Goal: Contribute content: Add original content to the website for others to see

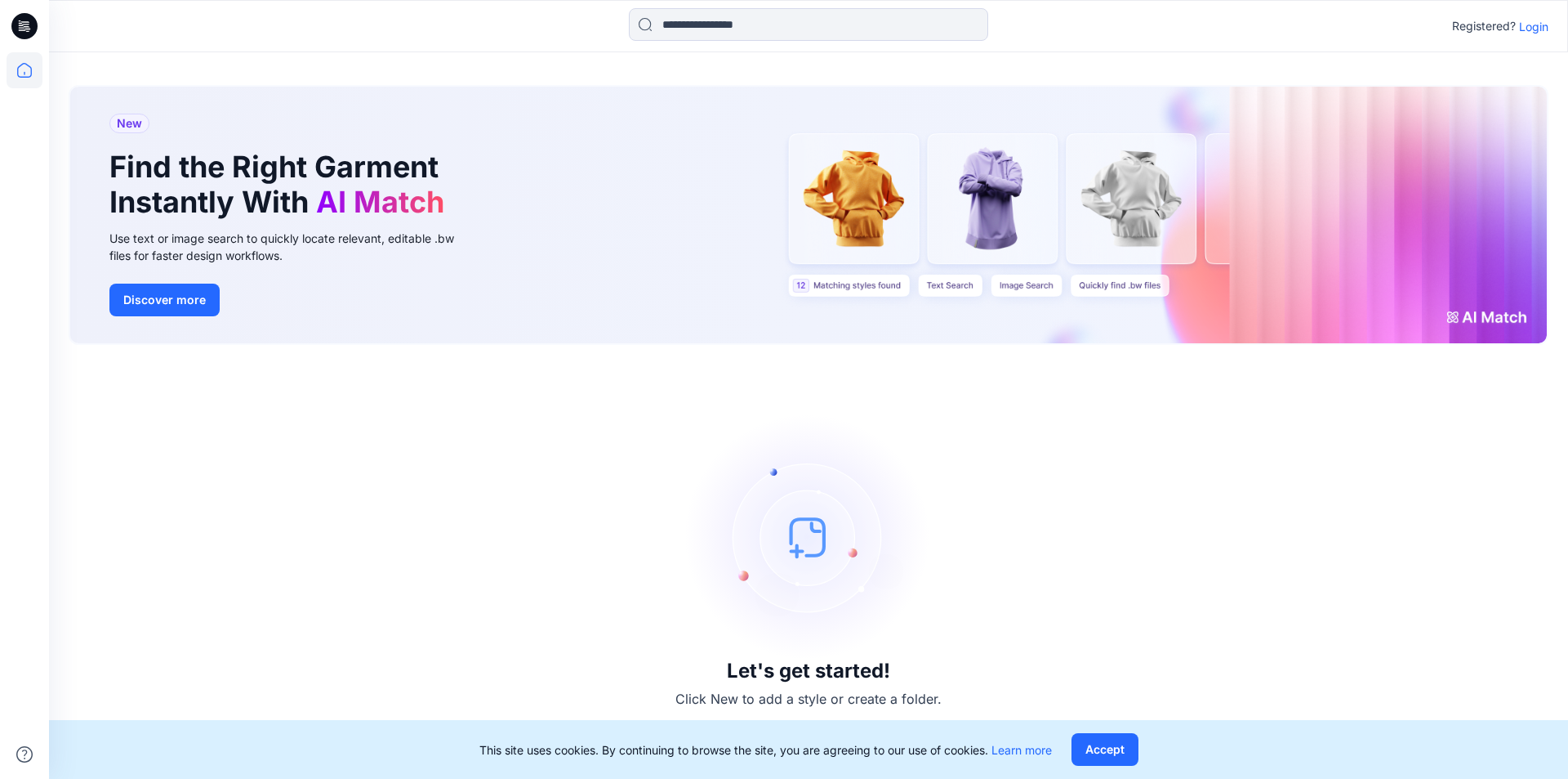
click at [1532, 31] on p "Login" at bounding box center [1533, 26] width 29 height 17
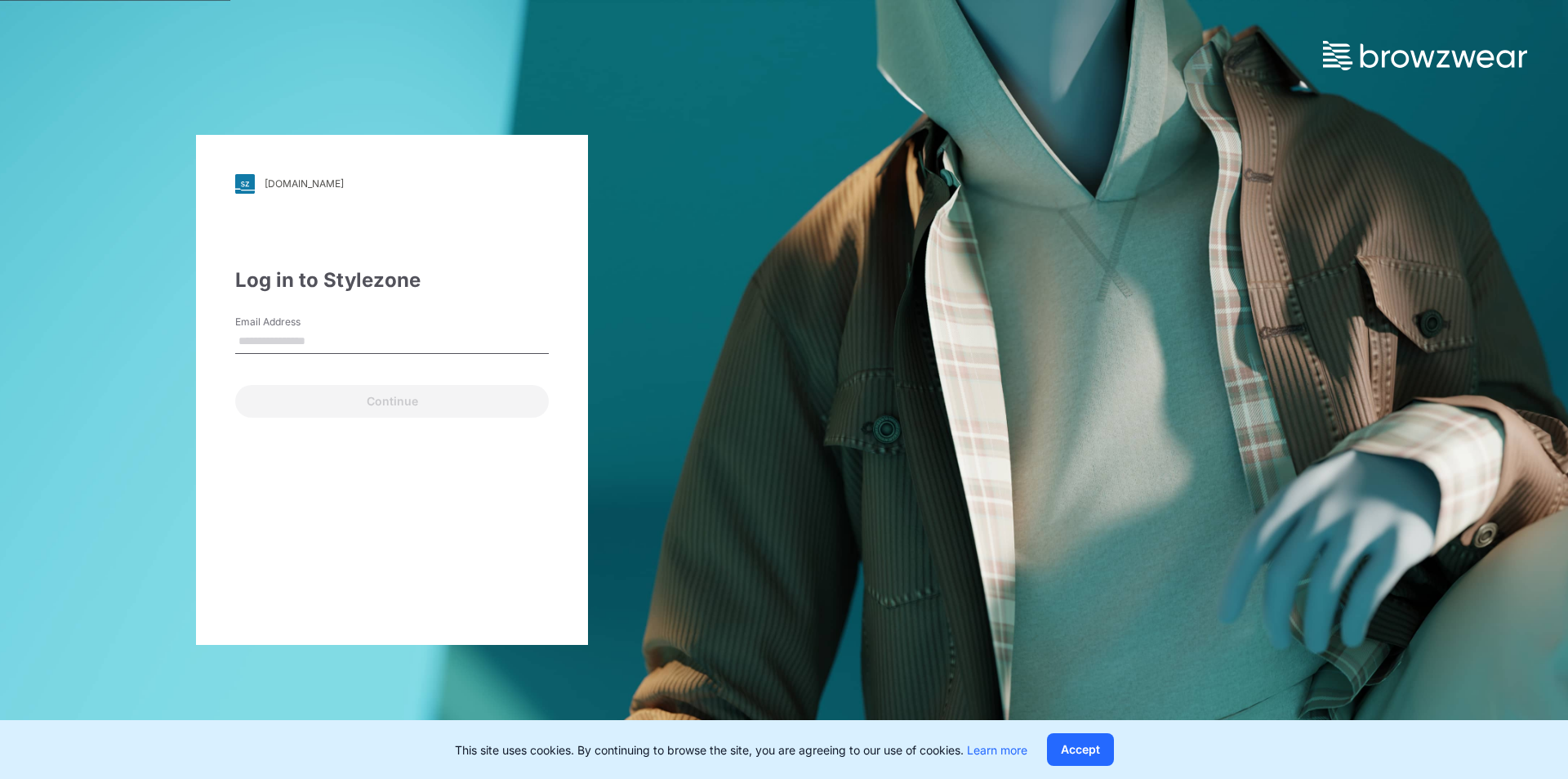
type input "**********"
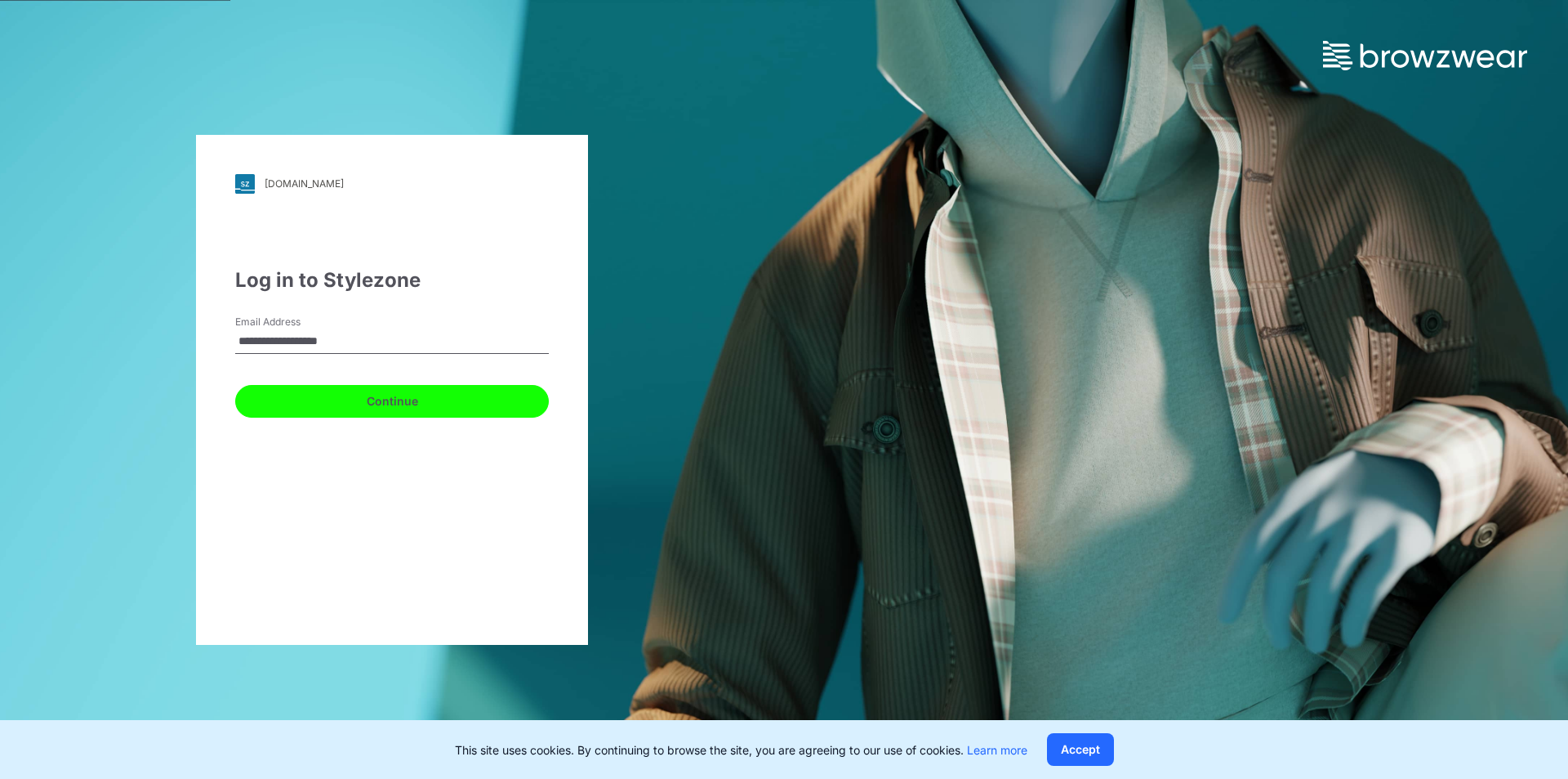
click at [375, 403] on button "Continue" at bounding box center [392, 401] width 314 height 33
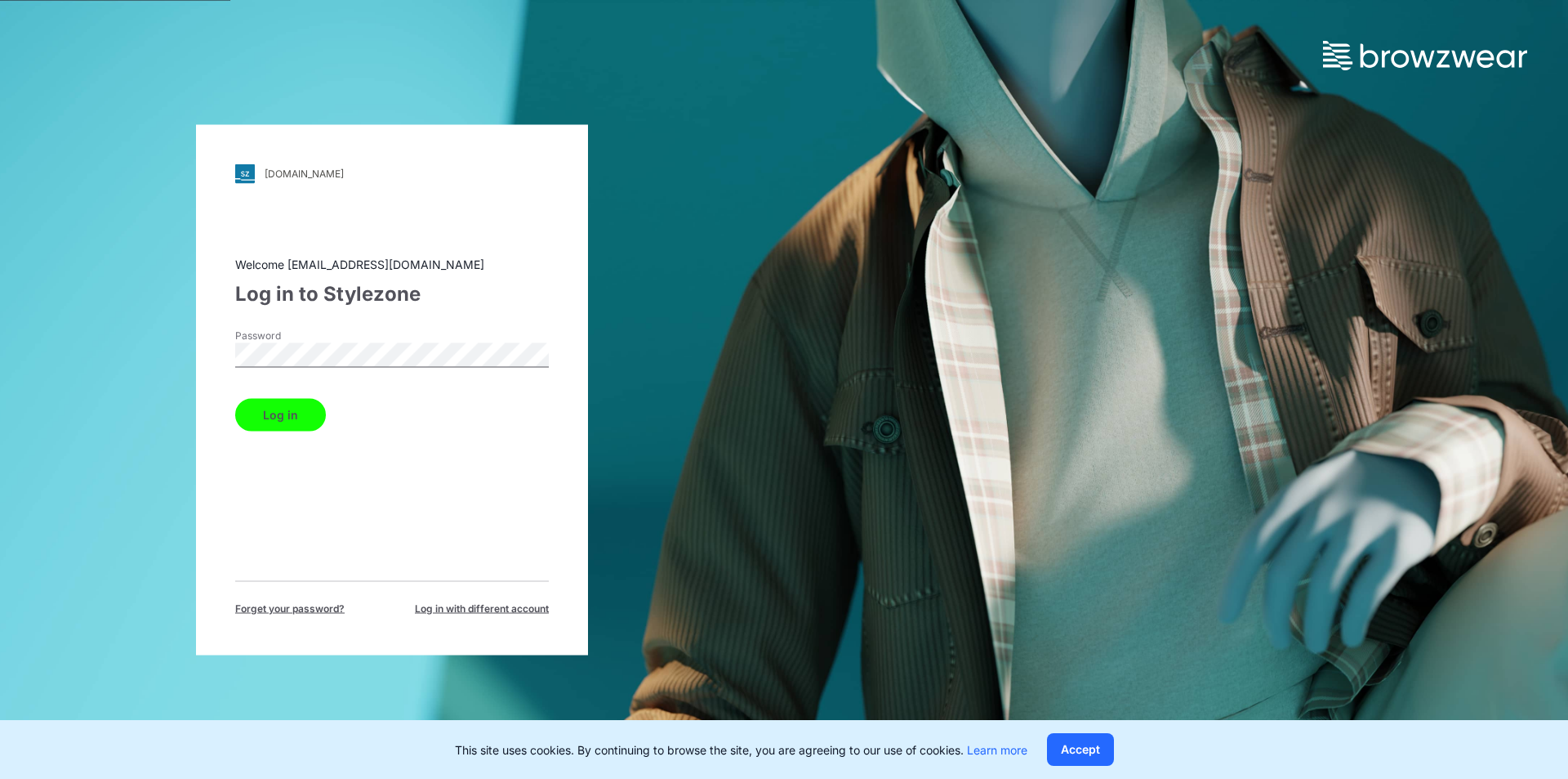
click at [314, 420] on button "Log in" at bounding box center [280, 413] width 91 height 33
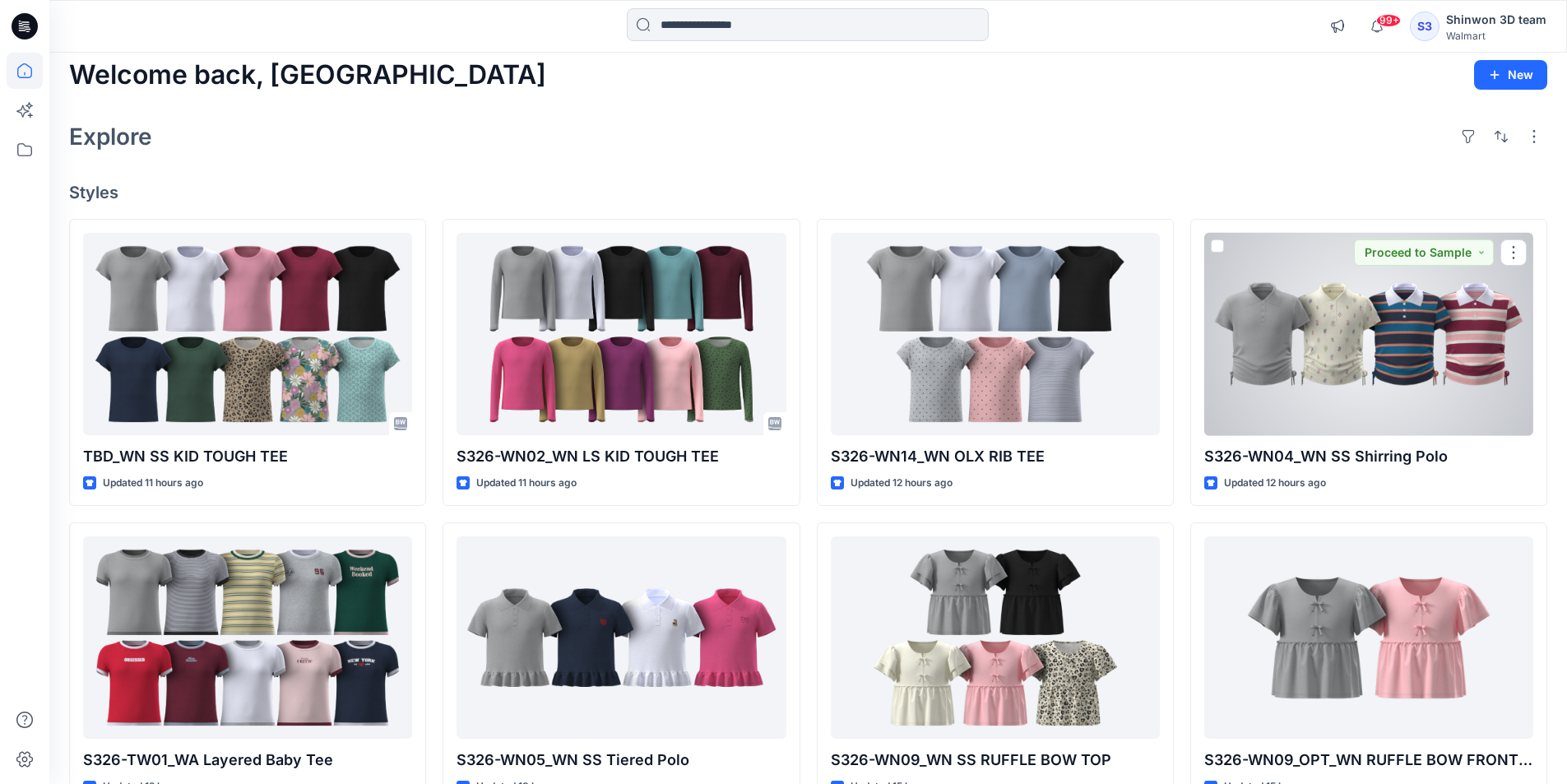
scroll to position [9, 0]
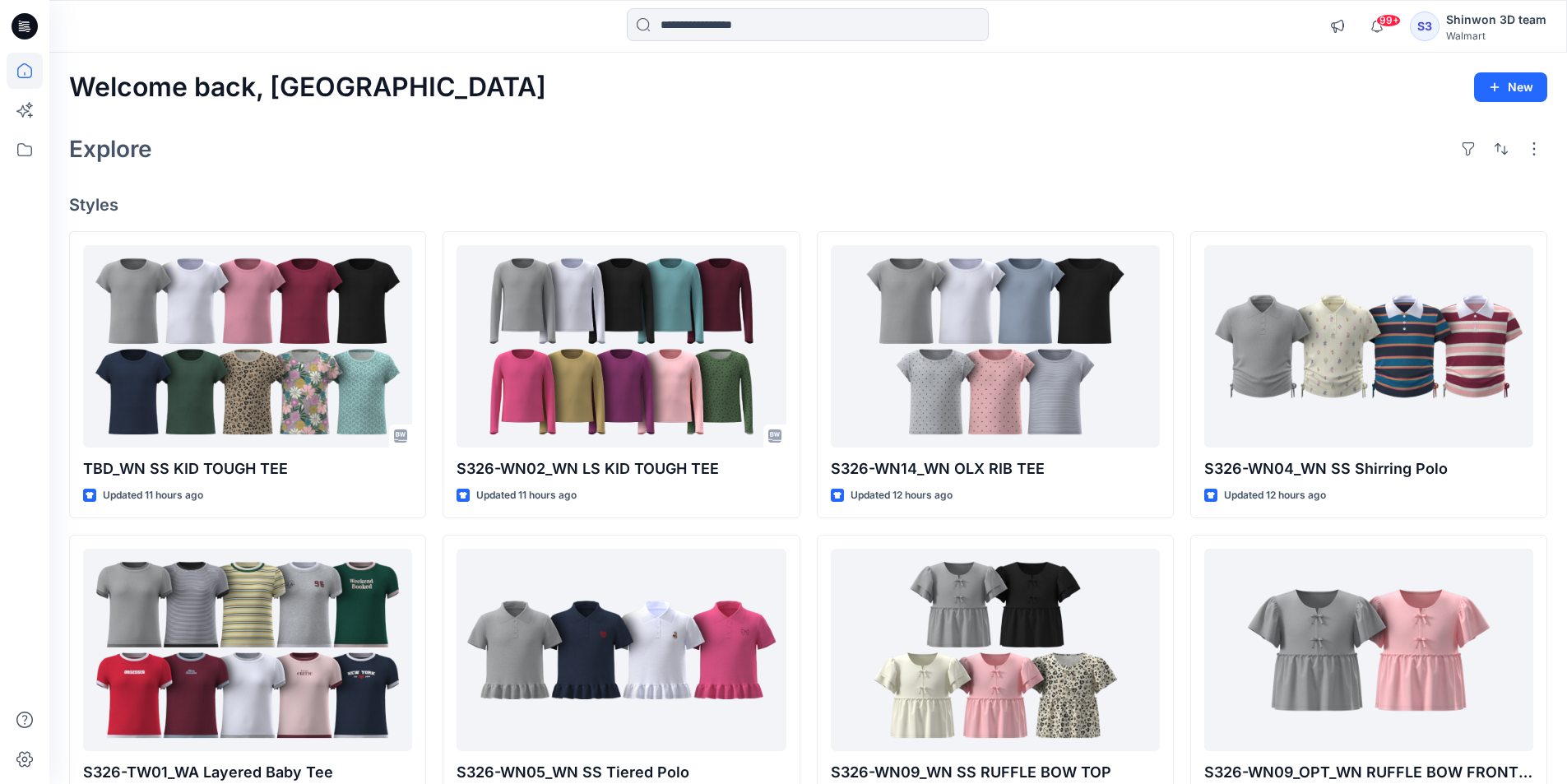
click at [961, 133] on div "Explore" at bounding box center [808, 149] width 1478 height 40
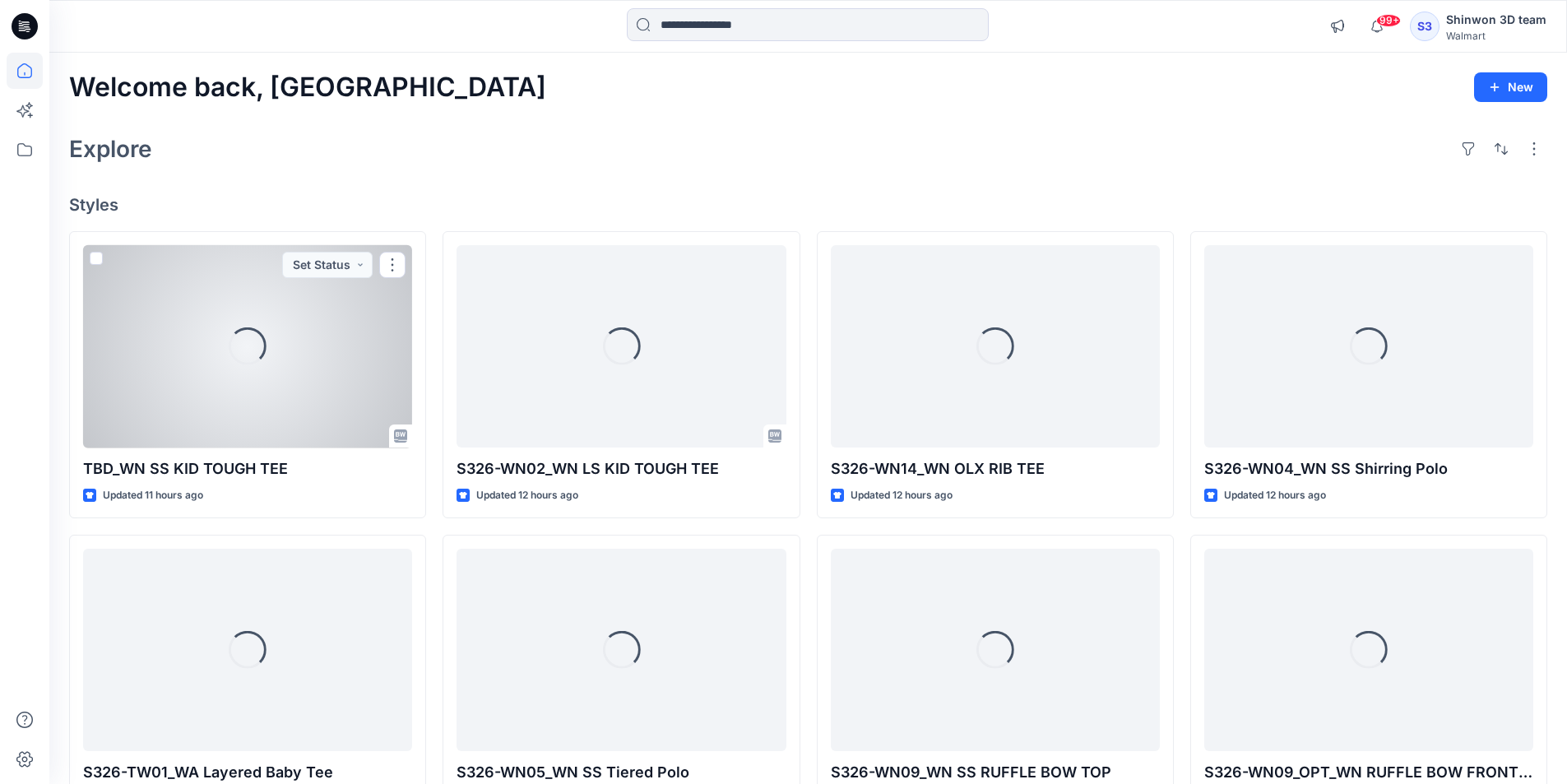
drag, startPoint x: 364, startPoint y: 319, endPoint x: 535, endPoint y: 173, distance: 224.8
click at [535, 173] on div "Welcome back, Shinwon New Explore Styles Loading... TBD_WN SS KID TOUGH TEE Upd…" at bounding box center [808, 628] width 1518 height 1151
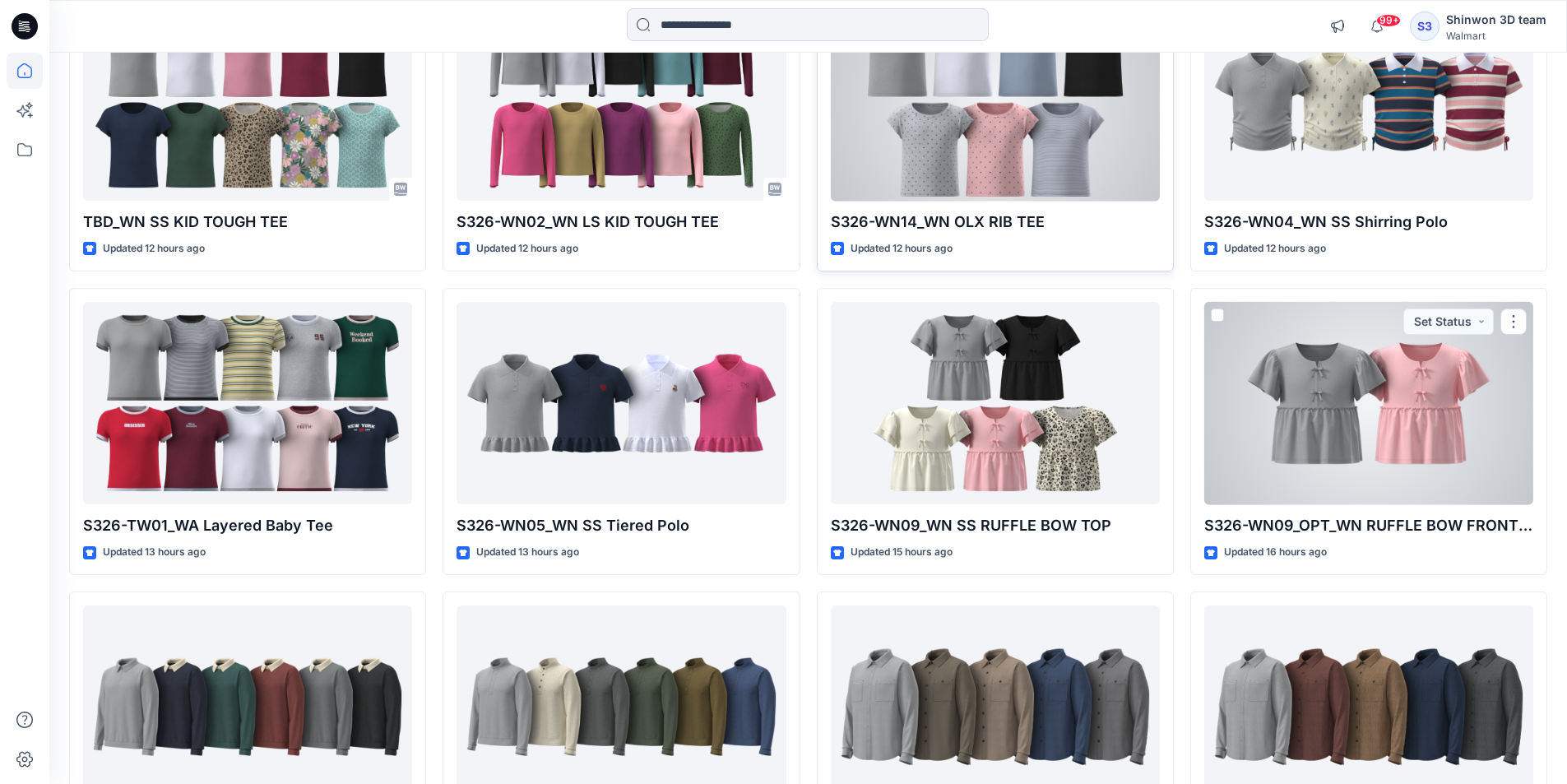
scroll to position [420, 0]
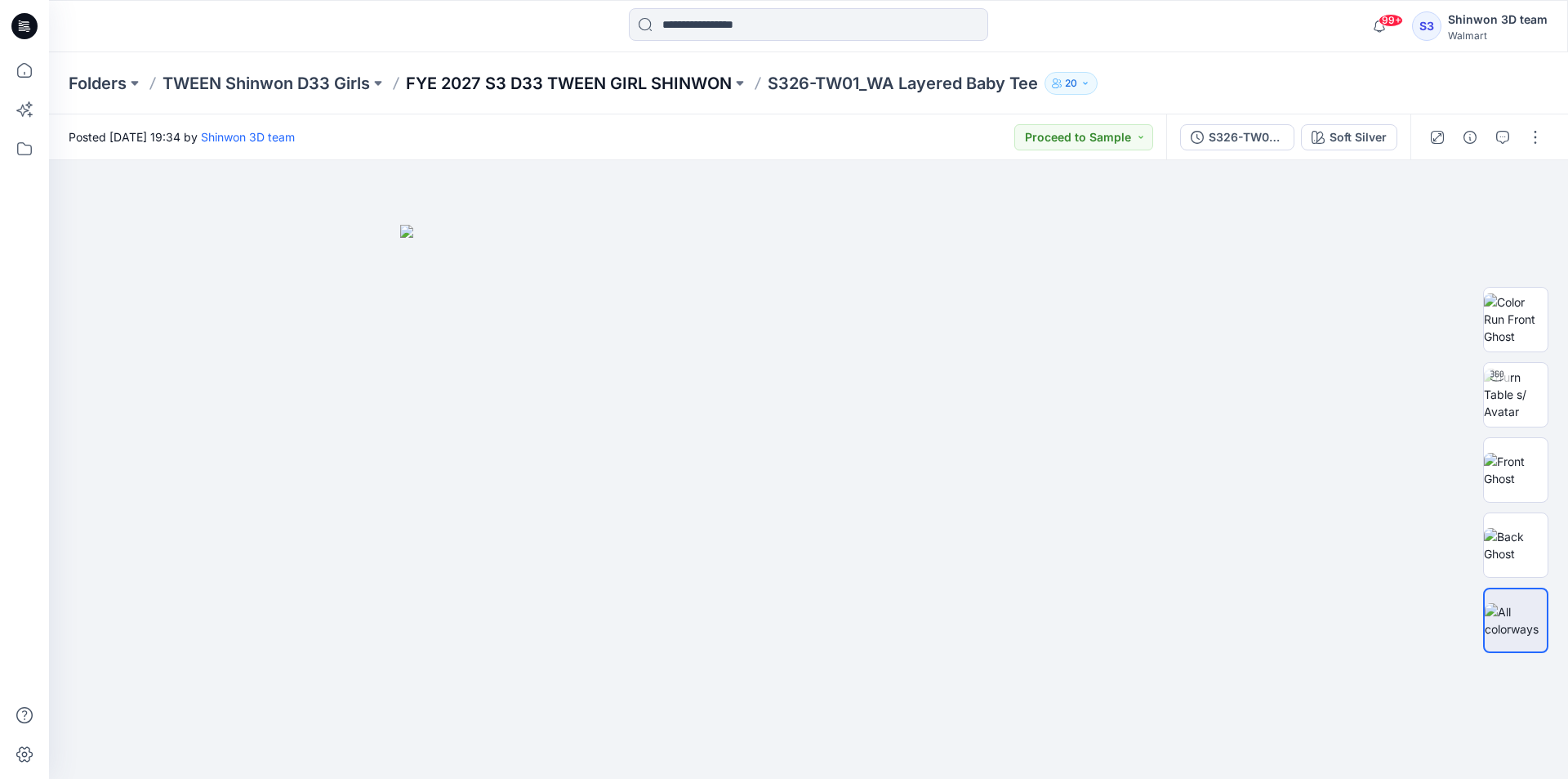
click at [666, 78] on p "FYE 2027 S3 D33 TWEEN GIRL SHINWON" at bounding box center [568, 84] width 326 height 23
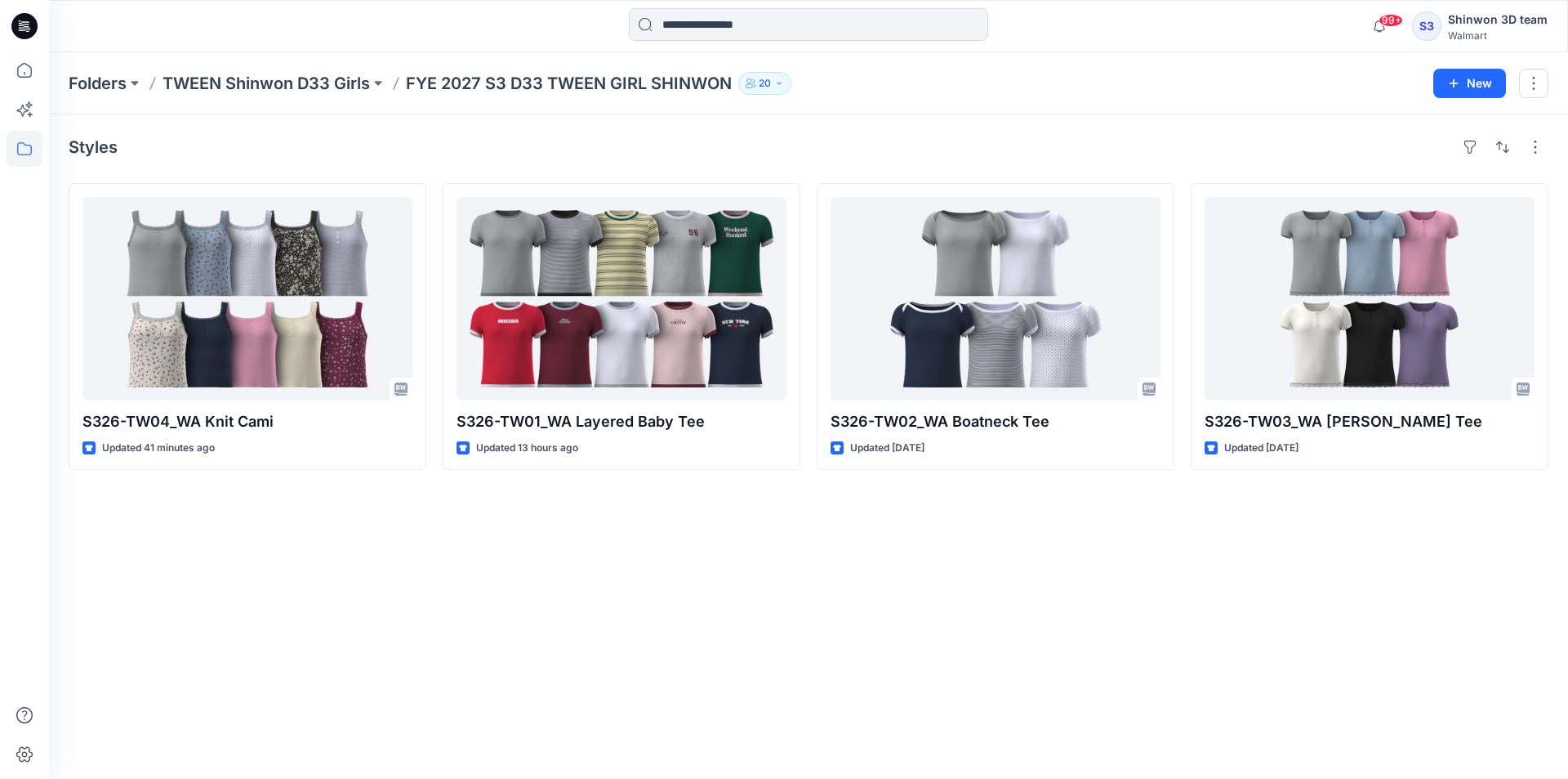
drag, startPoint x: 1364, startPoint y: 547, endPoint x: 1374, endPoint y: 524, distance: 25.1
click at [1365, 545] on div "Styles S326-TW04_WA Knit Cami Updated 41 minutes ago S326-TW01_WA Layered Baby …" at bounding box center [808, 446] width 1519 height 664
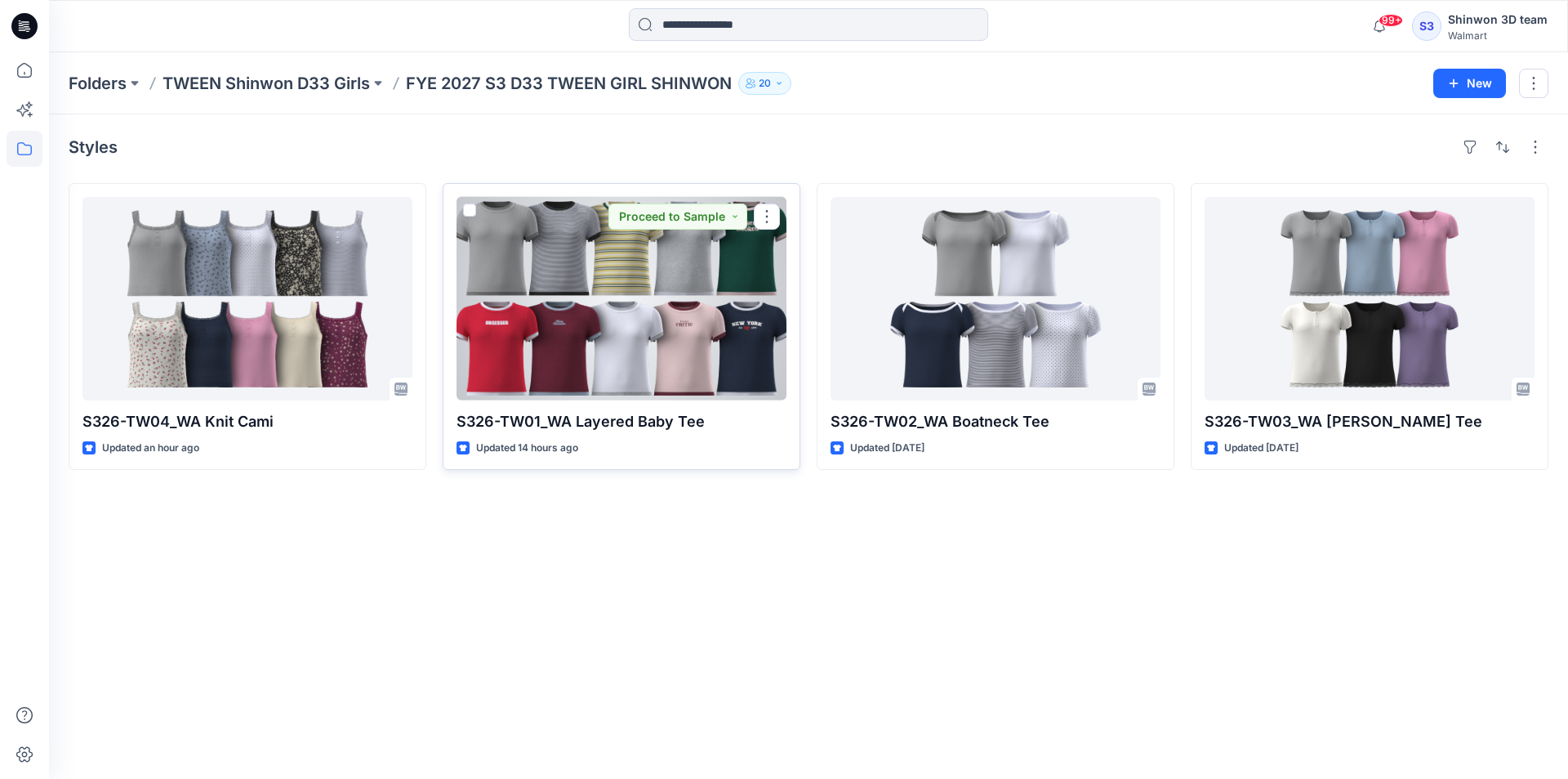
click at [653, 302] on div at bounding box center [621, 299] width 330 height 203
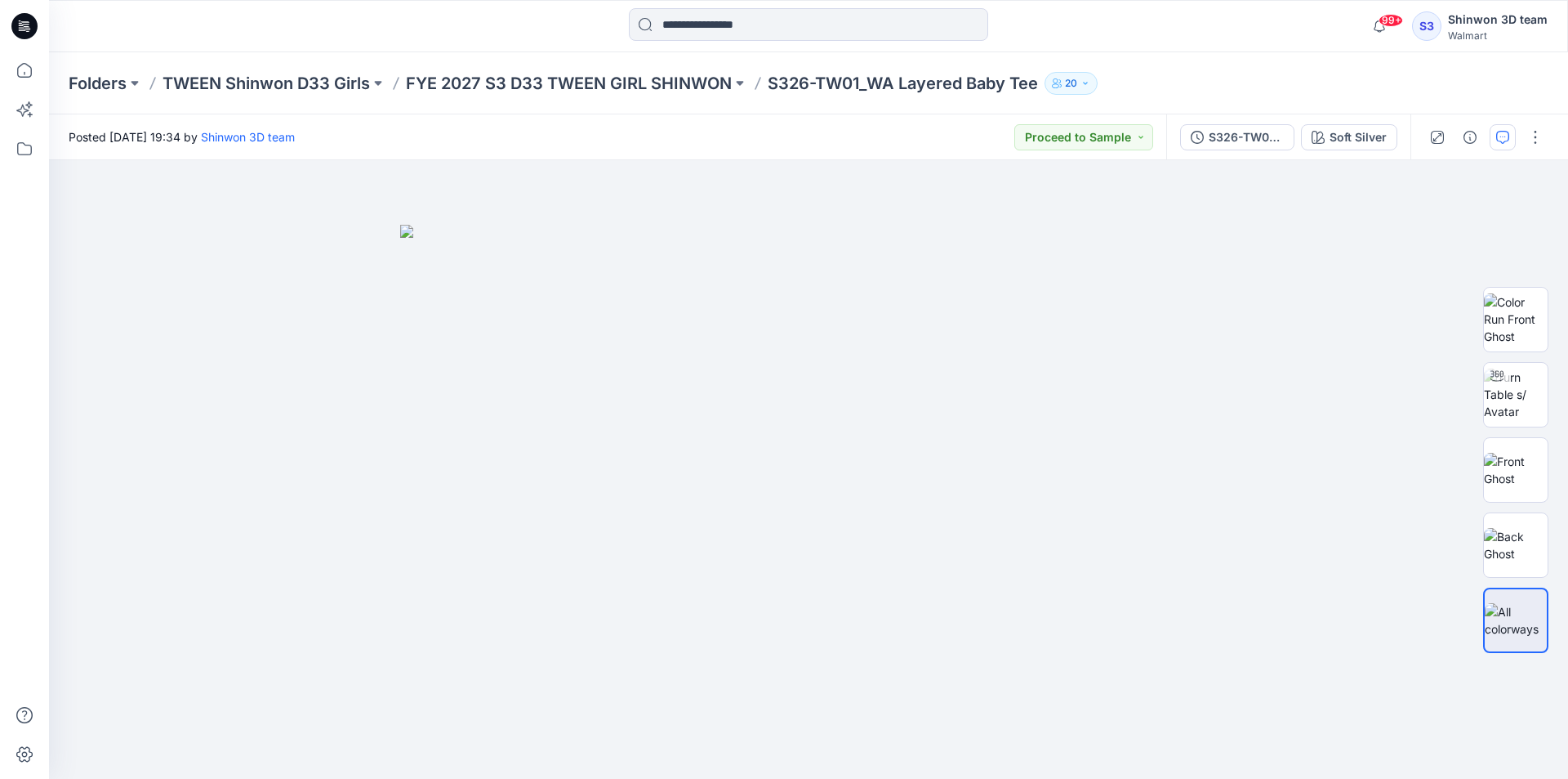
drag, startPoint x: 1517, startPoint y: 138, endPoint x: 1500, endPoint y: 138, distance: 17.0
click at [1515, 138] on div at bounding box center [1486, 137] width 151 height 46
click at [1500, 138] on icon "button" at bounding box center [1503, 137] width 13 height 13
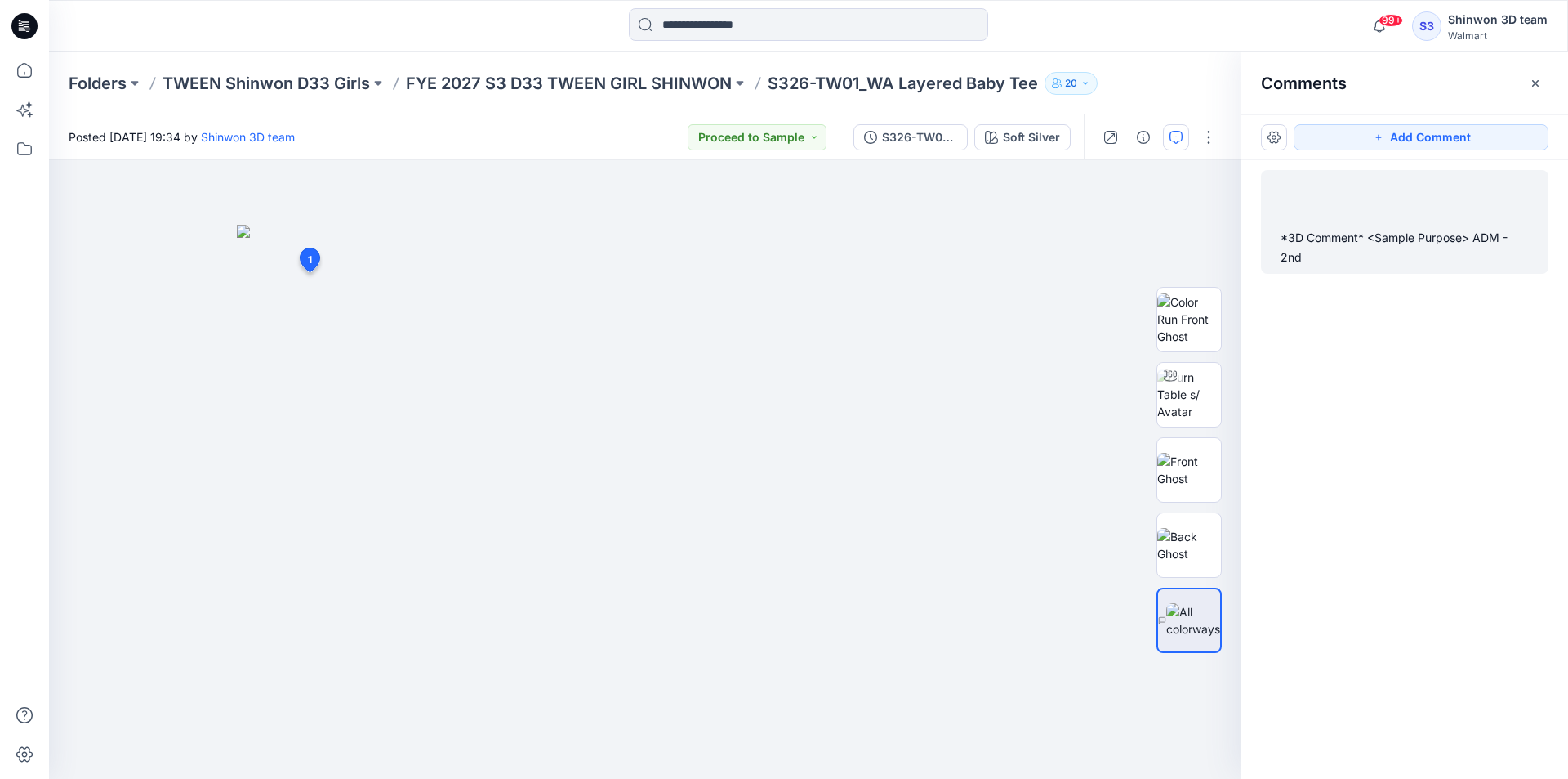
click at [1379, 237] on div "*3D Comment* <Sample Purpose> ADM - 2nd" at bounding box center [1405, 248] width 248 height 39
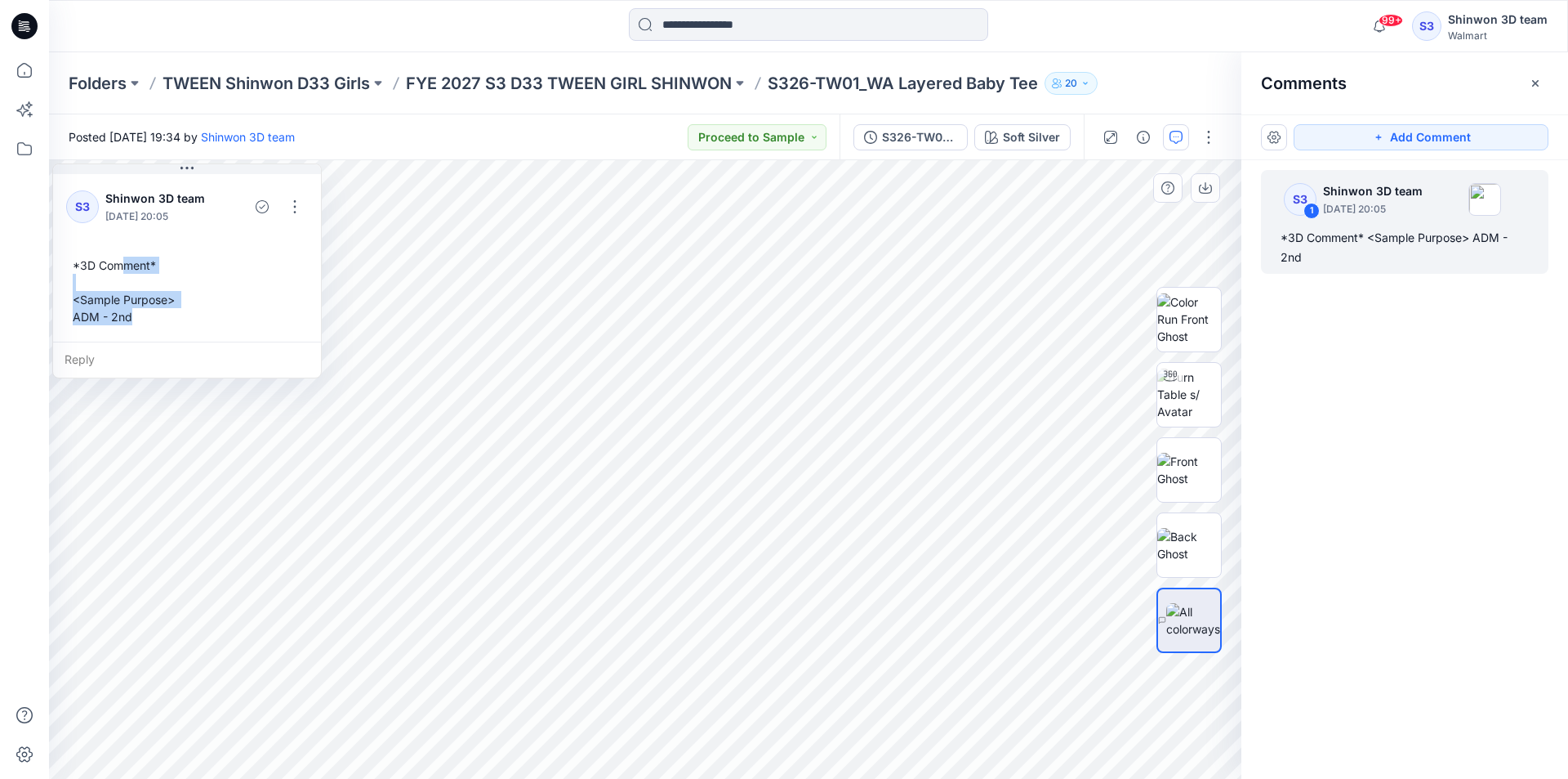
drag, startPoint x: 380, startPoint y: 435, endPoint x: 129, endPoint y: 271, distance: 299.8
click at [129, 271] on div "*3D Comment* <Sample Purpose> ADM - 2nd" at bounding box center [186, 290] width 241 height 82
click at [146, 316] on div "*3D Comment* <Sample Purpose> ADM - 2nd" at bounding box center [186, 290] width 241 height 82
click at [140, 319] on div "*3D Comment* <Sample Purpose> ADM - 2nd" at bounding box center [186, 290] width 241 height 82
click at [132, 319] on div "*3D Comment* <Sample Purpose> ADM - 2nd" at bounding box center [186, 290] width 241 height 82
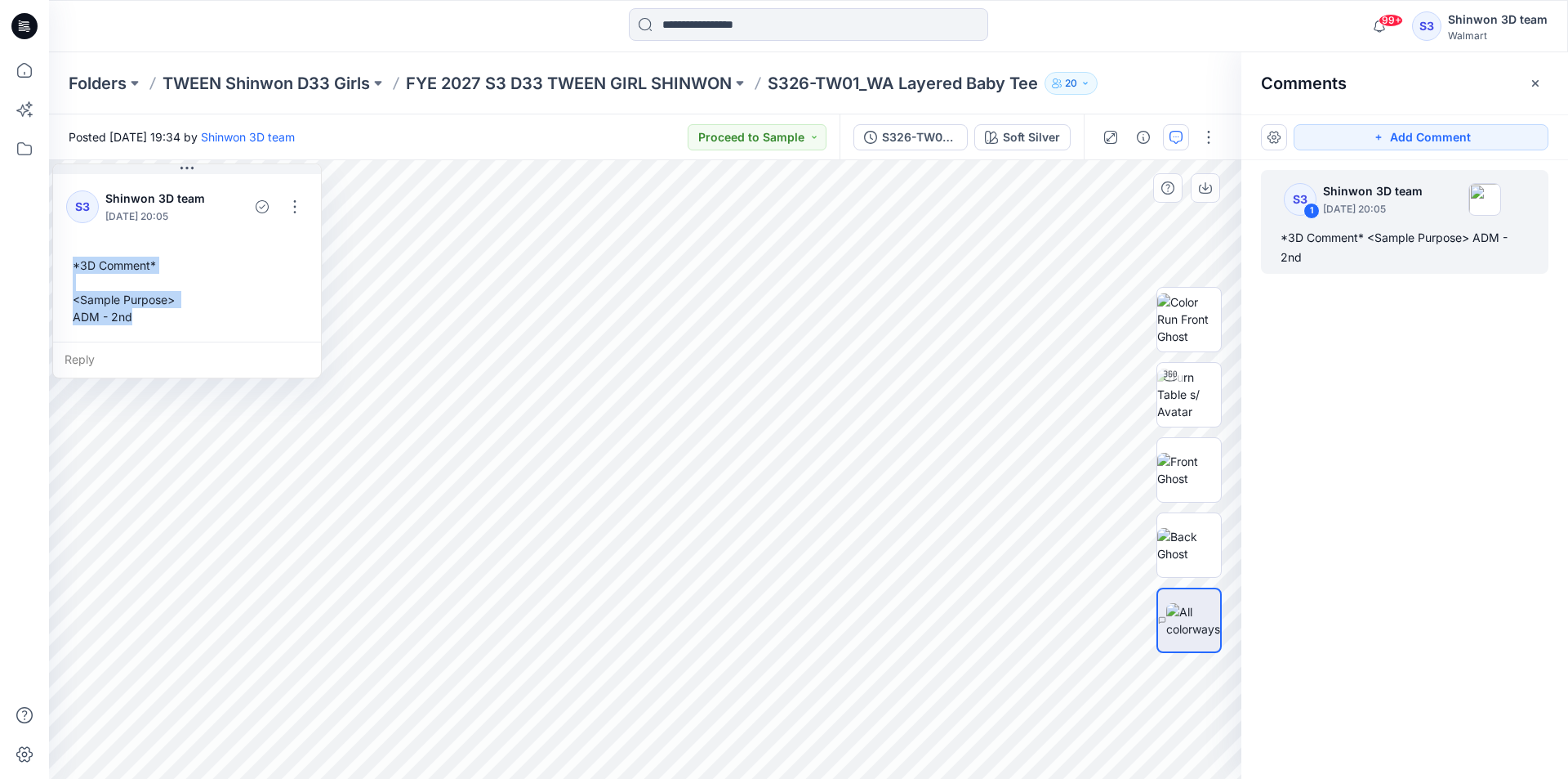
drag, startPoint x: 130, startPoint y: 319, endPoint x: 121, endPoint y: 276, distance: 43.9
click at [70, 272] on div "*3D Comment* <Sample Purpose> ADM - 2nd" at bounding box center [186, 290] width 241 height 82
copy div "*3D Comment* <Sample Purpose> ADM - 2nd"
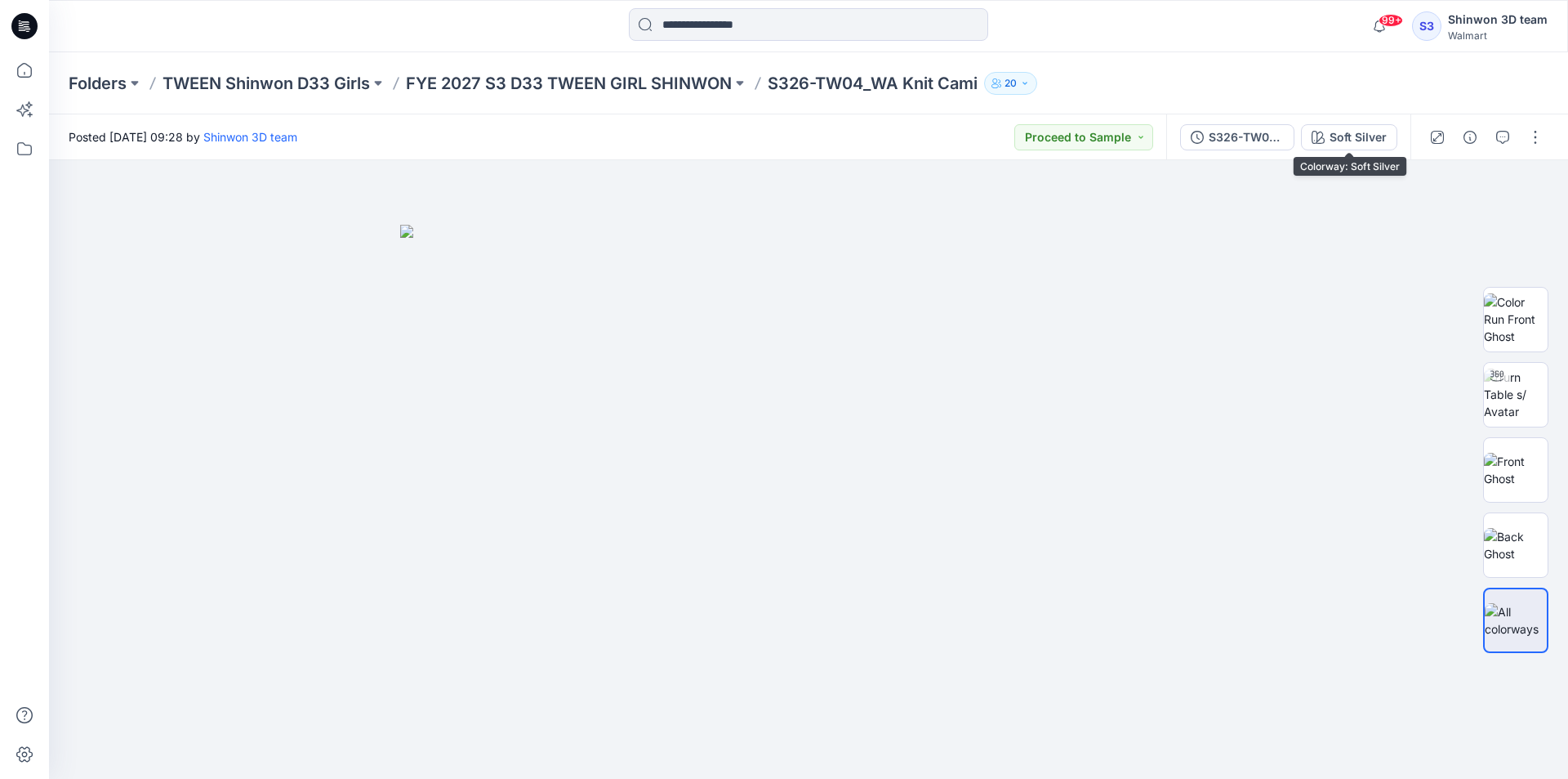
click at [1366, 134] on div "Soft Silver" at bounding box center [1358, 137] width 57 height 18
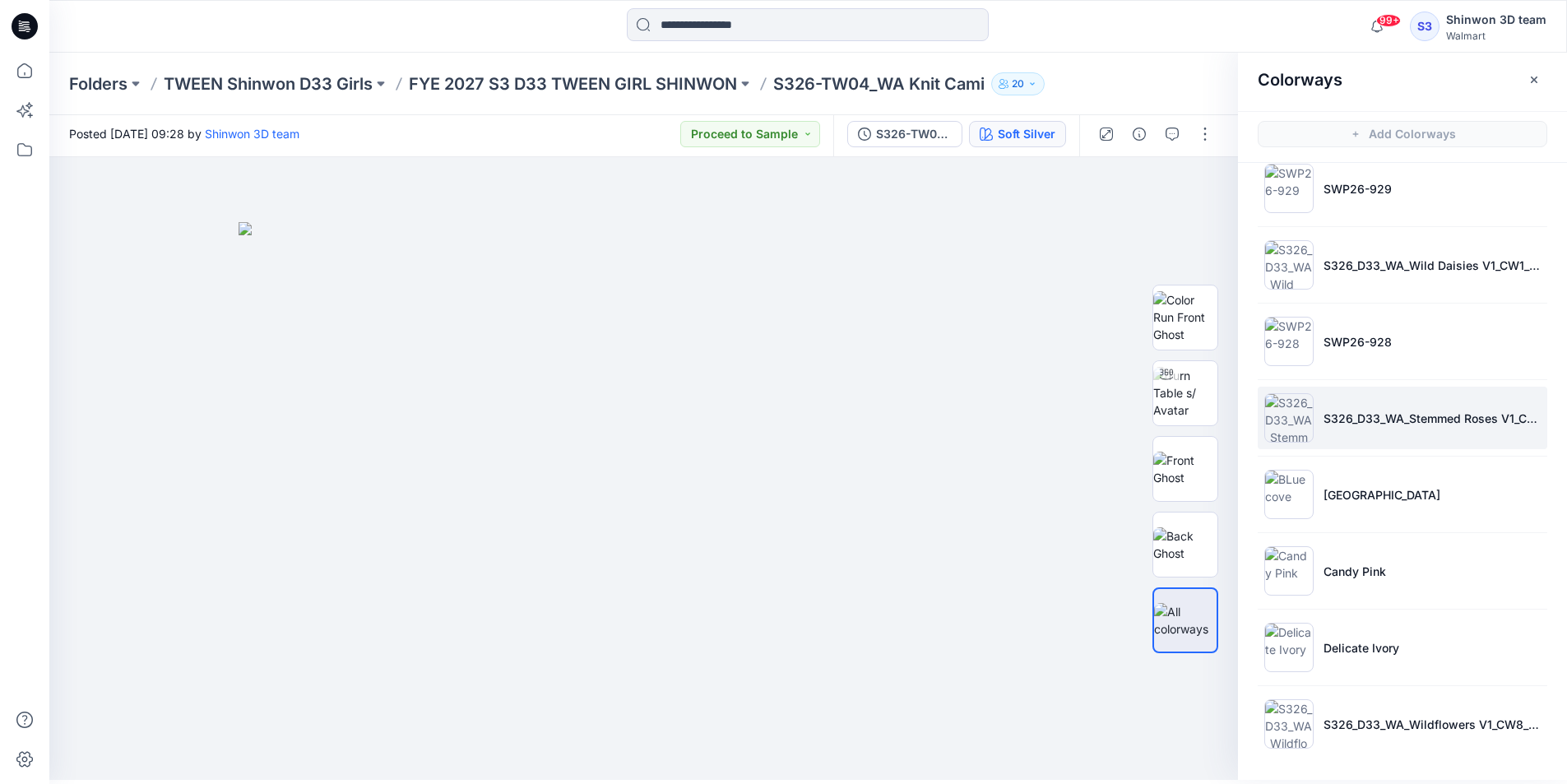
scroll to position [5, 0]
click at [621, 80] on p "FYE 2027 S3 D33 TWEEN GIRL SHINWON" at bounding box center [572, 84] width 328 height 23
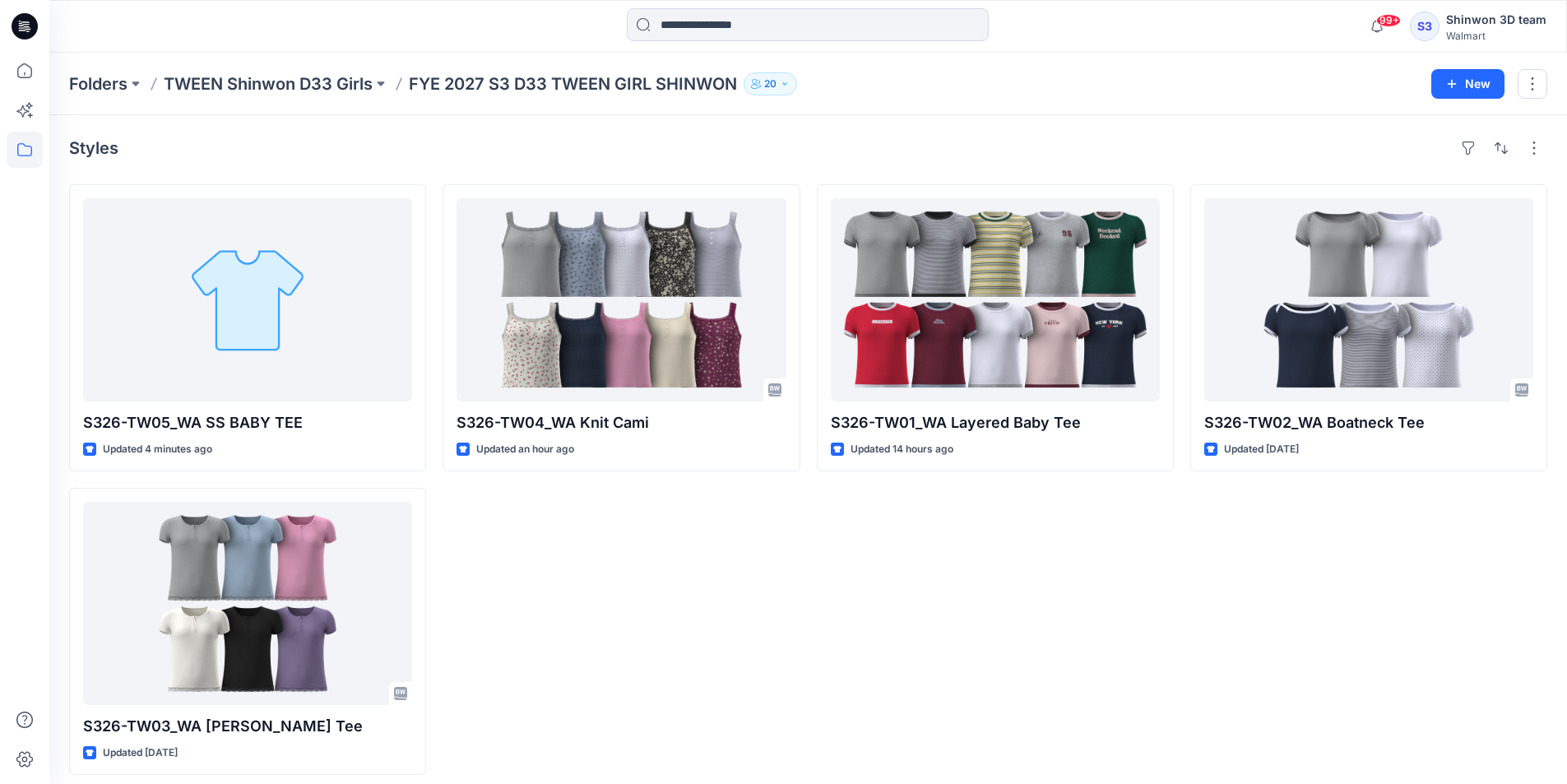
click at [626, 722] on div "S326-TW04_WA Knit Cami Updated an hour ago" at bounding box center [621, 479] width 357 height 590
drag, startPoint x: 654, startPoint y: 661, endPoint x: 652, endPoint y: 624, distance: 37.1
click at [652, 656] on div "S326-TW04_WA Knit Cami Updated an hour ago" at bounding box center [621, 479] width 357 height 590
click at [1053, 139] on div "Styles" at bounding box center [808, 148] width 1478 height 26
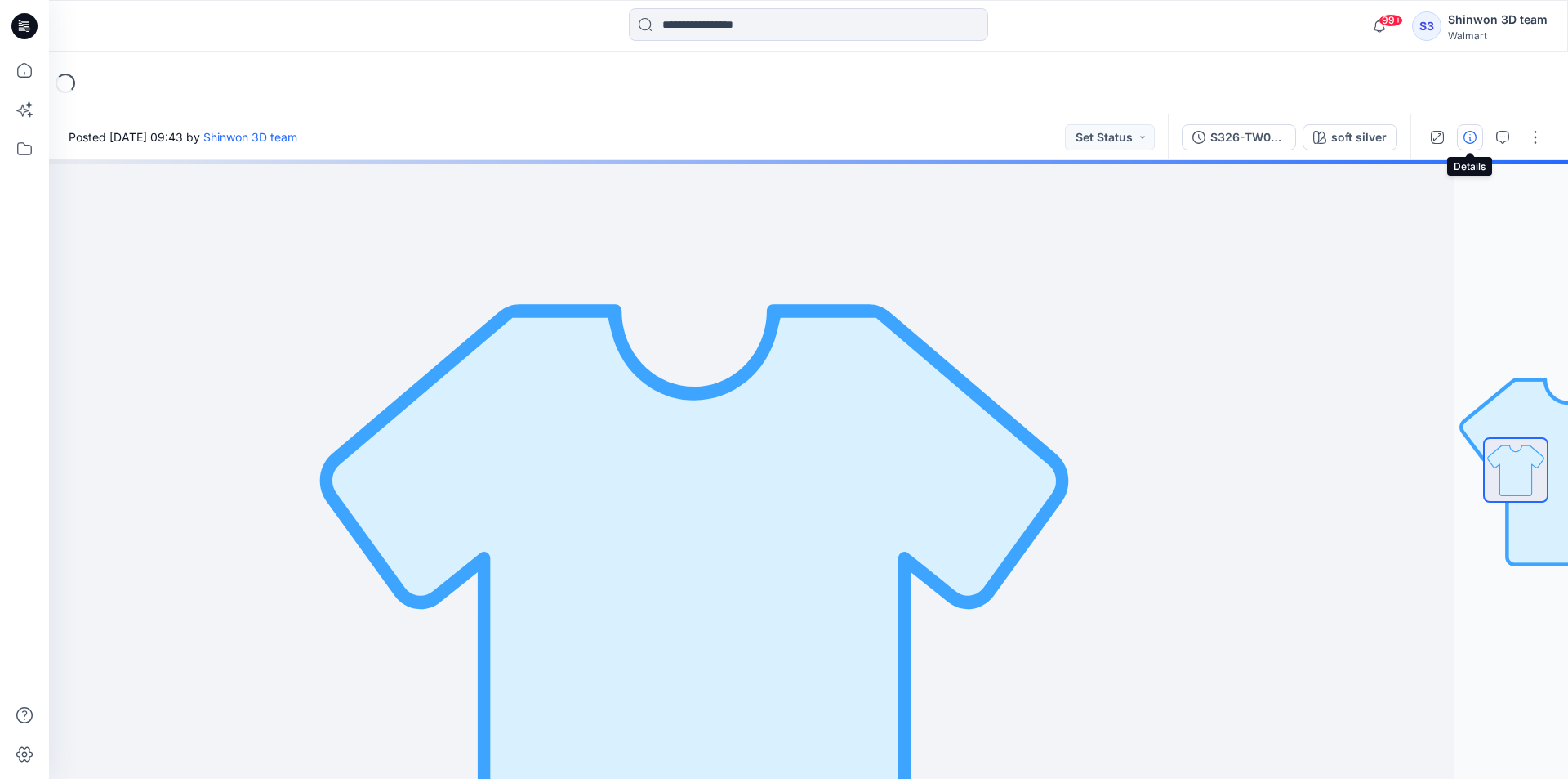
click at [1479, 131] on button "button" at bounding box center [1470, 137] width 26 height 26
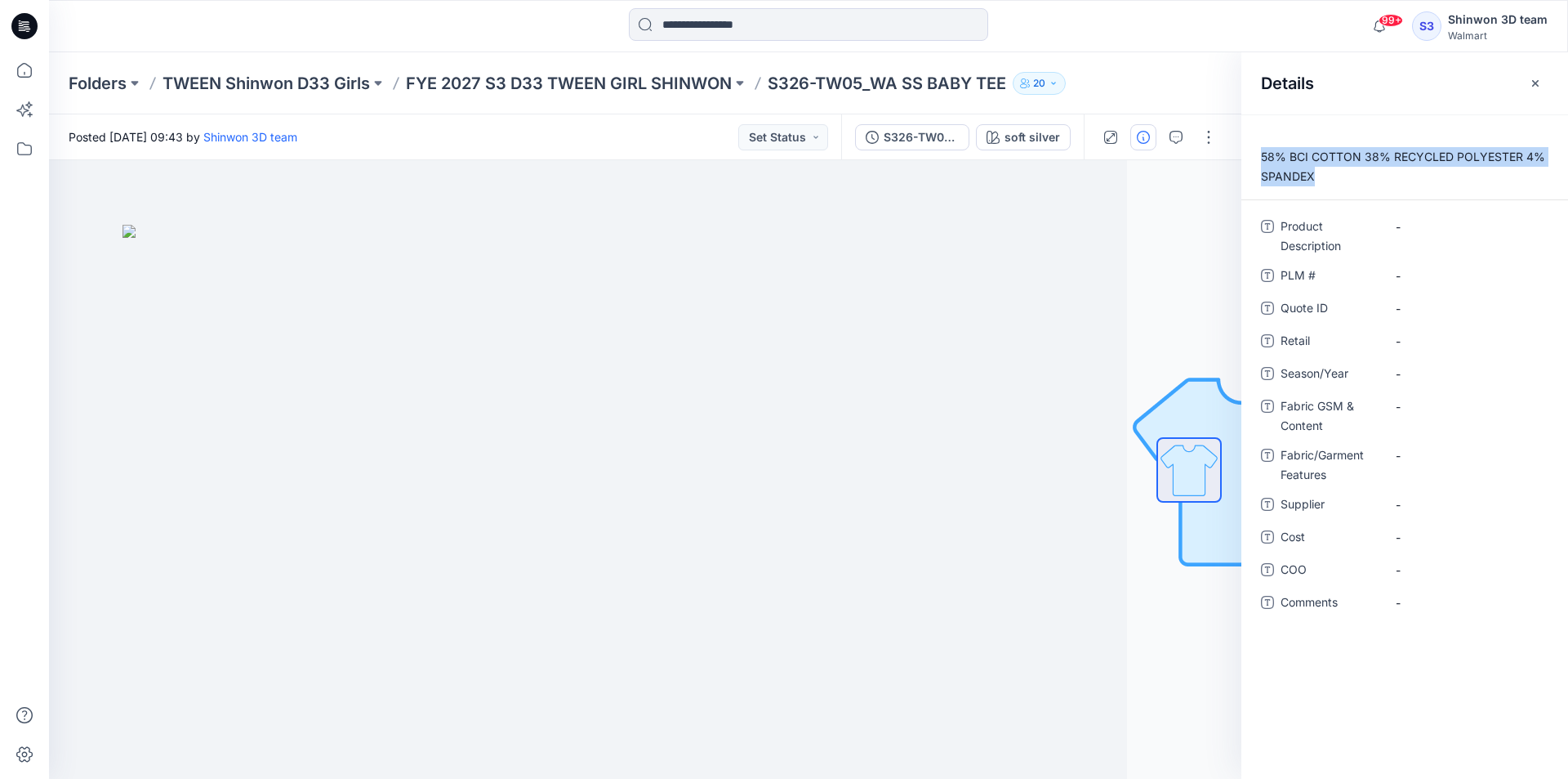
drag, startPoint x: 1320, startPoint y: 179, endPoint x: 1254, endPoint y: 153, distance: 70.9
click at [1254, 153] on p "58% BCI COTTON 38% RECYCLED POLYESTER 4% SPANDEX" at bounding box center [1405, 167] width 327 height 39
copy p "58% BCI COTTON 38% RECYCLED POLYESTER 4% SPANDEX"
click at [1444, 413] on Content "-" at bounding box center [1467, 406] width 142 height 17
type textarea "**********"
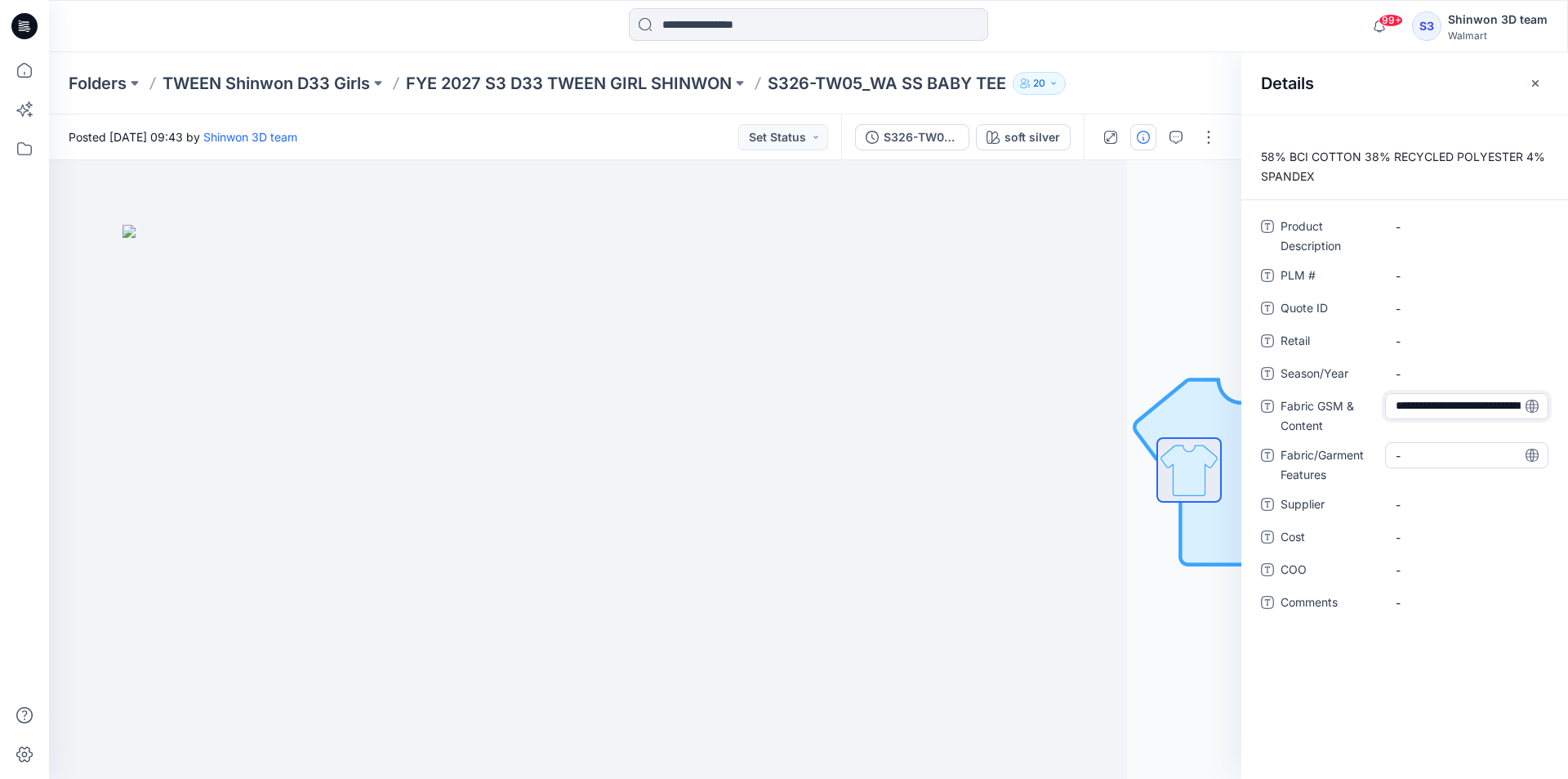
scroll to position [46, 0]
click at [1444, 454] on div "-" at bounding box center [1467, 455] width 163 height 26
type textarea "**********"
click at [1409, 460] on Features "-" at bounding box center [1467, 466] width 142 height 17
type textarea "*******"
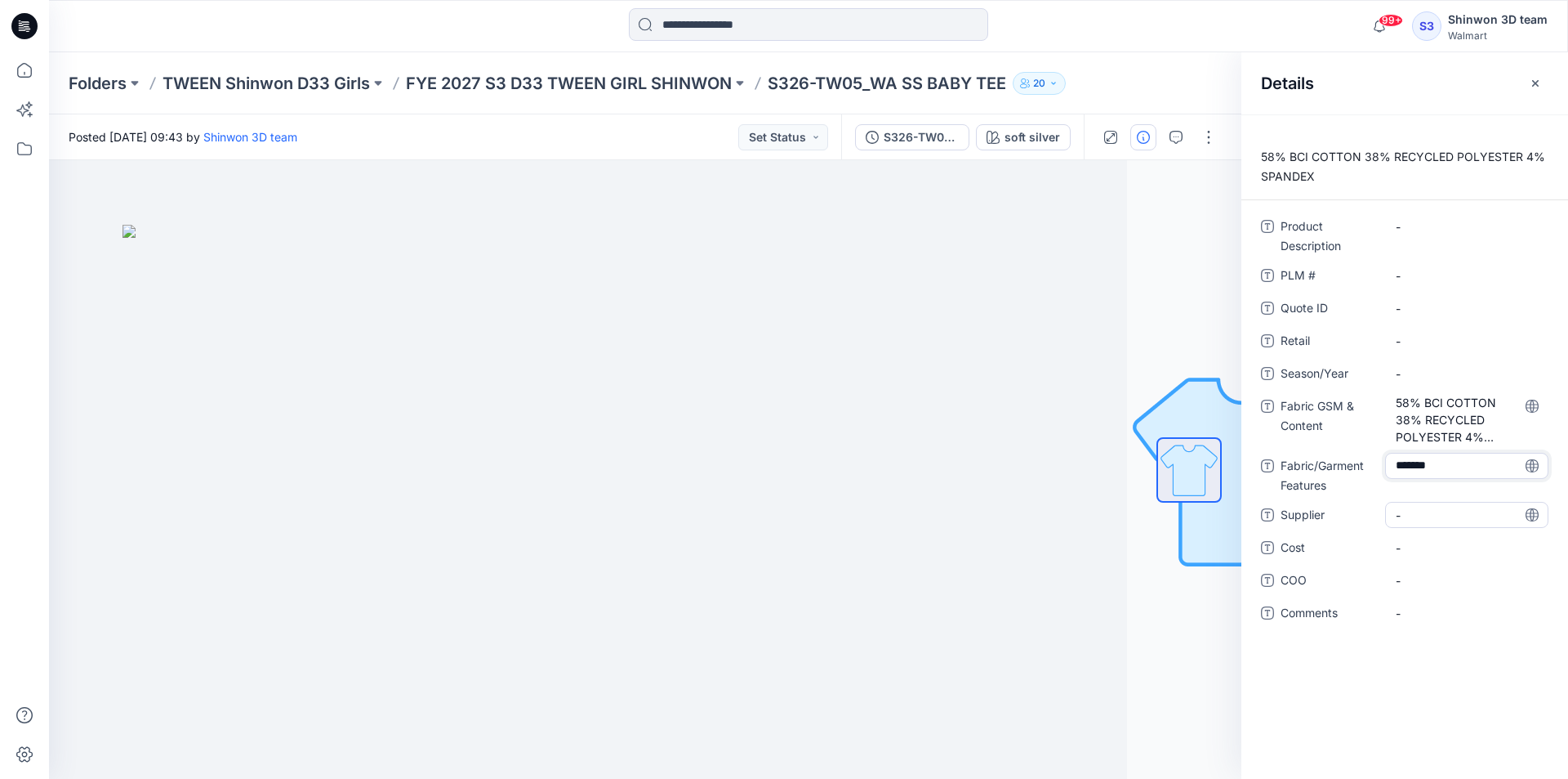
click at [1421, 506] on span "-" at bounding box center [1467, 515] width 142 height 17
type textarea "*******"
click at [1421, 255] on div "-" at bounding box center [1467, 234] width 163 height 42
drag, startPoint x: 773, startPoint y: 83, endPoint x: 1006, endPoint y: 86, distance: 233.0
click at [1006, 86] on p "S326-TW05_WA SS BABY TEE" at bounding box center [887, 84] width 239 height 23
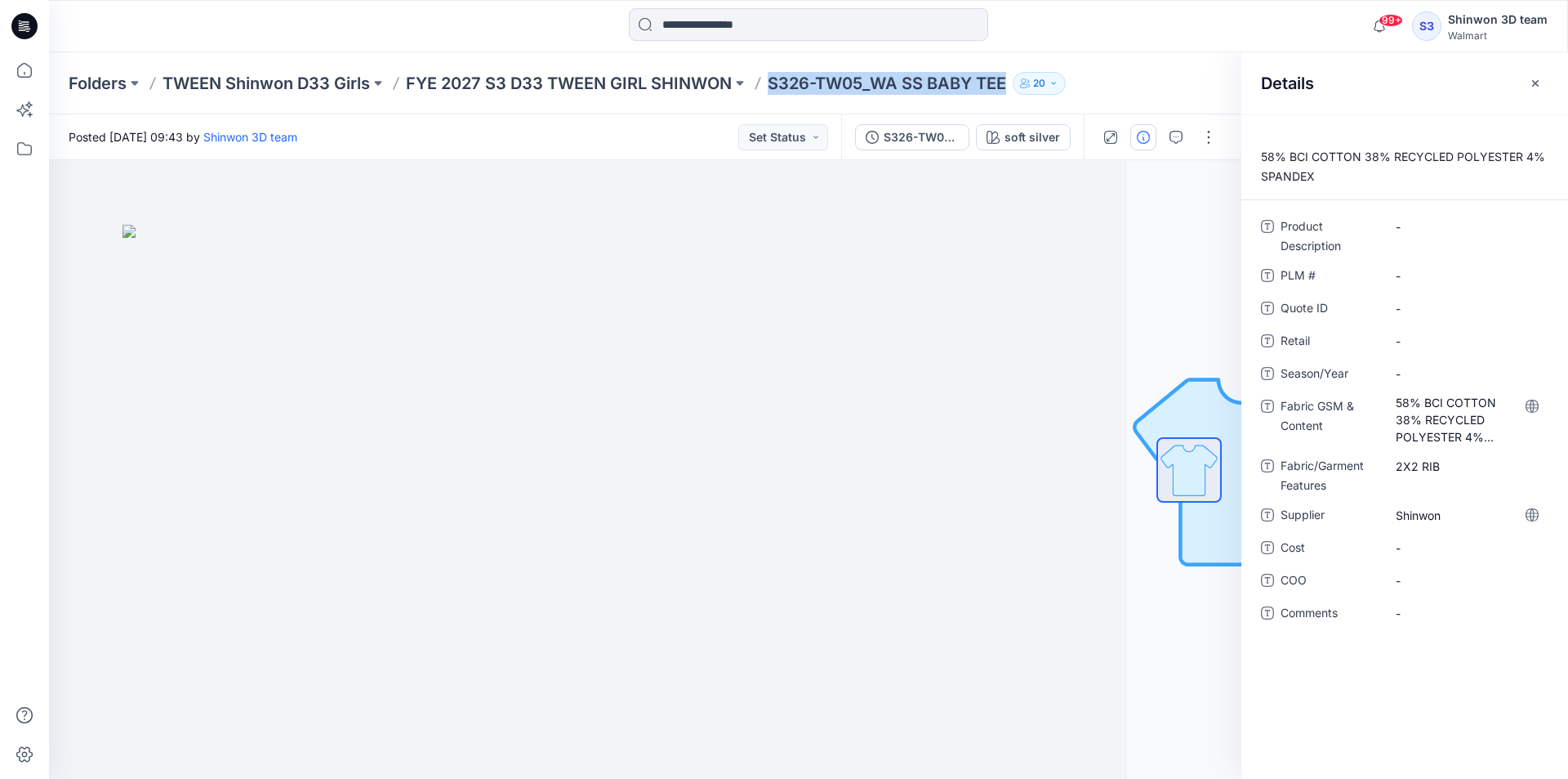
copy p "S326-TW05_WA SS BABY TEE"
click at [1421, 234] on Description "-" at bounding box center [1467, 226] width 142 height 17
drag, startPoint x: 1466, startPoint y: 216, endPoint x: 1293, endPoint y: 188, distance: 175.3
click at [1293, 191] on div "**********" at bounding box center [1405, 446] width 327 height 664
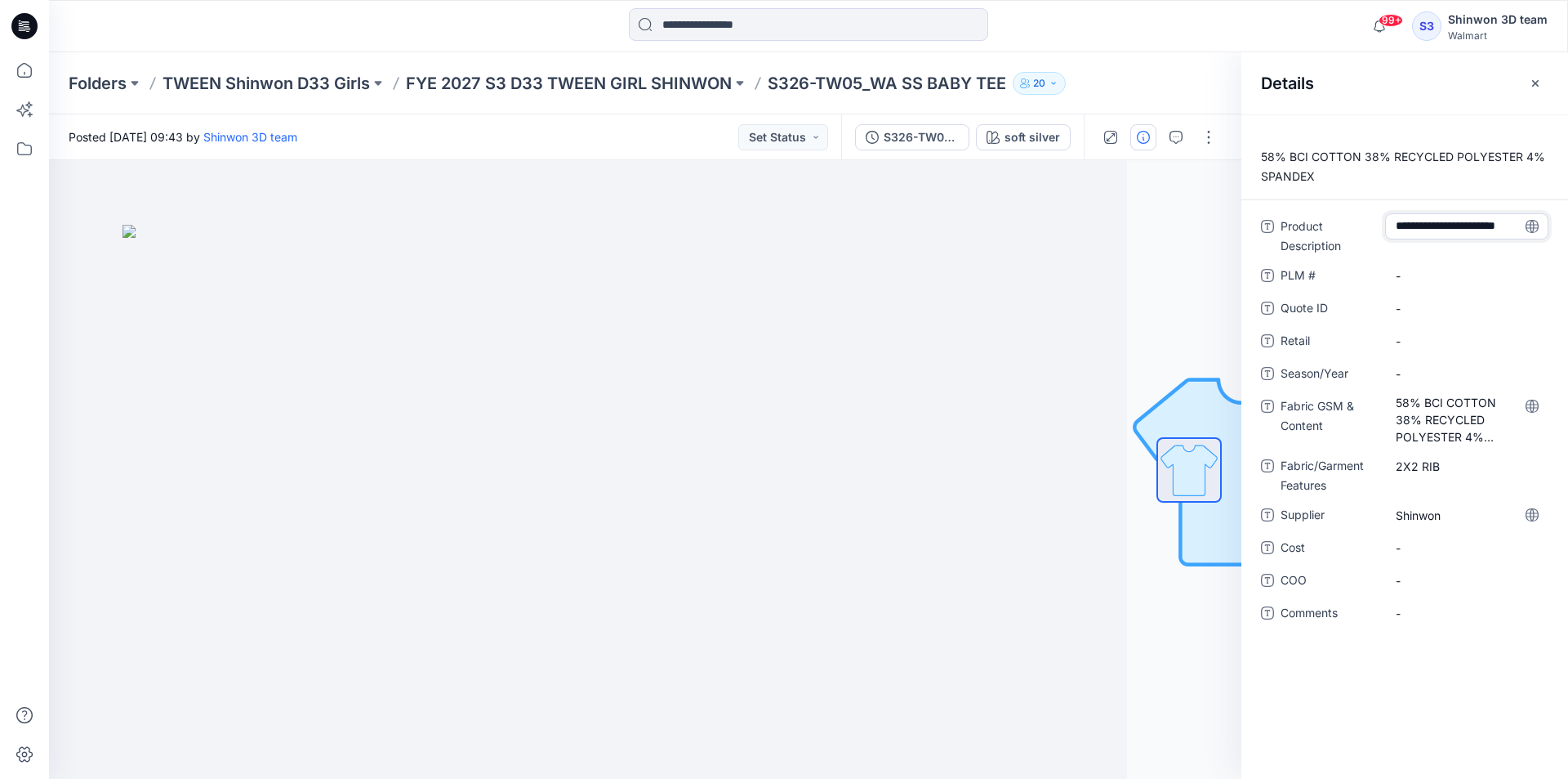
type textarea "**********"
click at [1406, 269] on \ "-" at bounding box center [1467, 275] width 142 height 17
click at [1412, 305] on ID "-" at bounding box center [1467, 308] width 142 height 17
click at [1477, 277] on \ "S326-TW05_" at bounding box center [1467, 275] width 142 height 17
type textarea "*********"
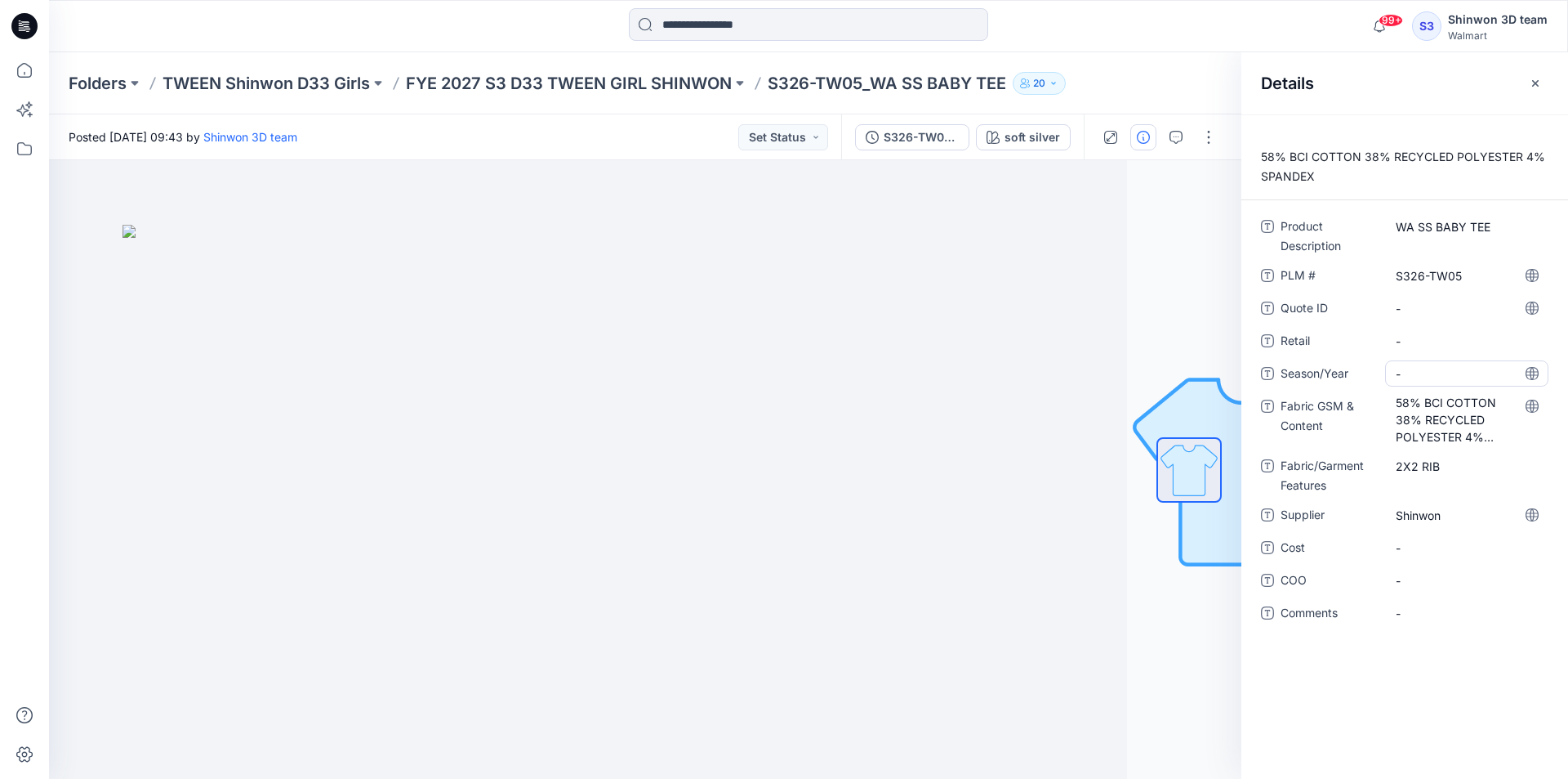
click at [1443, 375] on span "-" at bounding box center [1467, 374] width 142 height 17
type textarea "*"
type textarea "**********"
click at [970, 220] on div at bounding box center [530, 469] width 1192 height 618
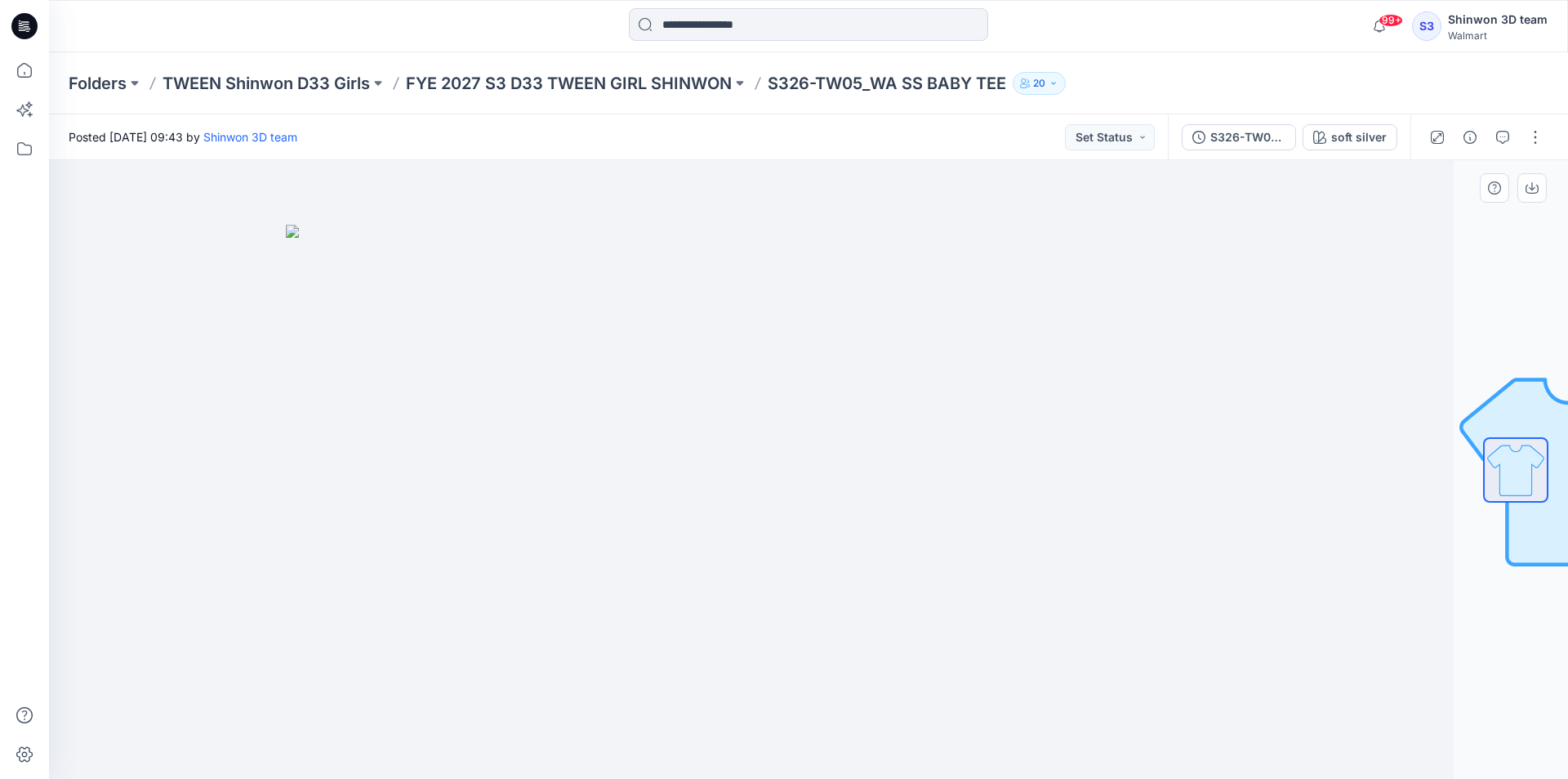
drag, startPoint x: 1249, startPoint y: 451, endPoint x: 1236, endPoint y: 444, distance: 14.8
click at [1247, 449] on div at bounding box center [693, 469] width 1519 height 618
click at [889, 322] on img at bounding box center [693, 502] width 816 height 554
click at [1531, 135] on button "button" at bounding box center [1536, 137] width 26 height 26
click at [1430, 220] on p "Edit" at bounding box center [1432, 221] width 21 height 17
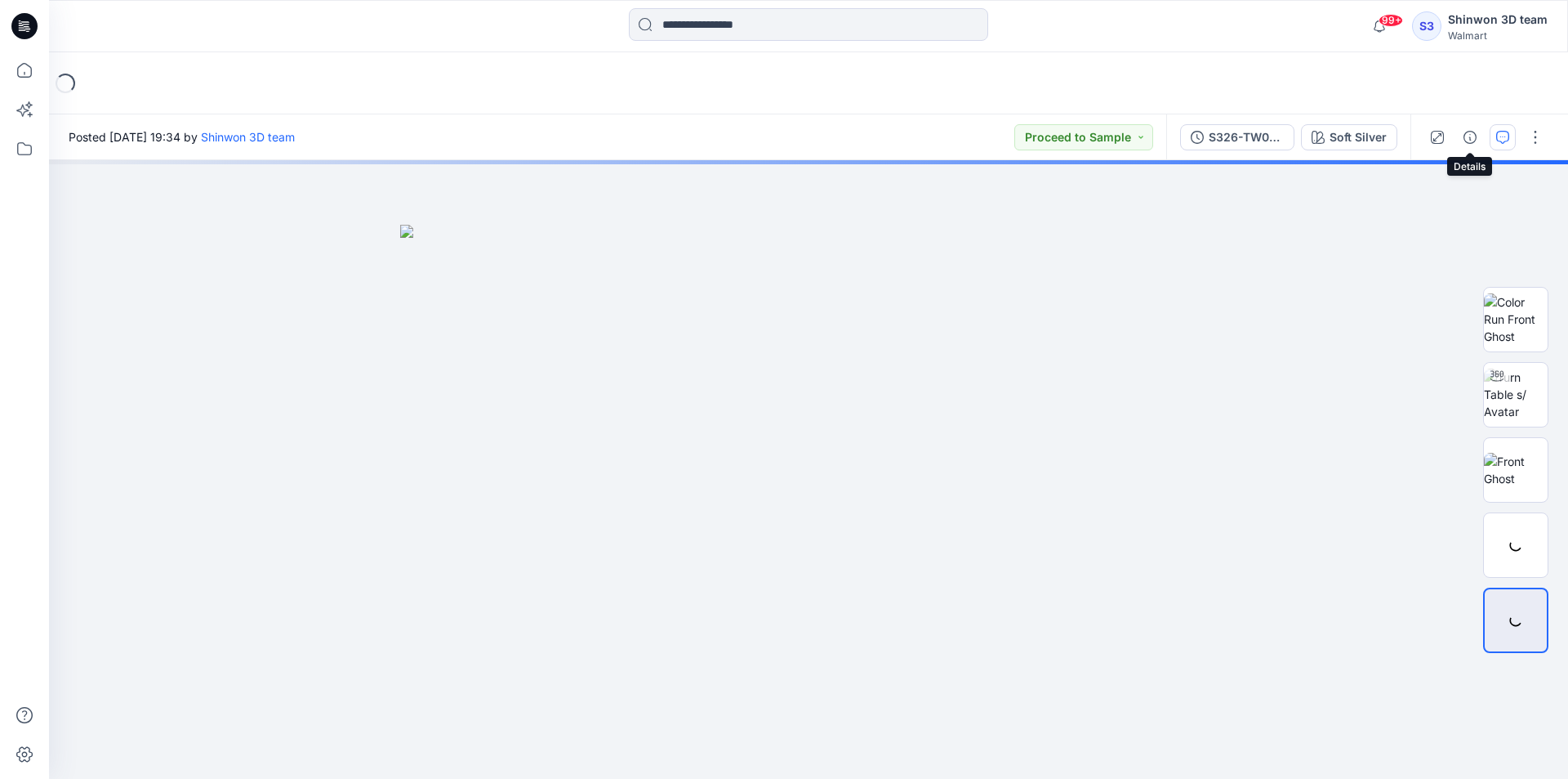
click at [1496, 137] on button "button" at bounding box center [1503, 137] width 26 height 26
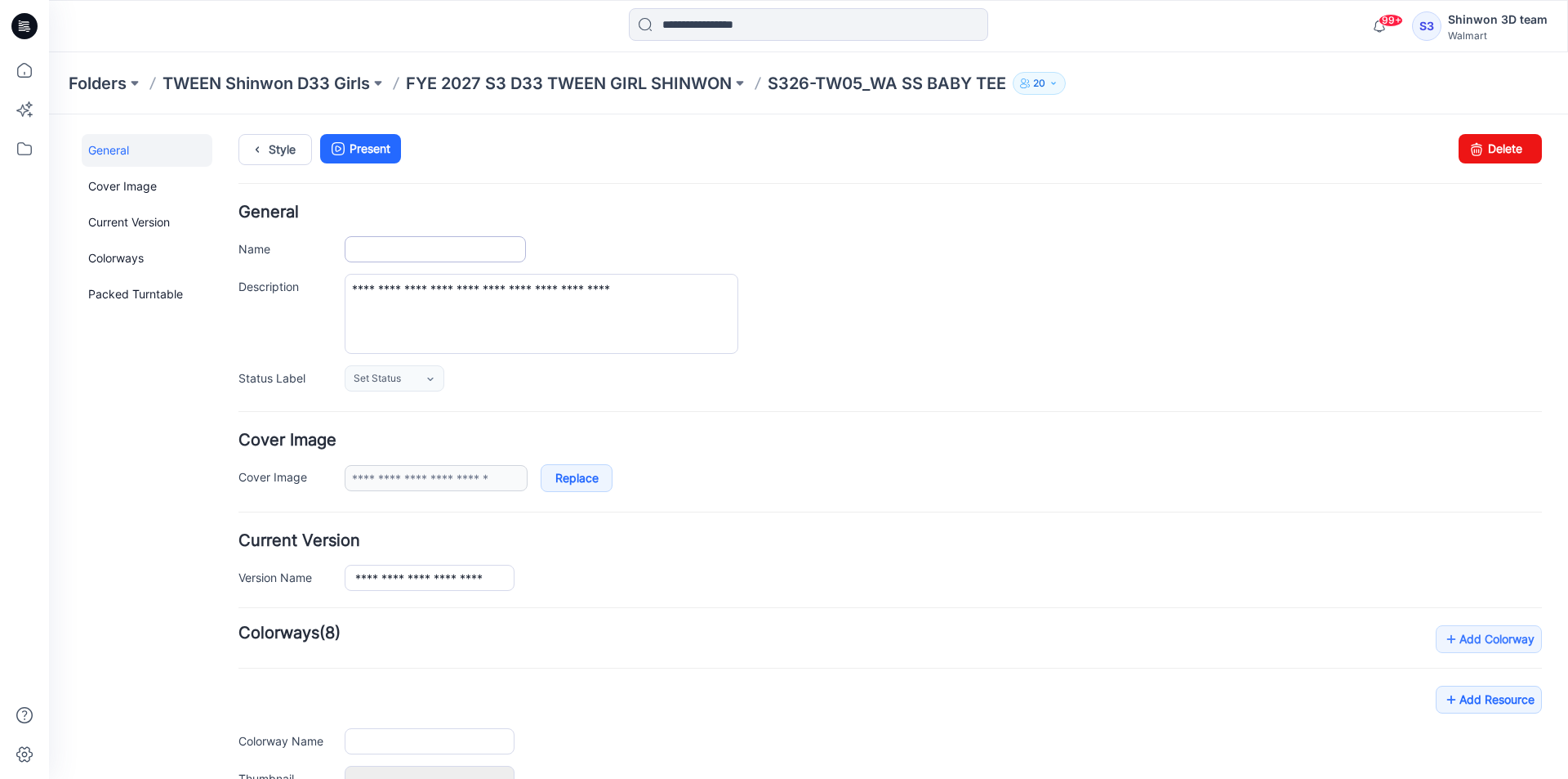
type input "**********"
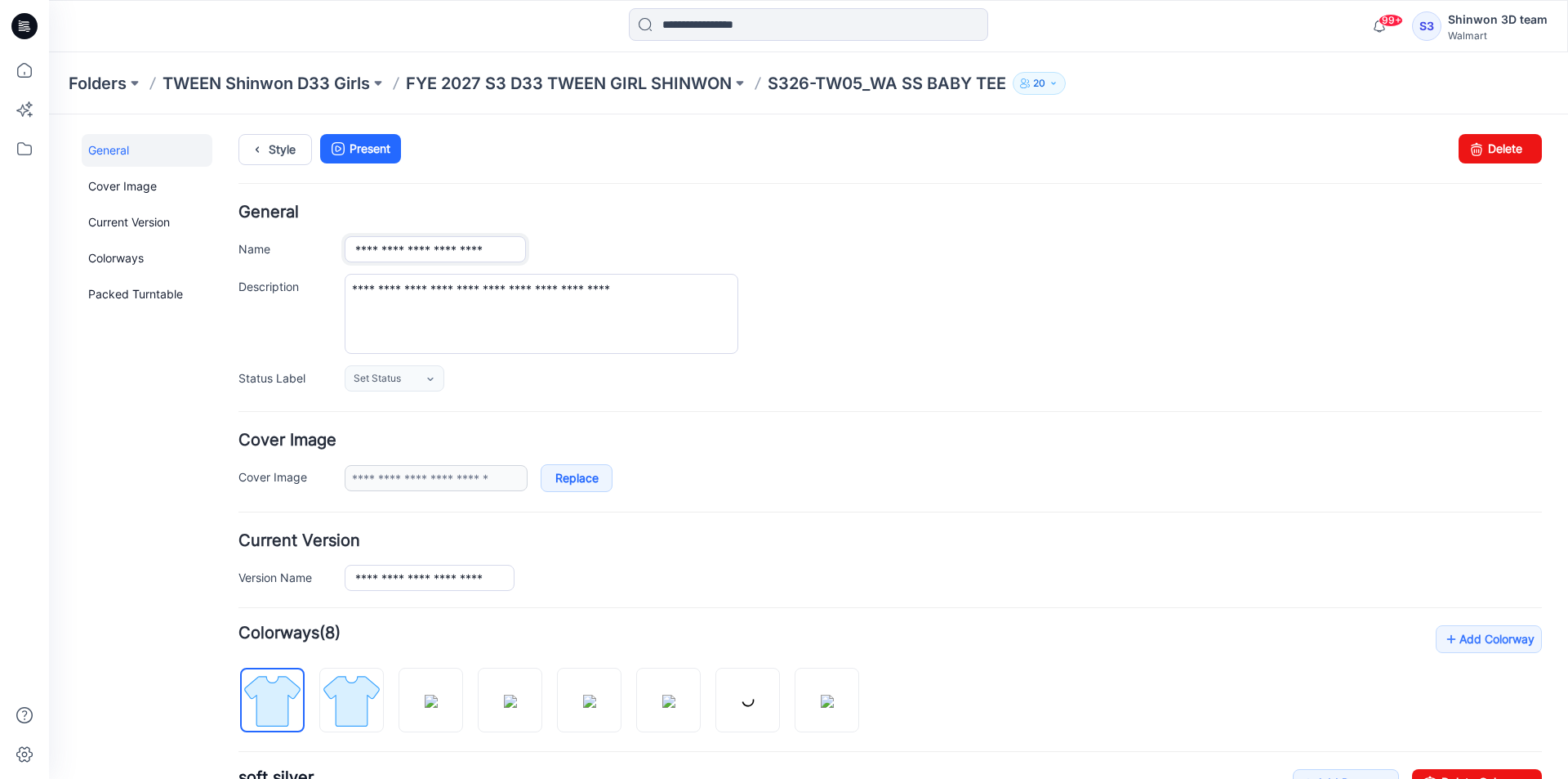
drag, startPoint x: 520, startPoint y: 248, endPoint x: 321, endPoint y: 235, distance: 199.4
click at [321, 235] on div "**********" at bounding box center [891, 297] width 1304 height 187
drag, startPoint x: 395, startPoint y: 254, endPoint x: 334, endPoint y: 244, distance: 61.8
click at [334, 244] on div "Name *" at bounding box center [891, 249] width 1304 height 26
paste input "**********"
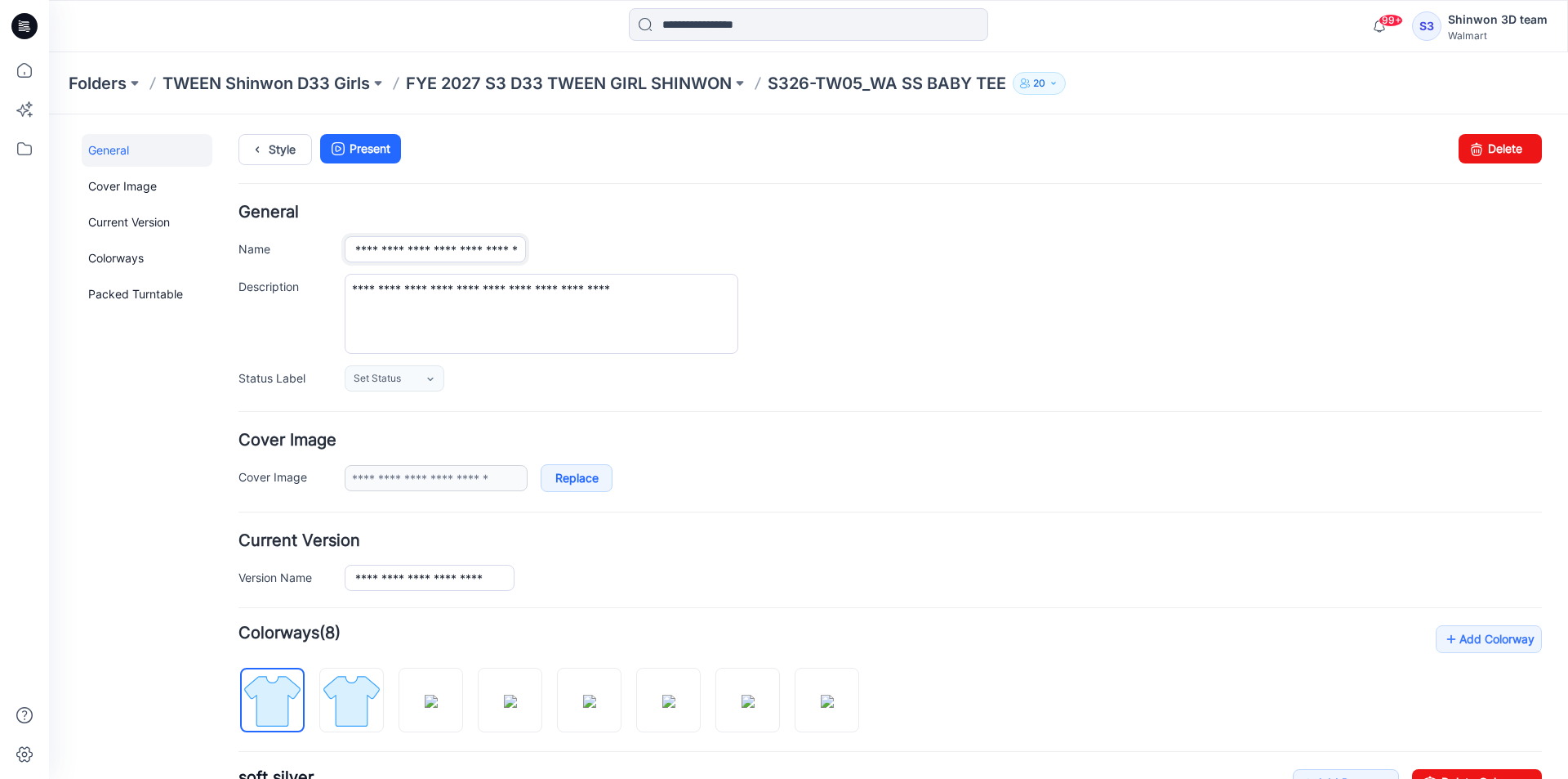
scroll to position [0, 40]
type input "**********"
click at [510, 214] on h4 "General" at bounding box center [891, 211] width 1304 height 16
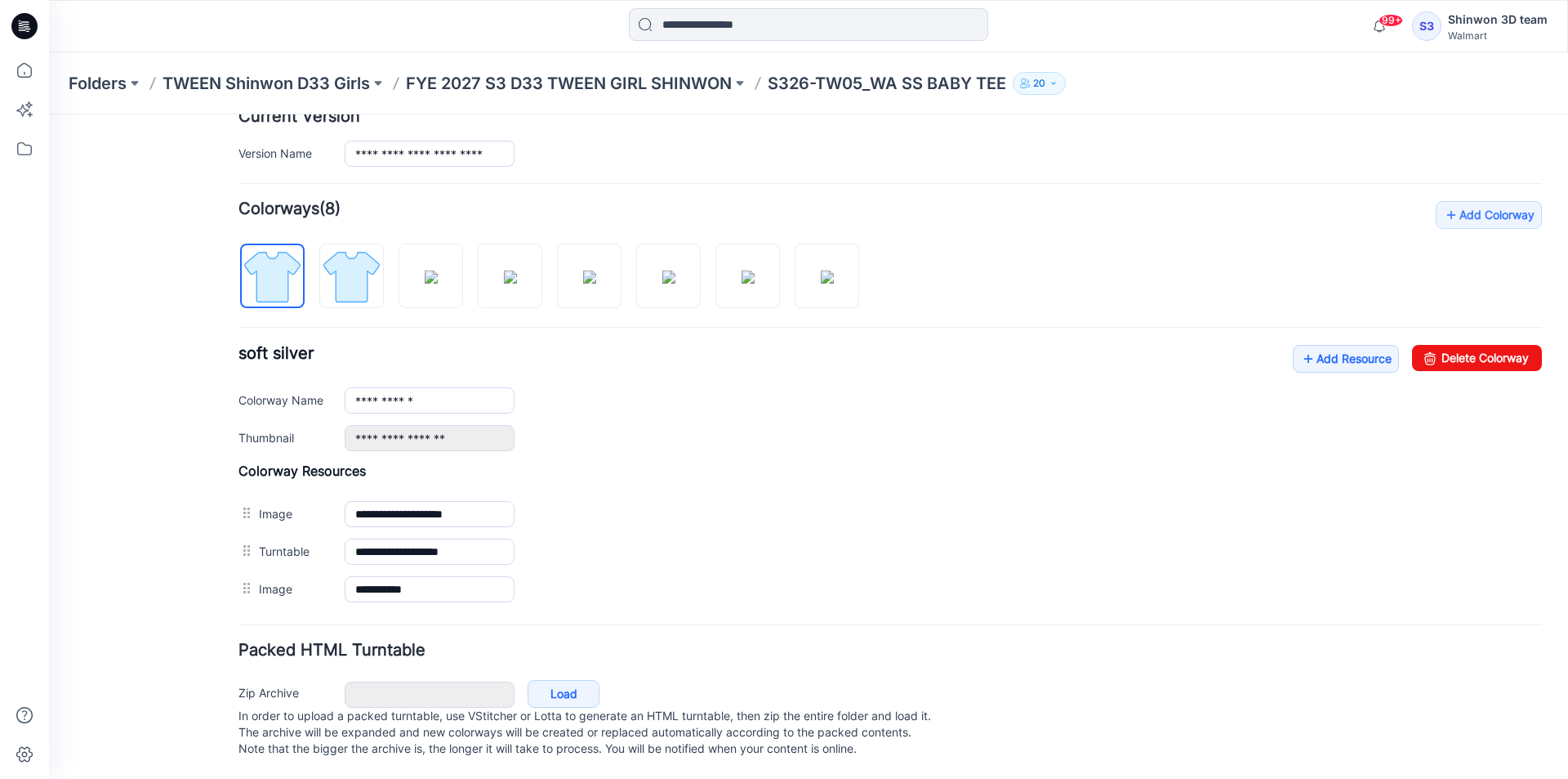
scroll to position [195, 0]
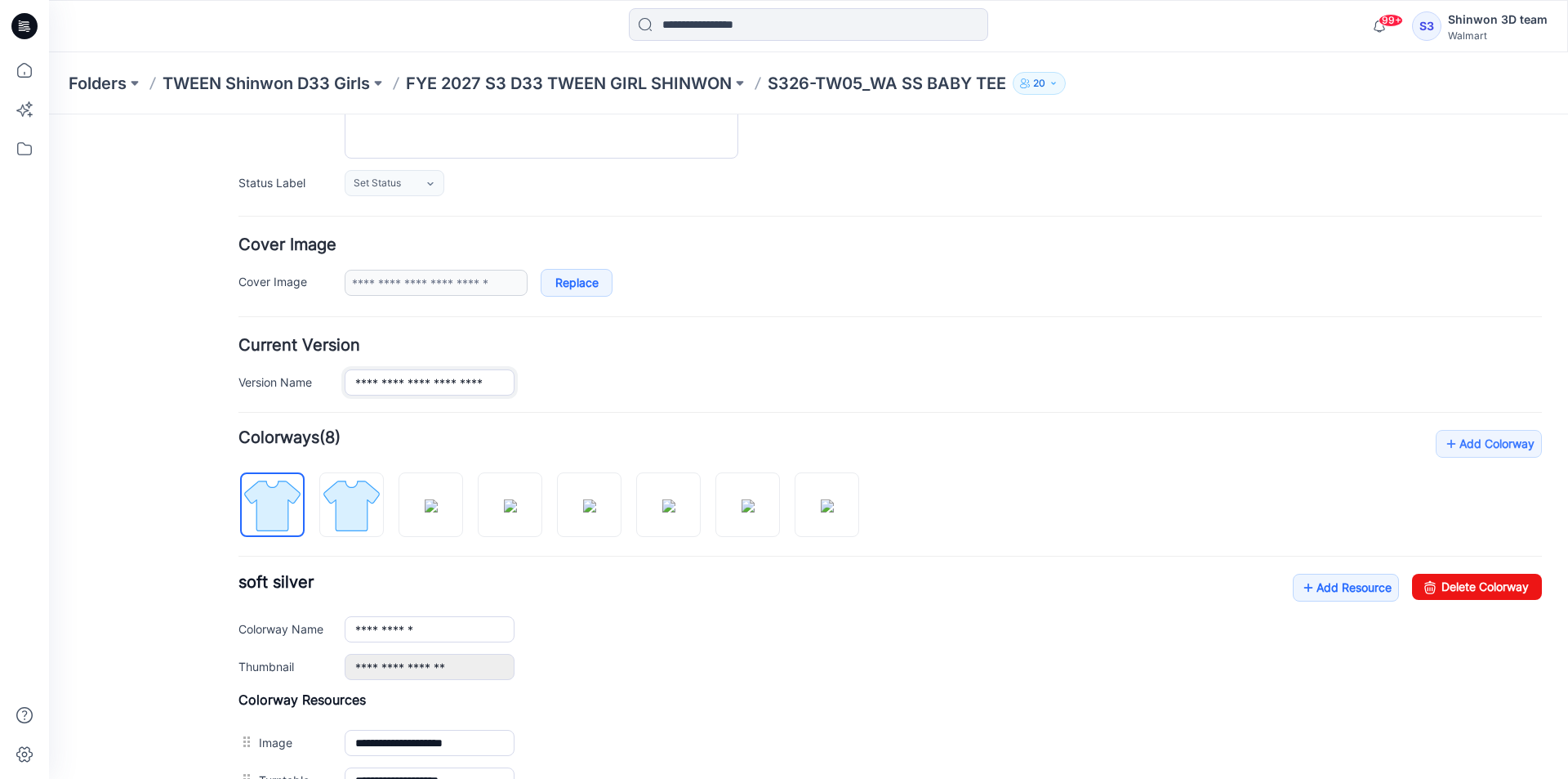
click at [395, 385] on input "**********" at bounding box center [429, 382] width 170 height 26
paste input "*******"
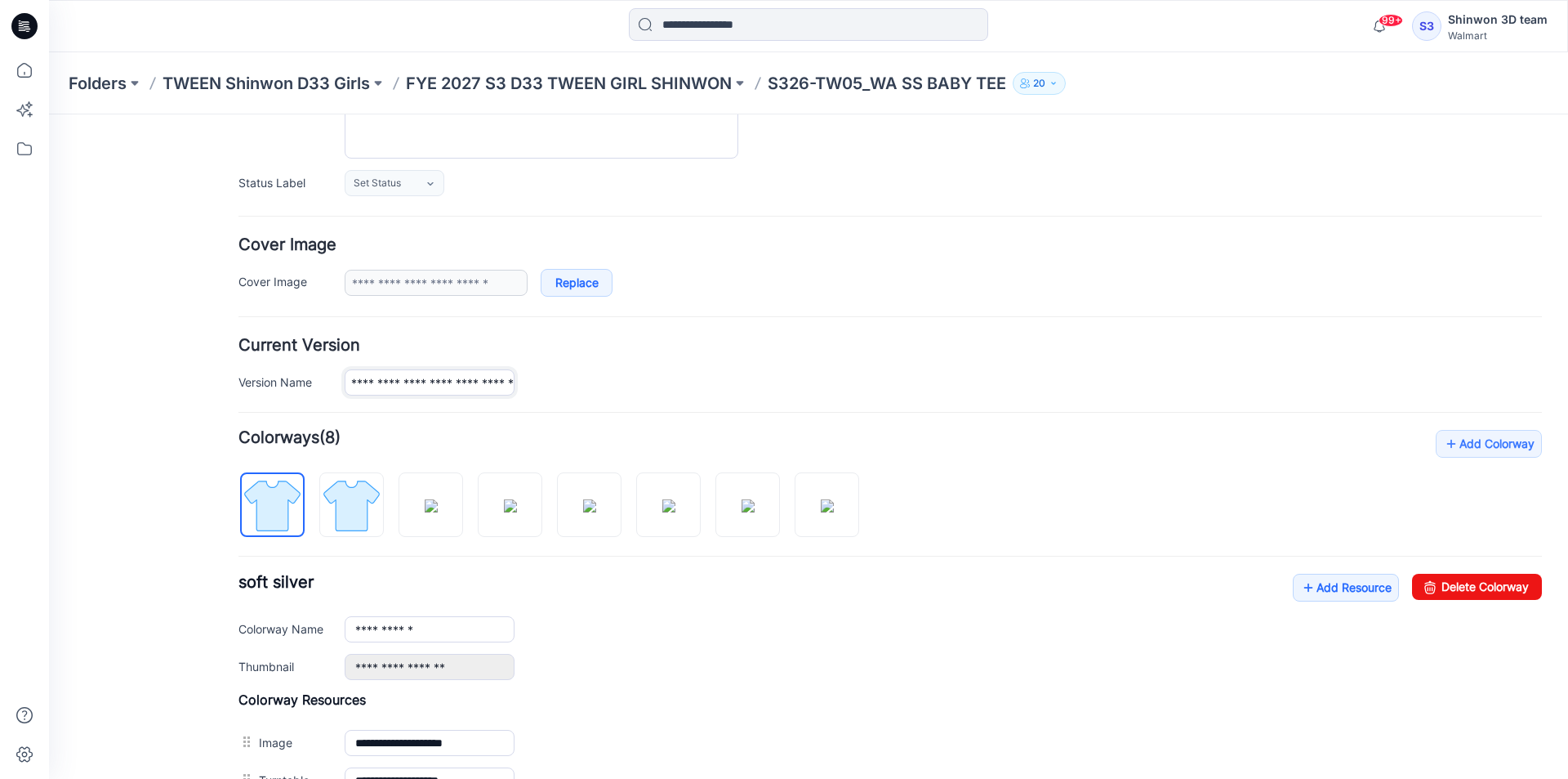
type input "**********"
click at [430, 352] on h4 "Current Version" at bounding box center [891, 345] width 1304 height 16
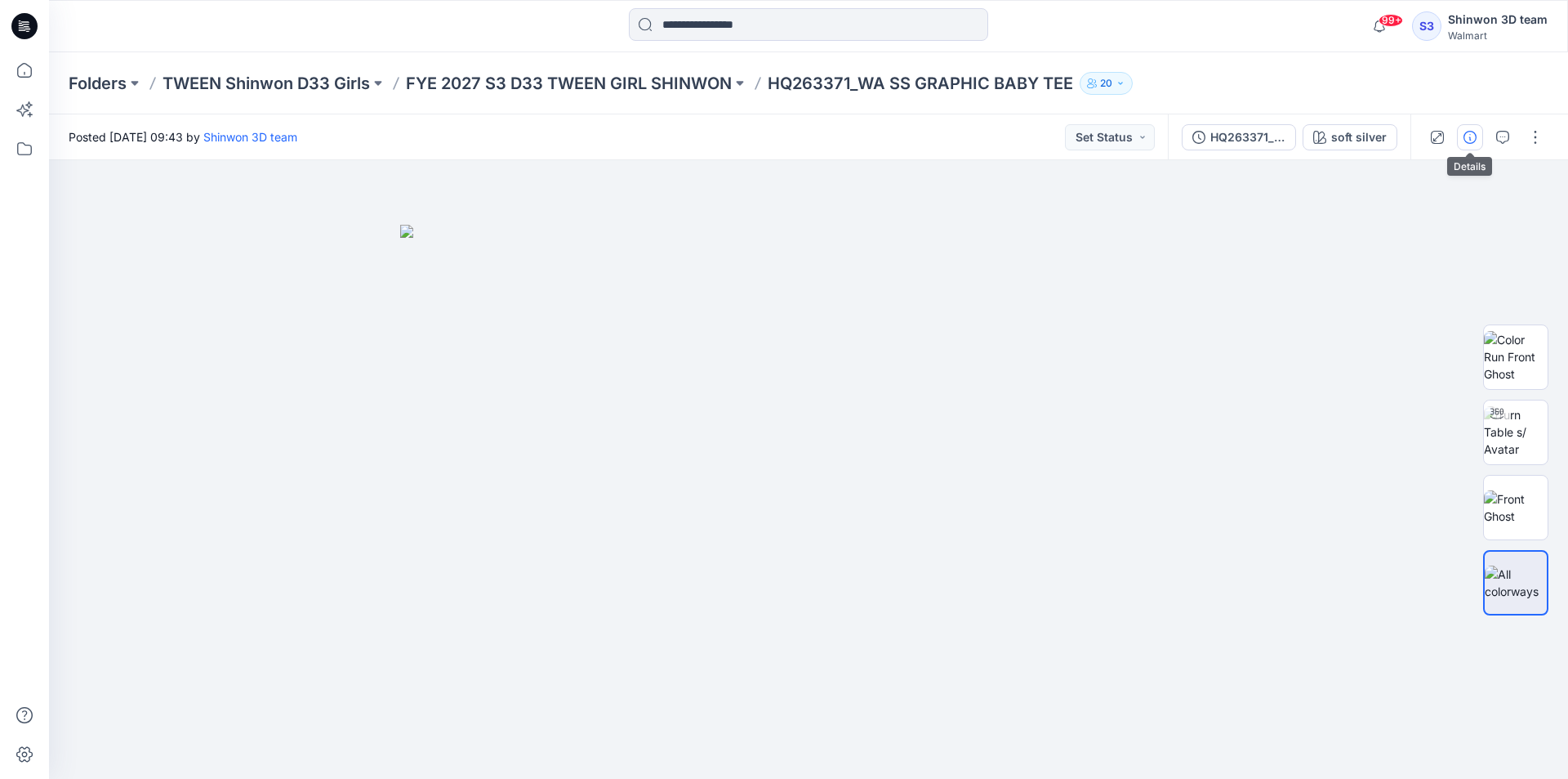
click at [1461, 137] on button "button" at bounding box center [1470, 137] width 26 height 26
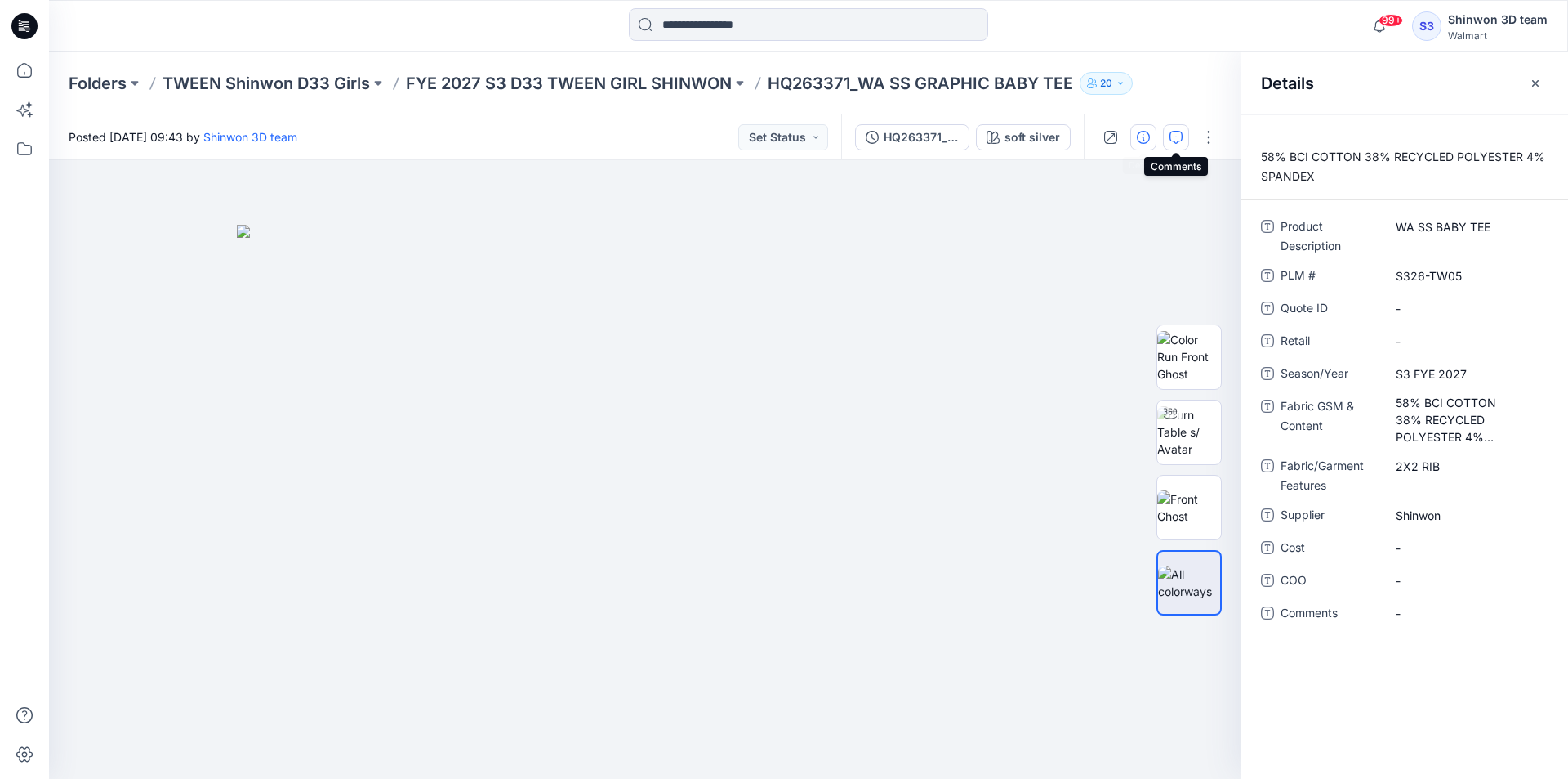
click at [1174, 136] on icon "button" at bounding box center [1176, 137] width 13 height 13
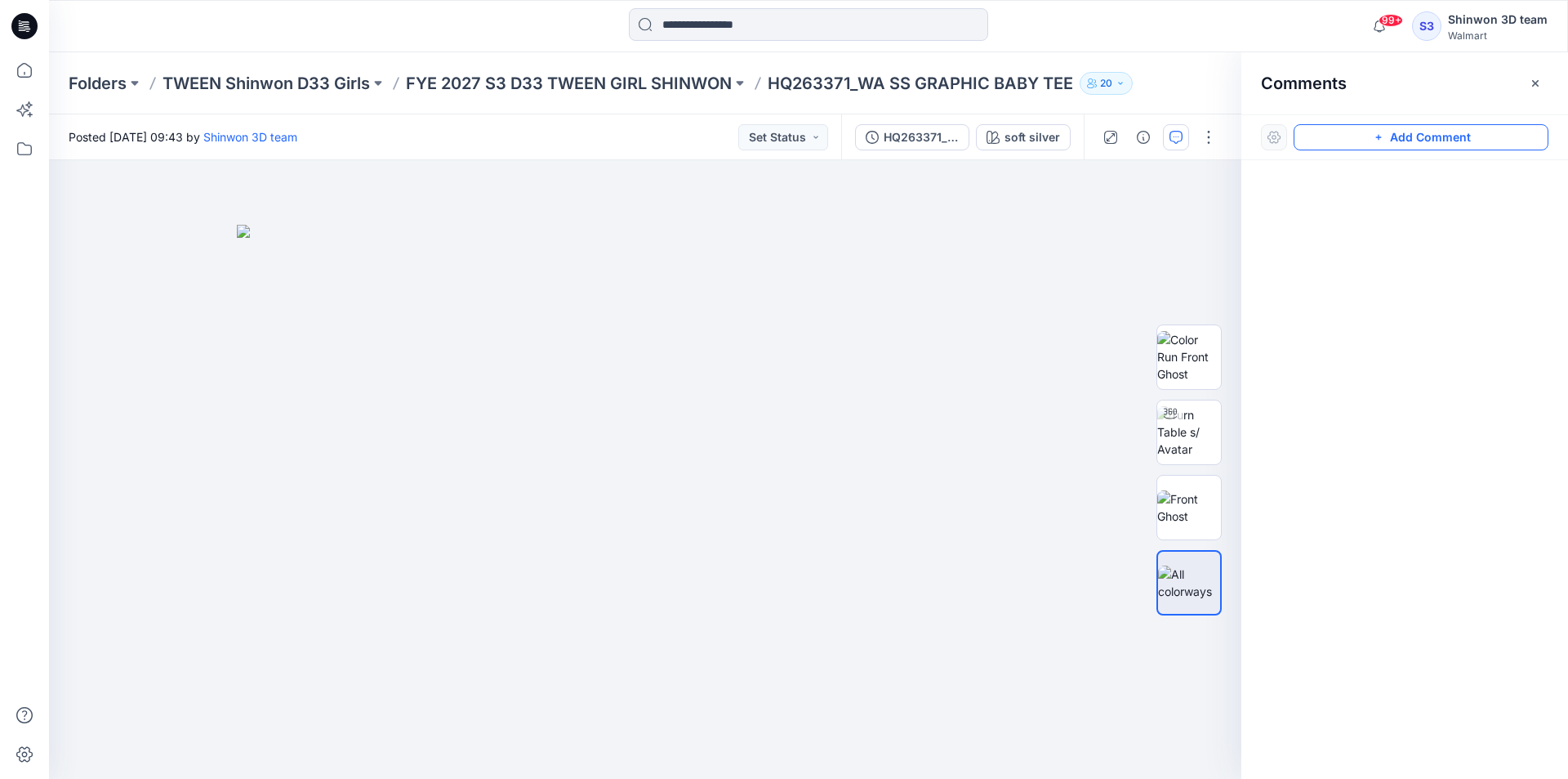
drag, startPoint x: 1387, startPoint y: 134, endPoint x: 1343, endPoint y: 134, distance: 44.0
click at [1382, 134] on button "Add Comment" at bounding box center [1421, 137] width 255 height 26
click at [185, 217] on div "1" at bounding box center [644, 469] width 1192 height 618
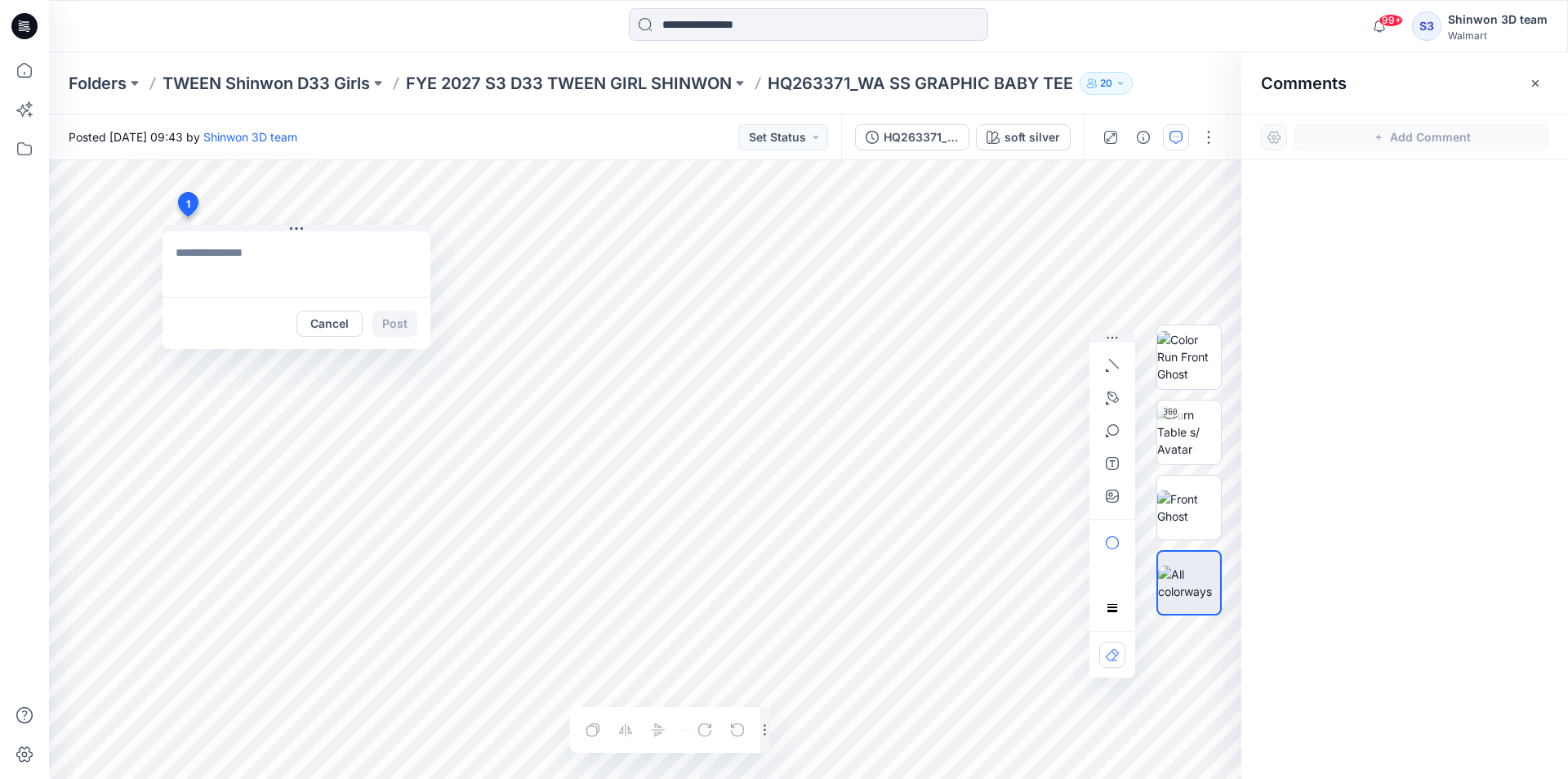
paste textarea "**********"
click at [239, 276] on textarea "**********" at bounding box center [296, 264] width 268 height 66
type textarea "**********"
click at [393, 319] on button "Post" at bounding box center [395, 323] width 45 height 26
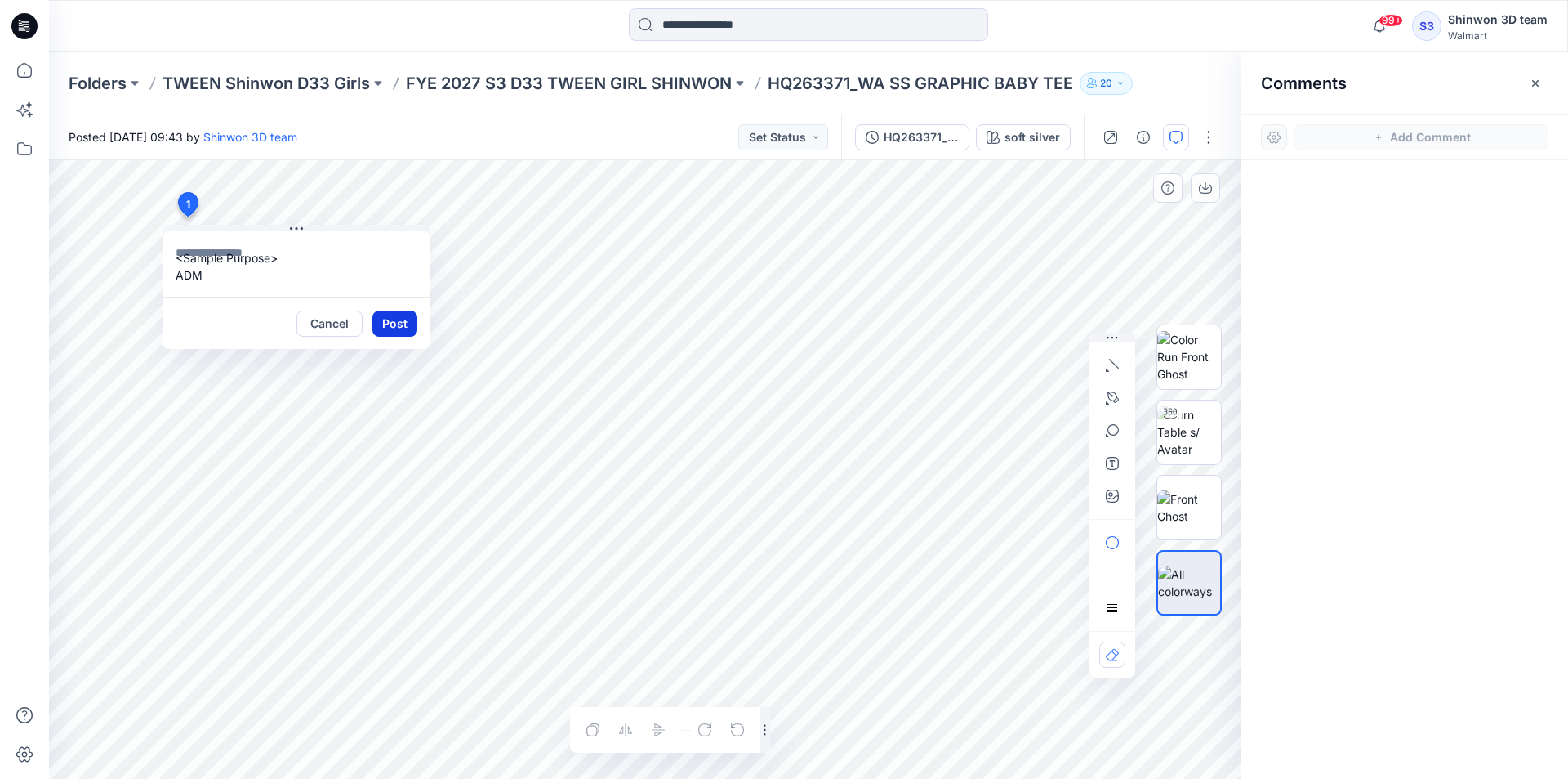
scroll to position [0, 0]
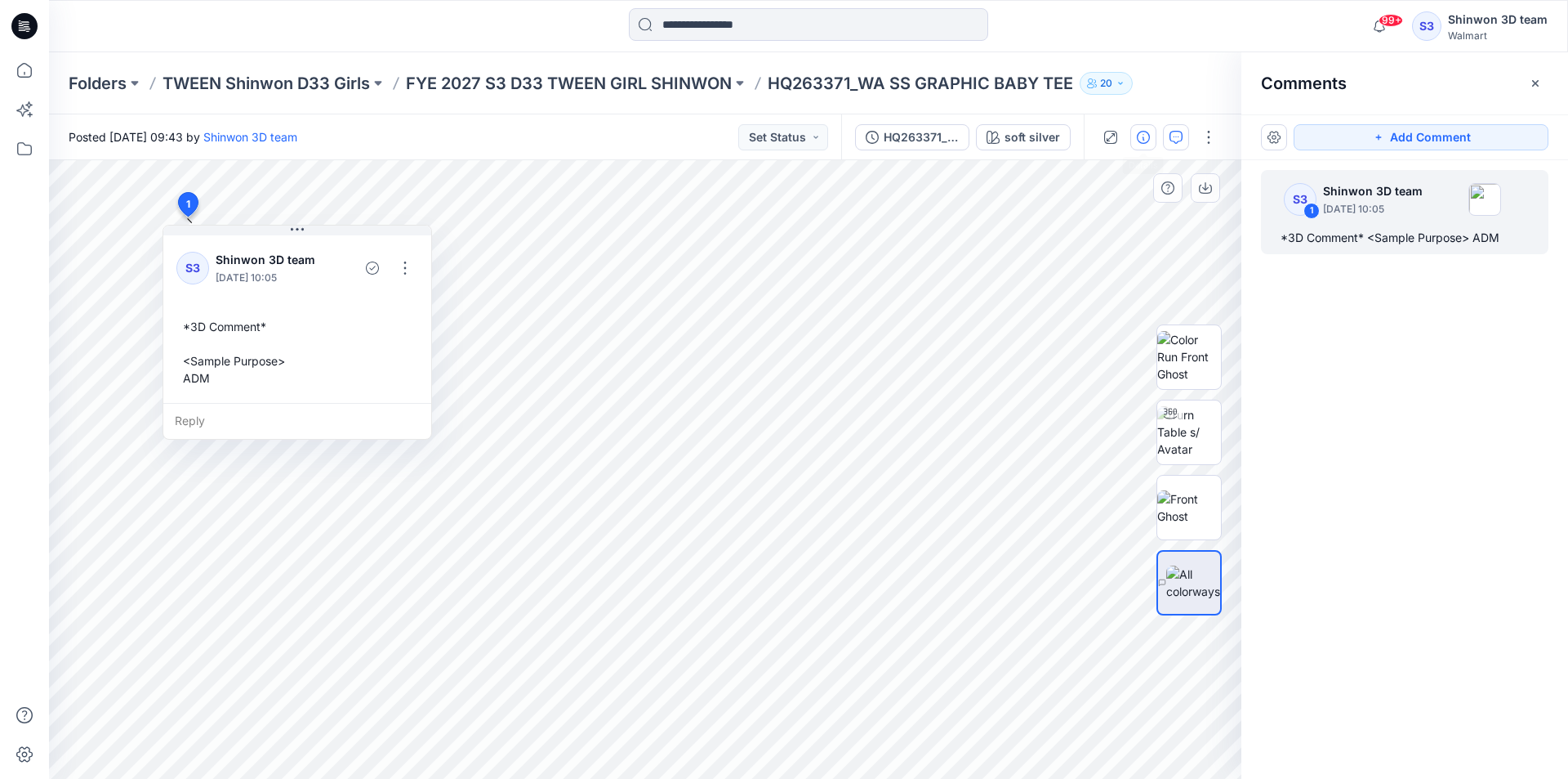
click at [1146, 132] on icon "button" at bounding box center [1143, 137] width 13 height 13
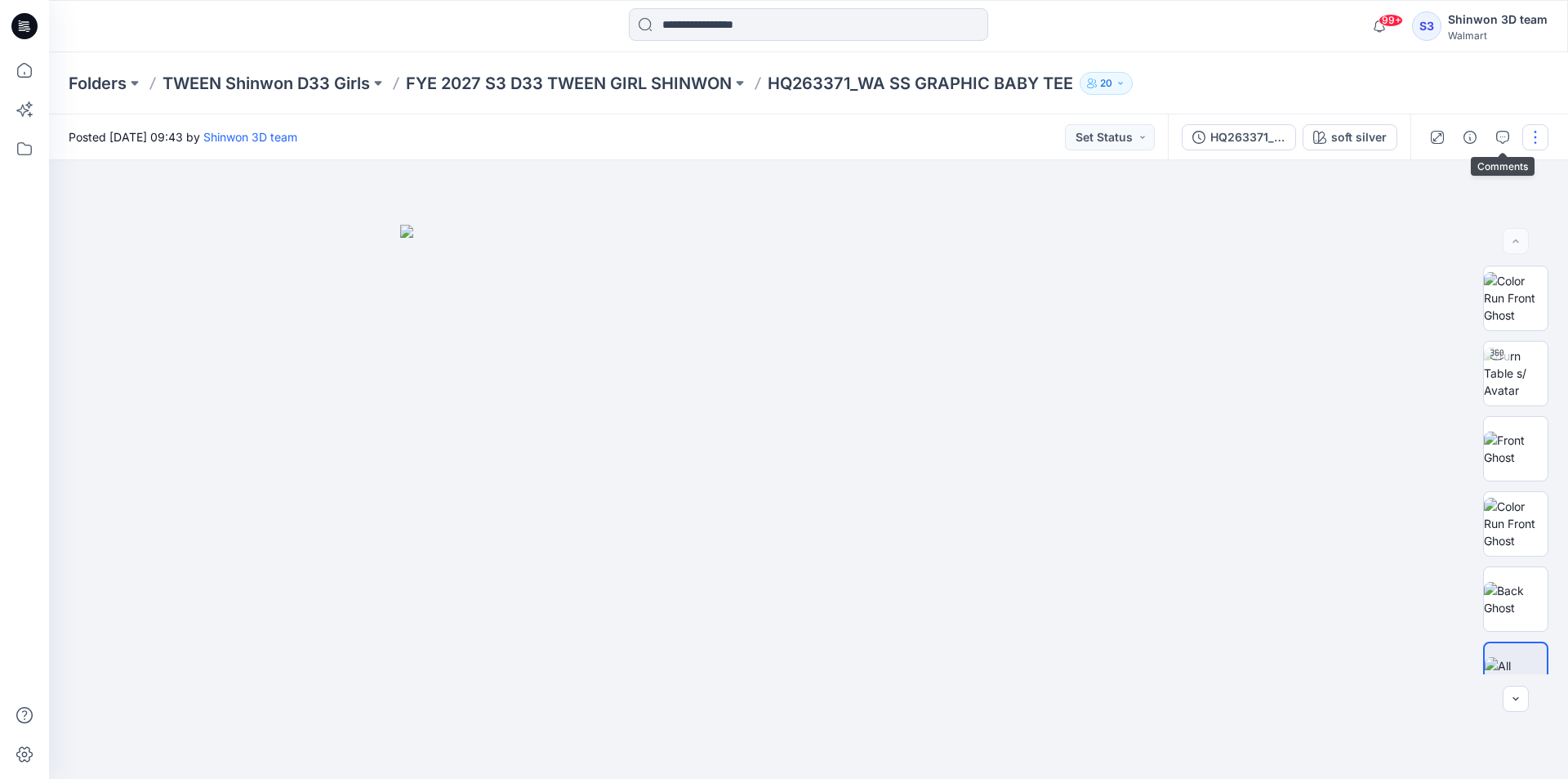
click at [1526, 138] on button "button" at bounding box center [1536, 137] width 26 height 26
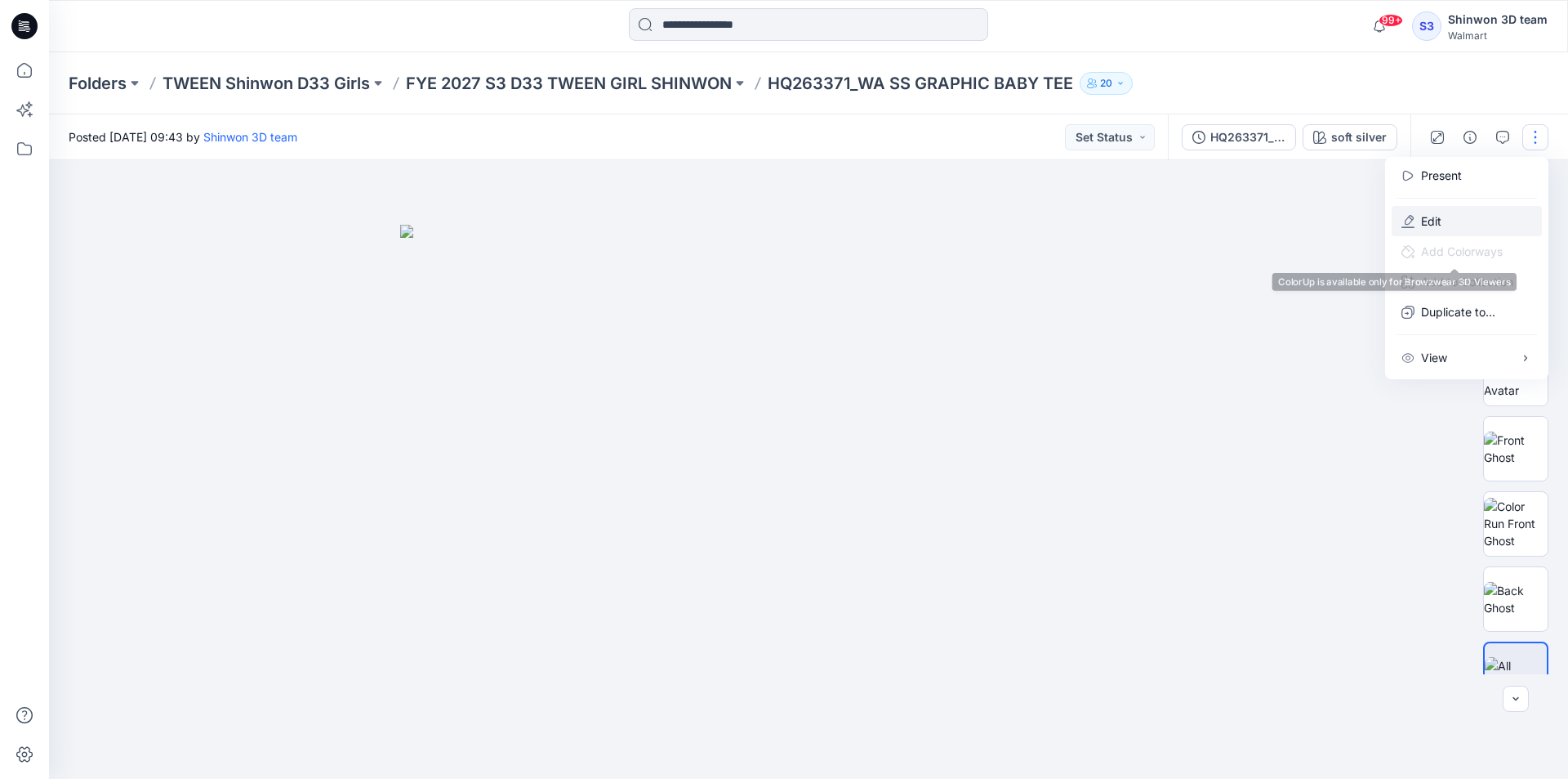
click at [1450, 220] on button "Edit" at bounding box center [1467, 221] width 150 height 30
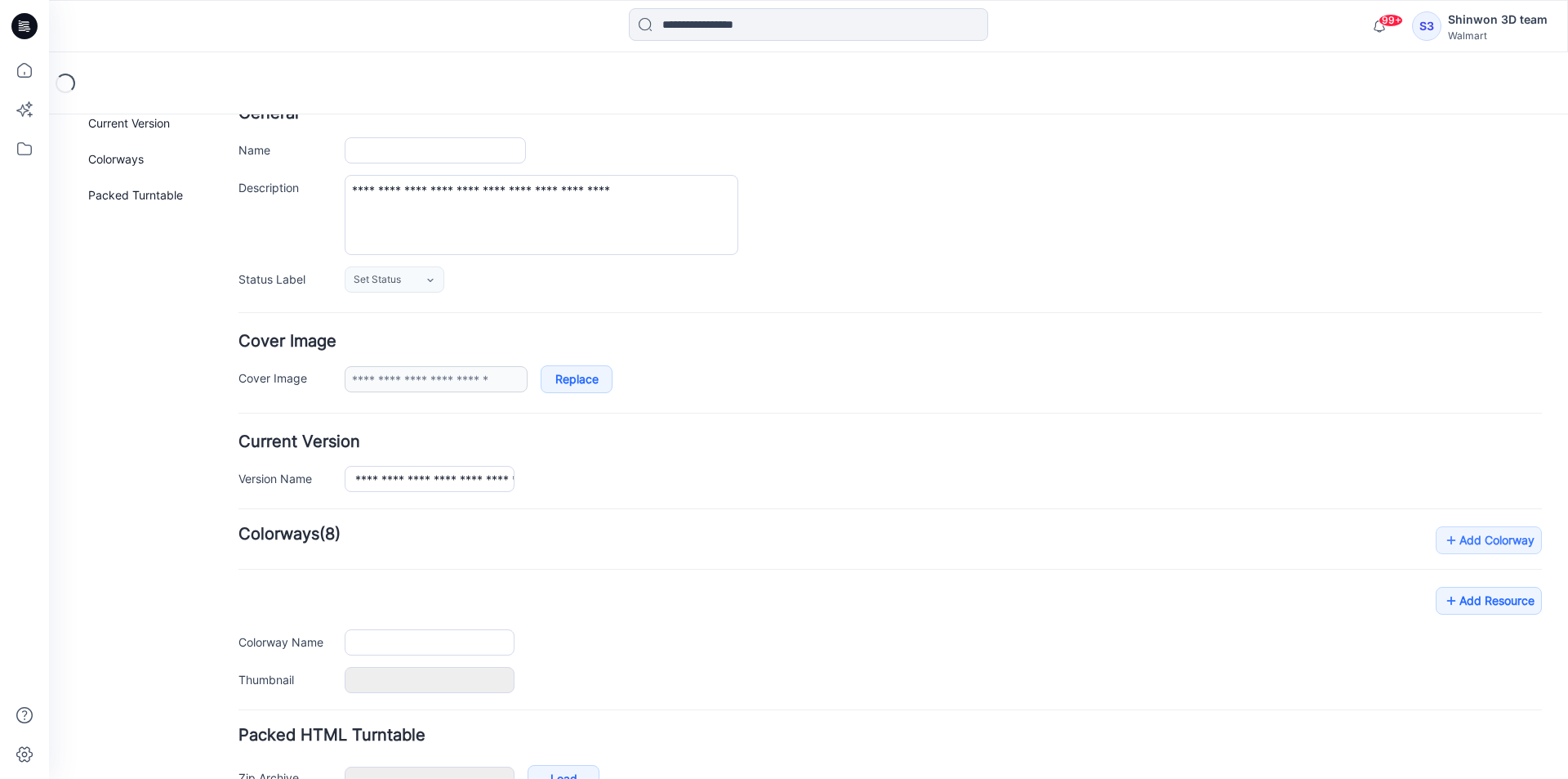
type input "**********"
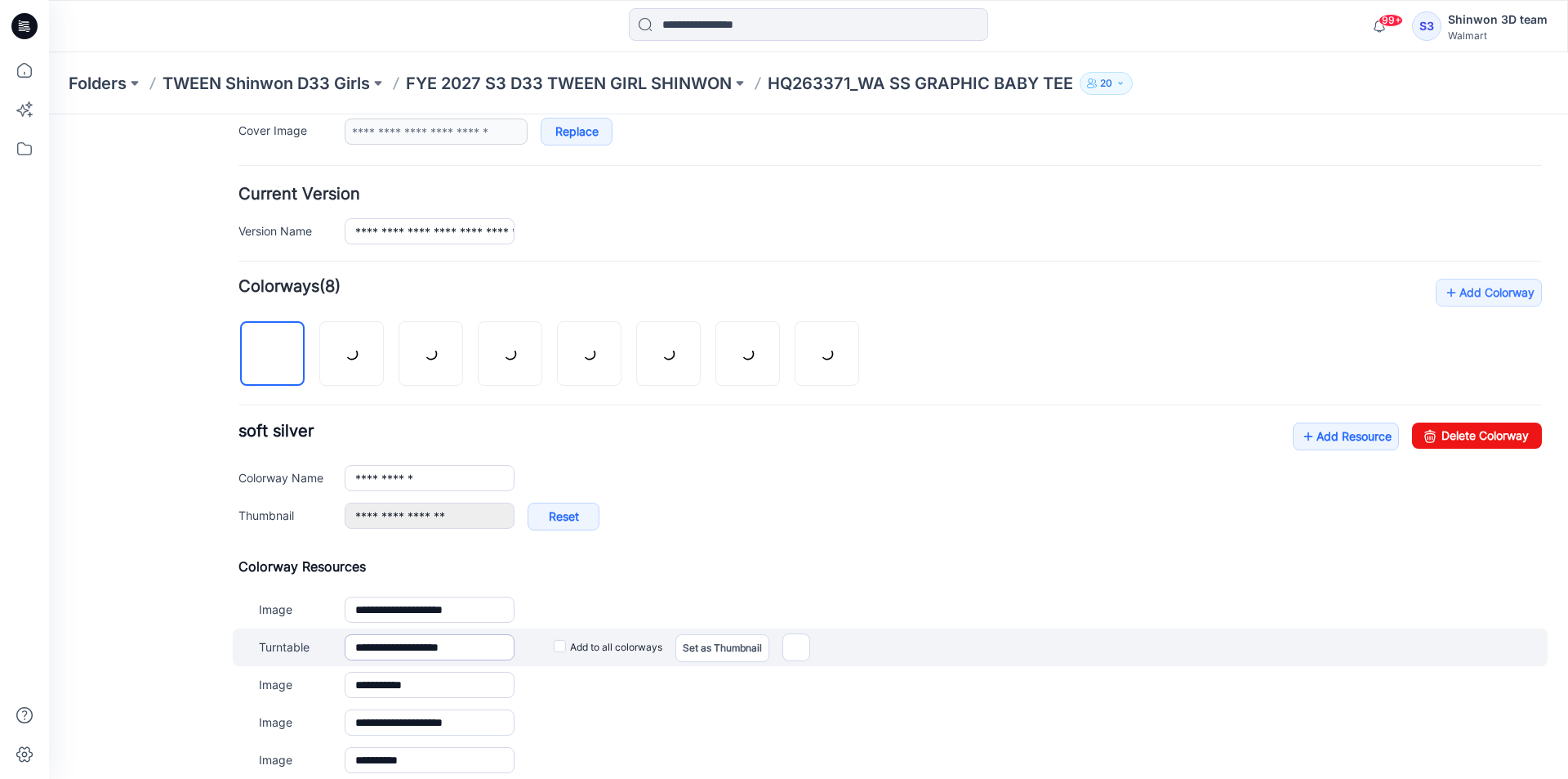
scroll to position [527, 0]
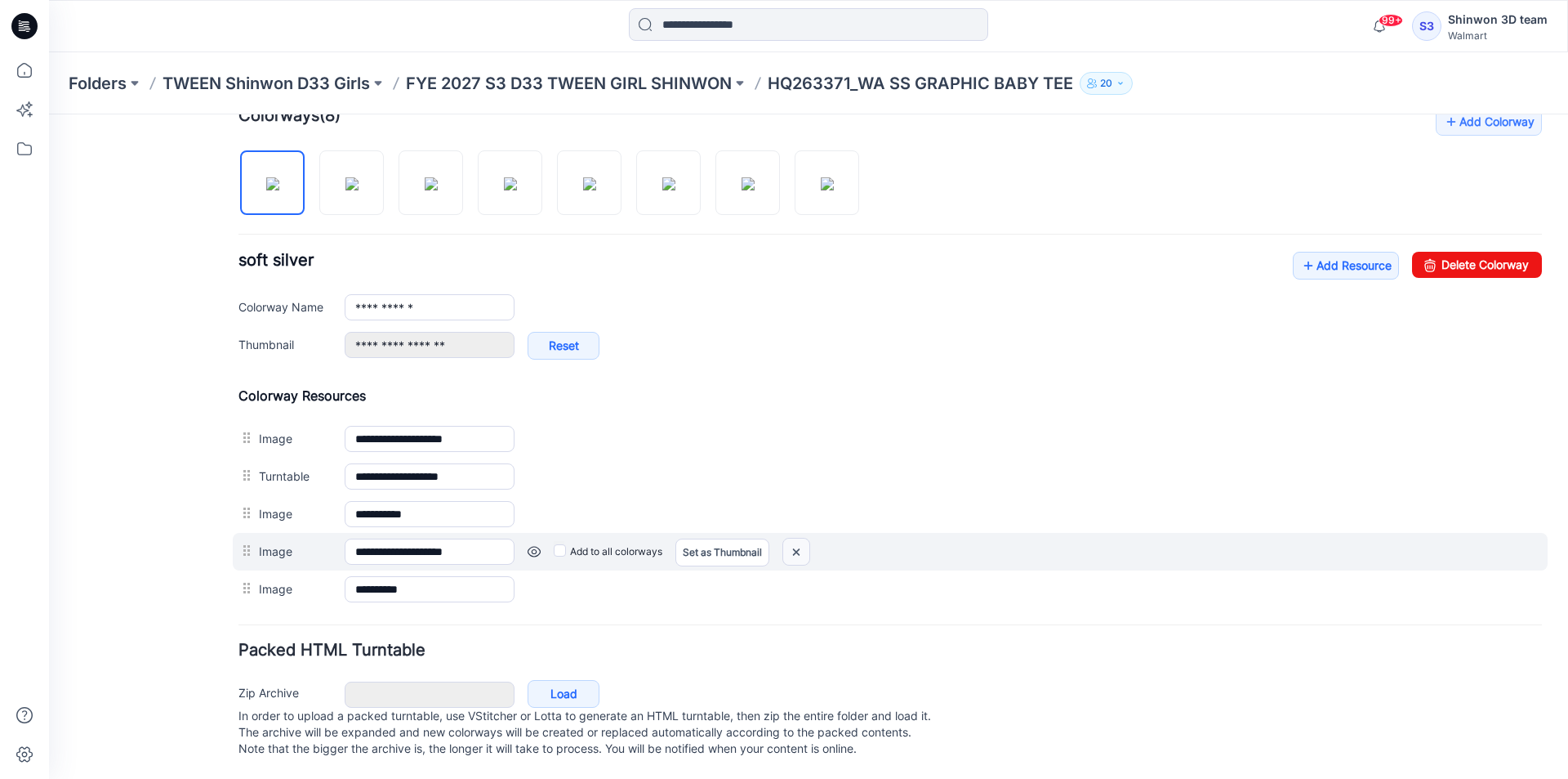
click at [795, 548] on img at bounding box center [797, 552] width 26 height 27
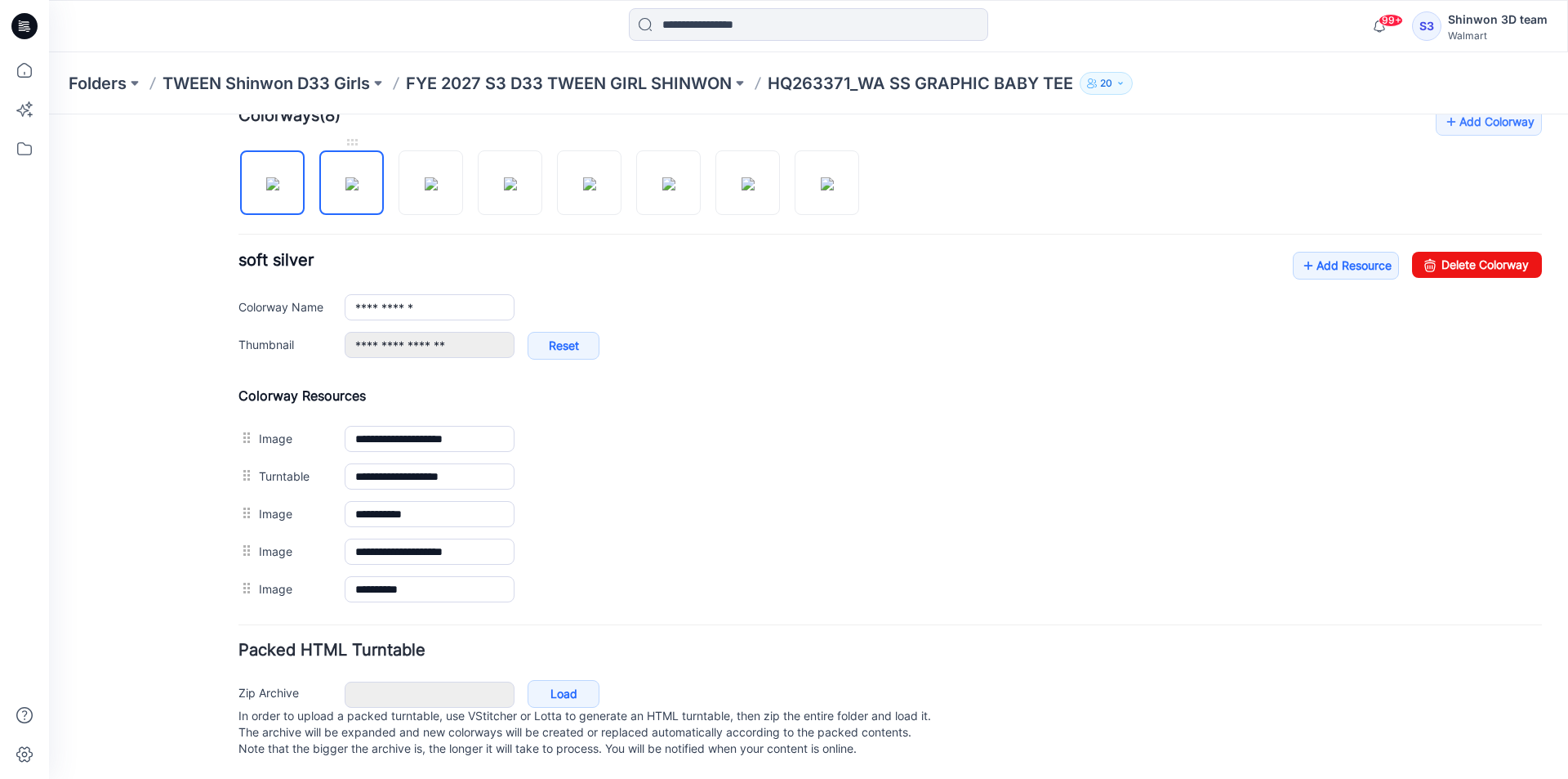
scroll to position [496, 0]
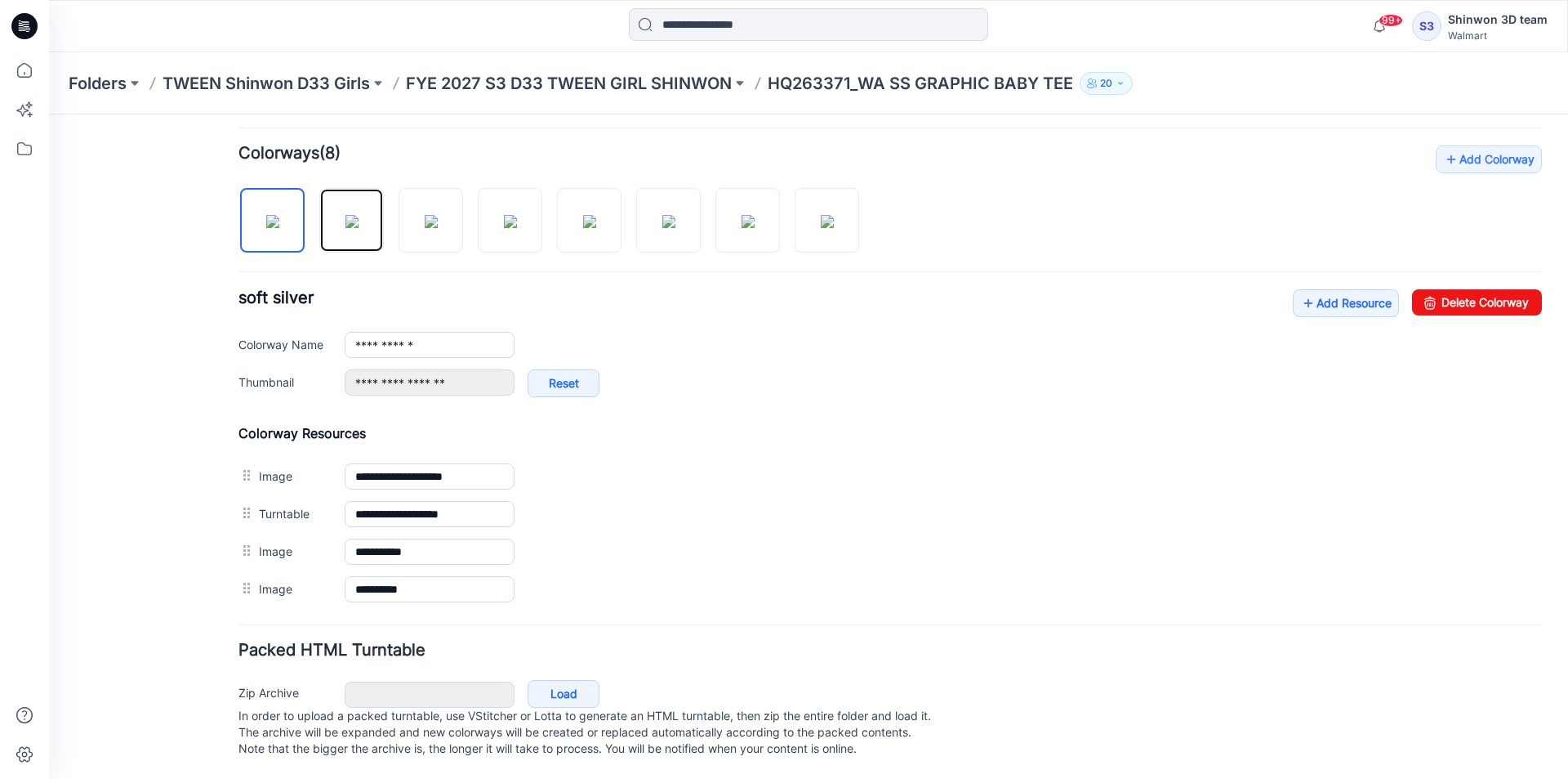
drag, startPoint x: 345, startPoint y: 207, endPoint x: 391, endPoint y: 226, distance: 49.8
click at [346, 215] on img at bounding box center [352, 222] width 13 height 13
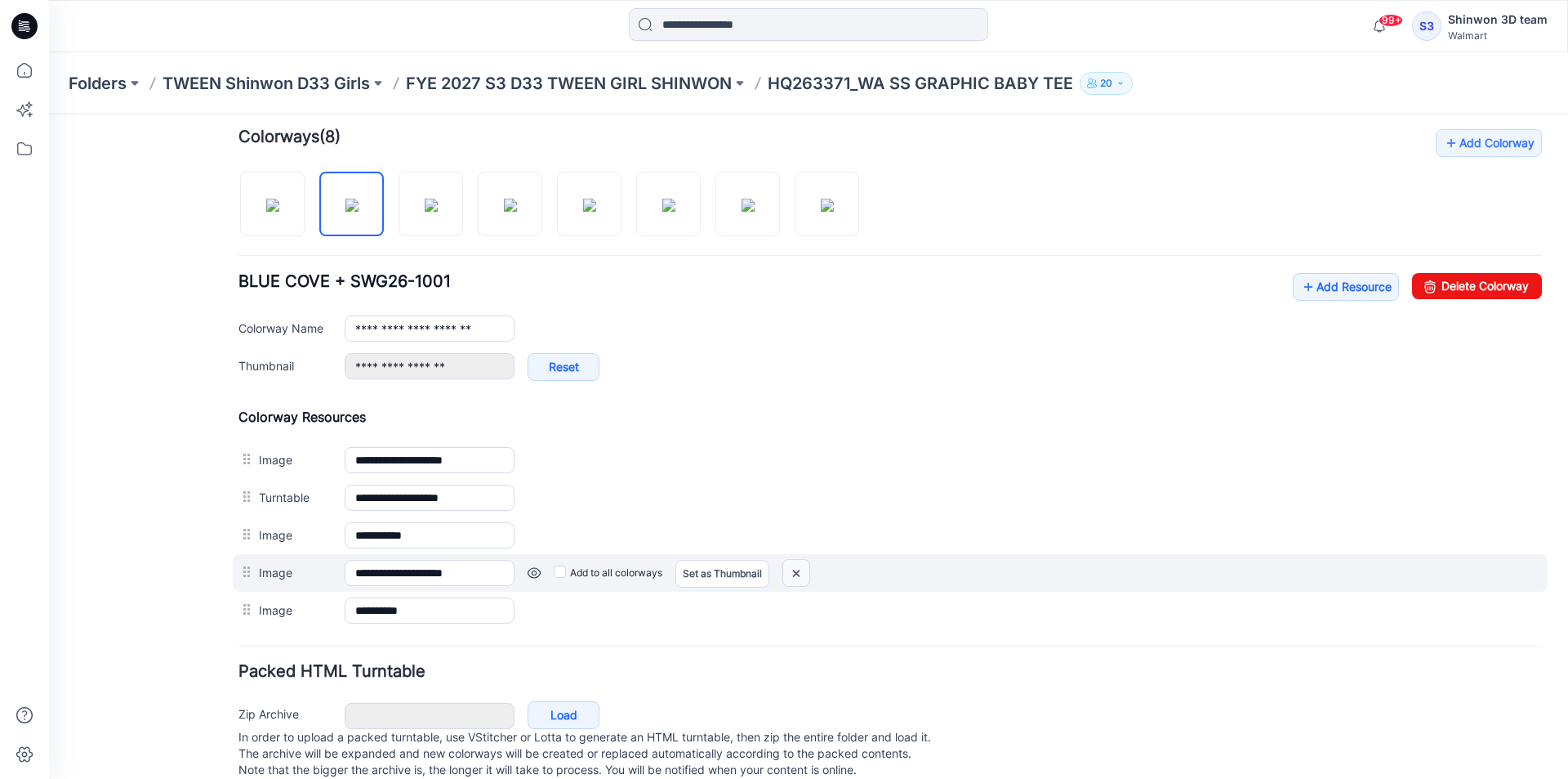
drag, startPoint x: 795, startPoint y: 580, endPoint x: 929, endPoint y: 185, distance: 417.1
click at [795, 580] on img at bounding box center [797, 573] width 26 height 27
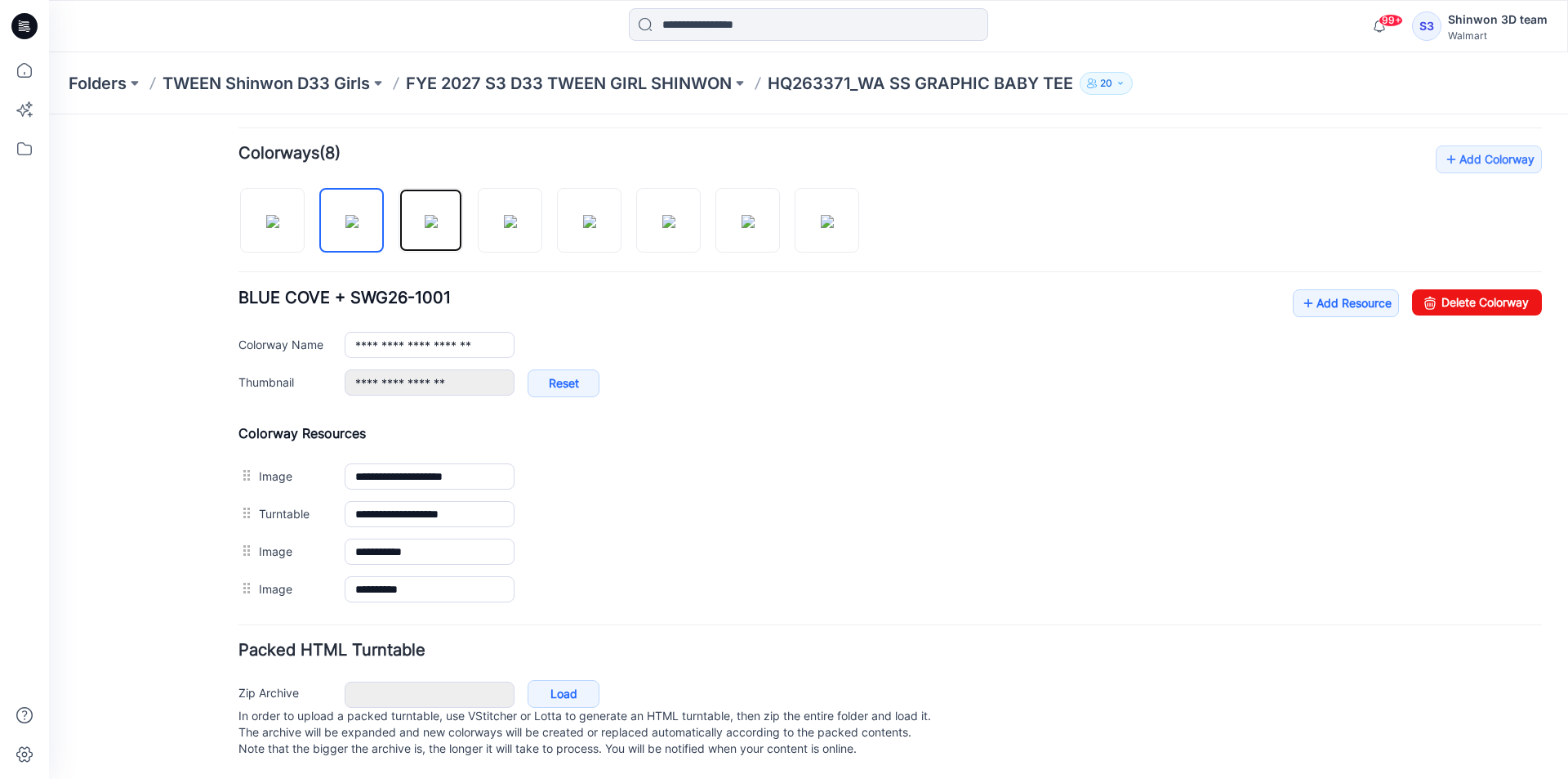
drag, startPoint x: 438, startPoint y: 214, endPoint x: 505, endPoint y: 273, distance: 89.3
click at [438, 217] on img at bounding box center [431, 222] width 13 height 13
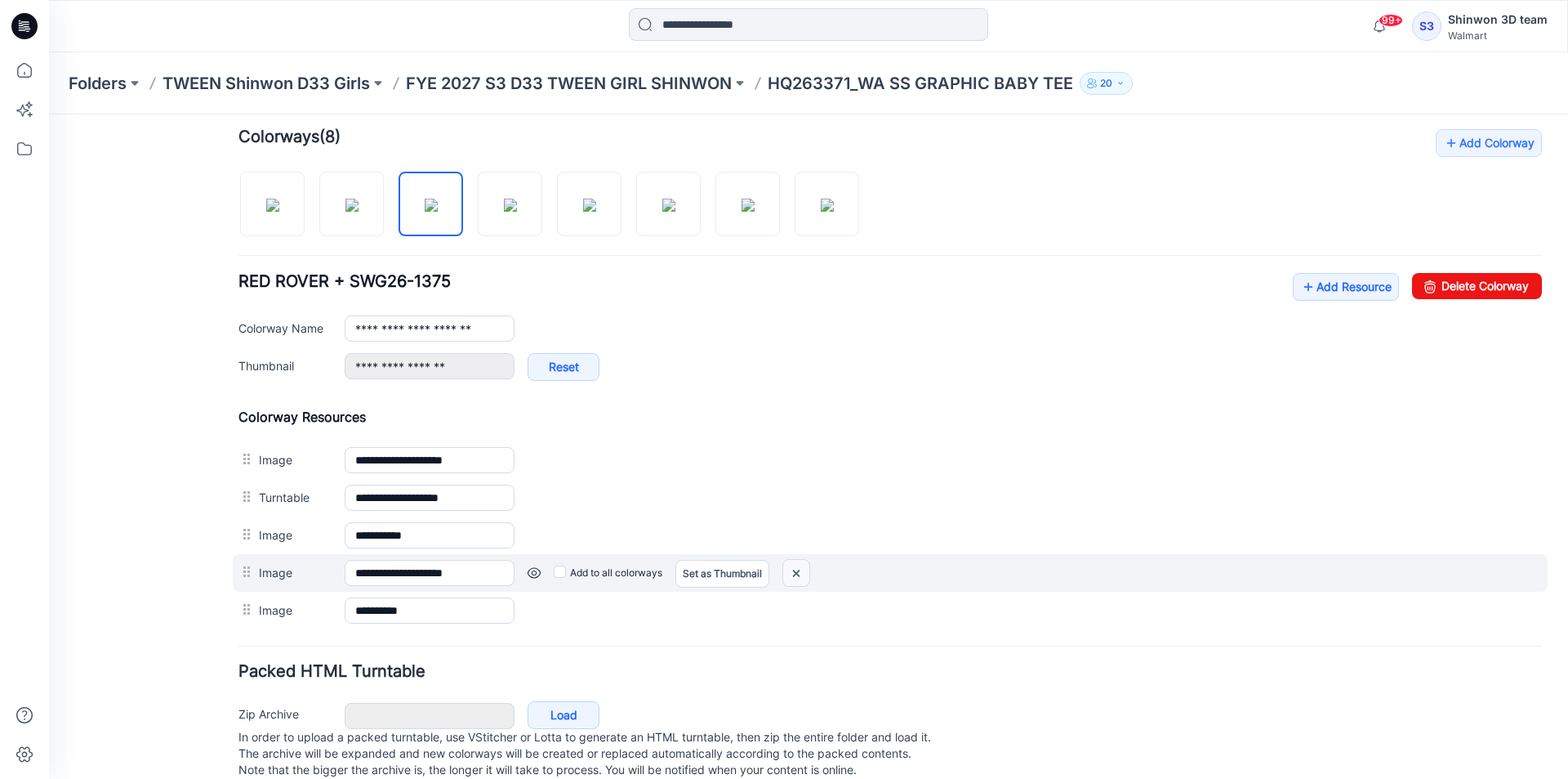
click at [806, 578] on img at bounding box center [797, 573] width 26 height 27
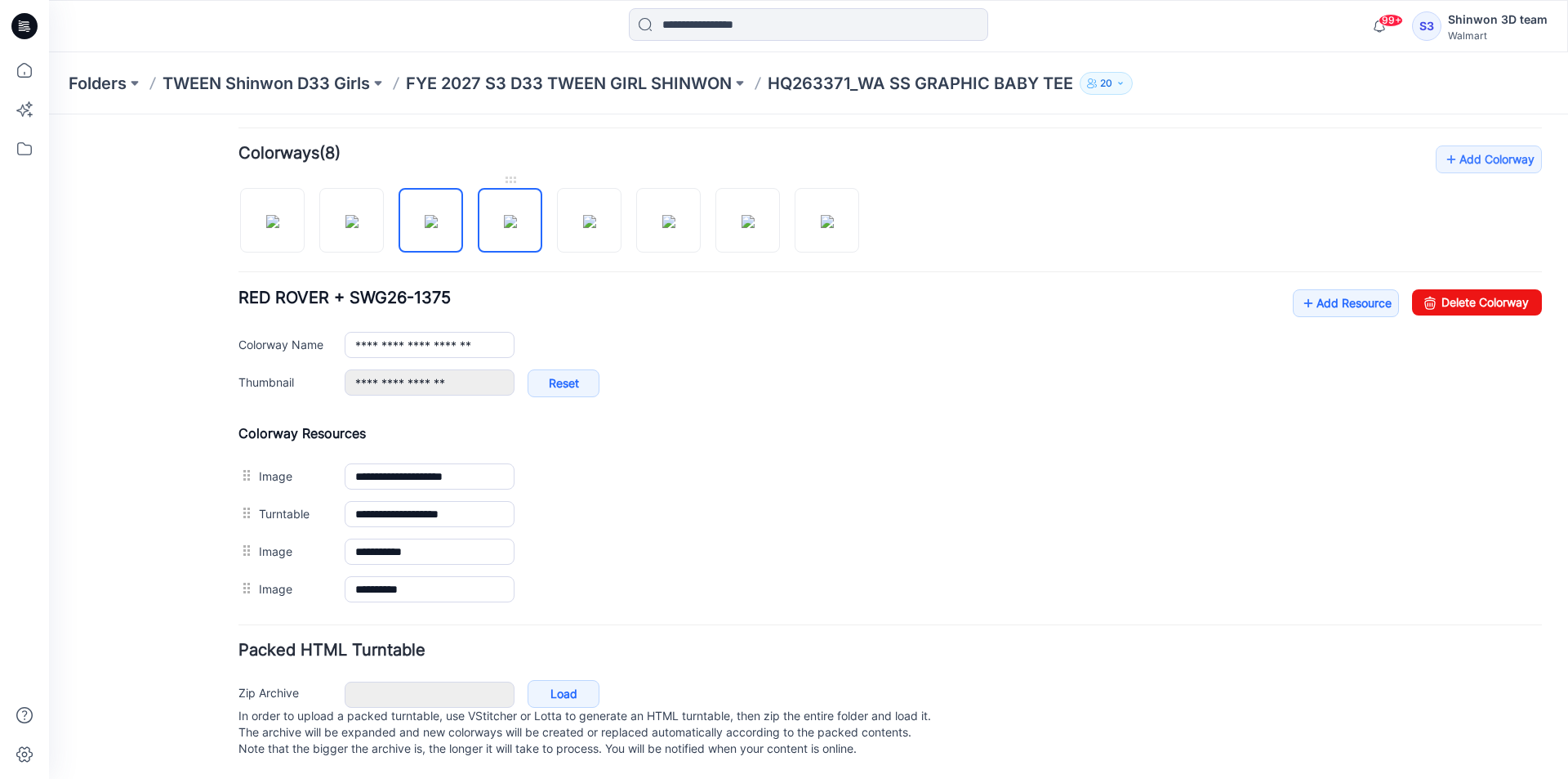
click at [504, 215] on img at bounding box center [510, 222] width 13 height 13
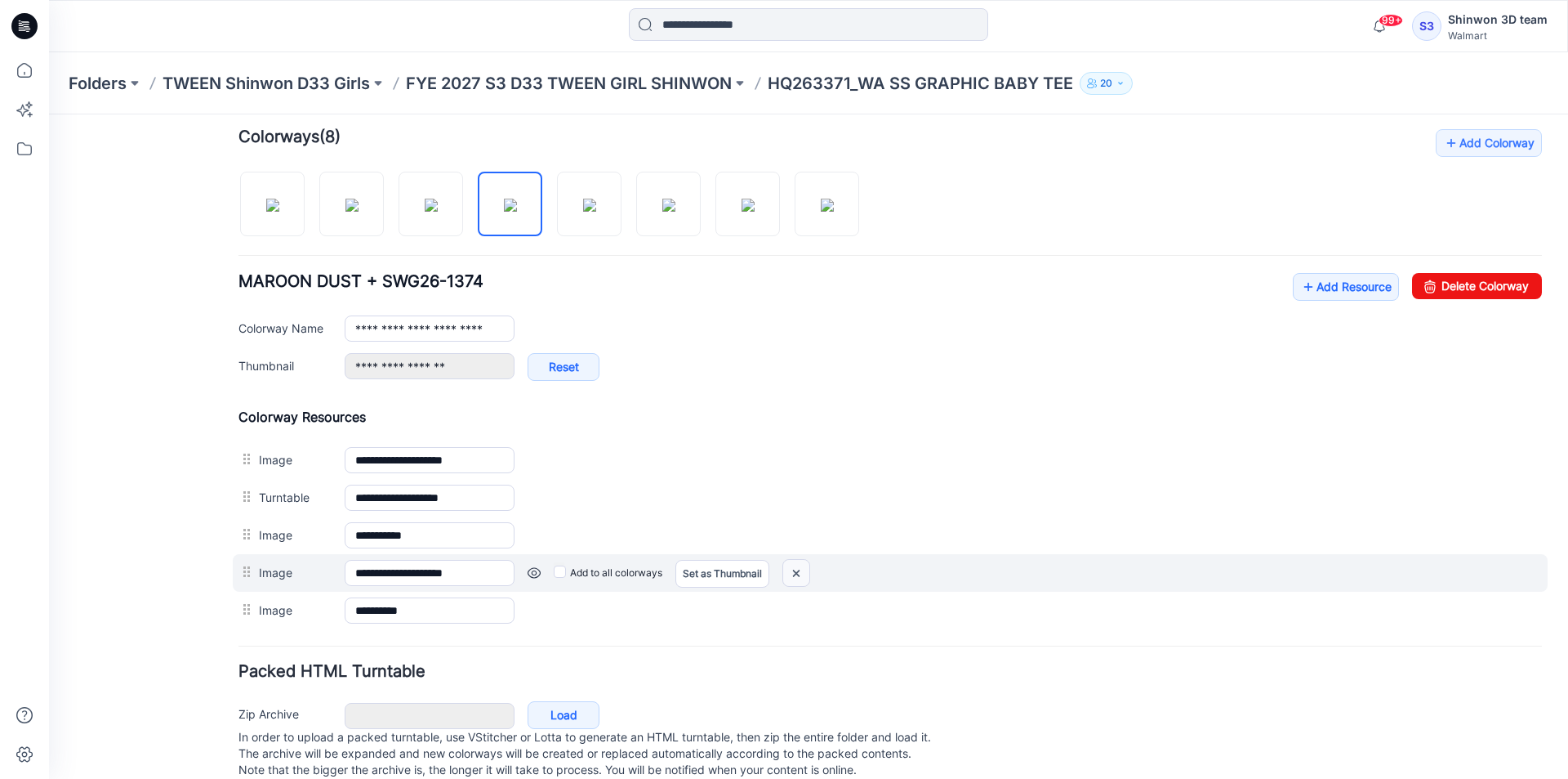
drag, startPoint x: 800, startPoint y: 573, endPoint x: 929, endPoint y: 201, distance: 393.7
click at [800, 573] on img at bounding box center [797, 573] width 26 height 27
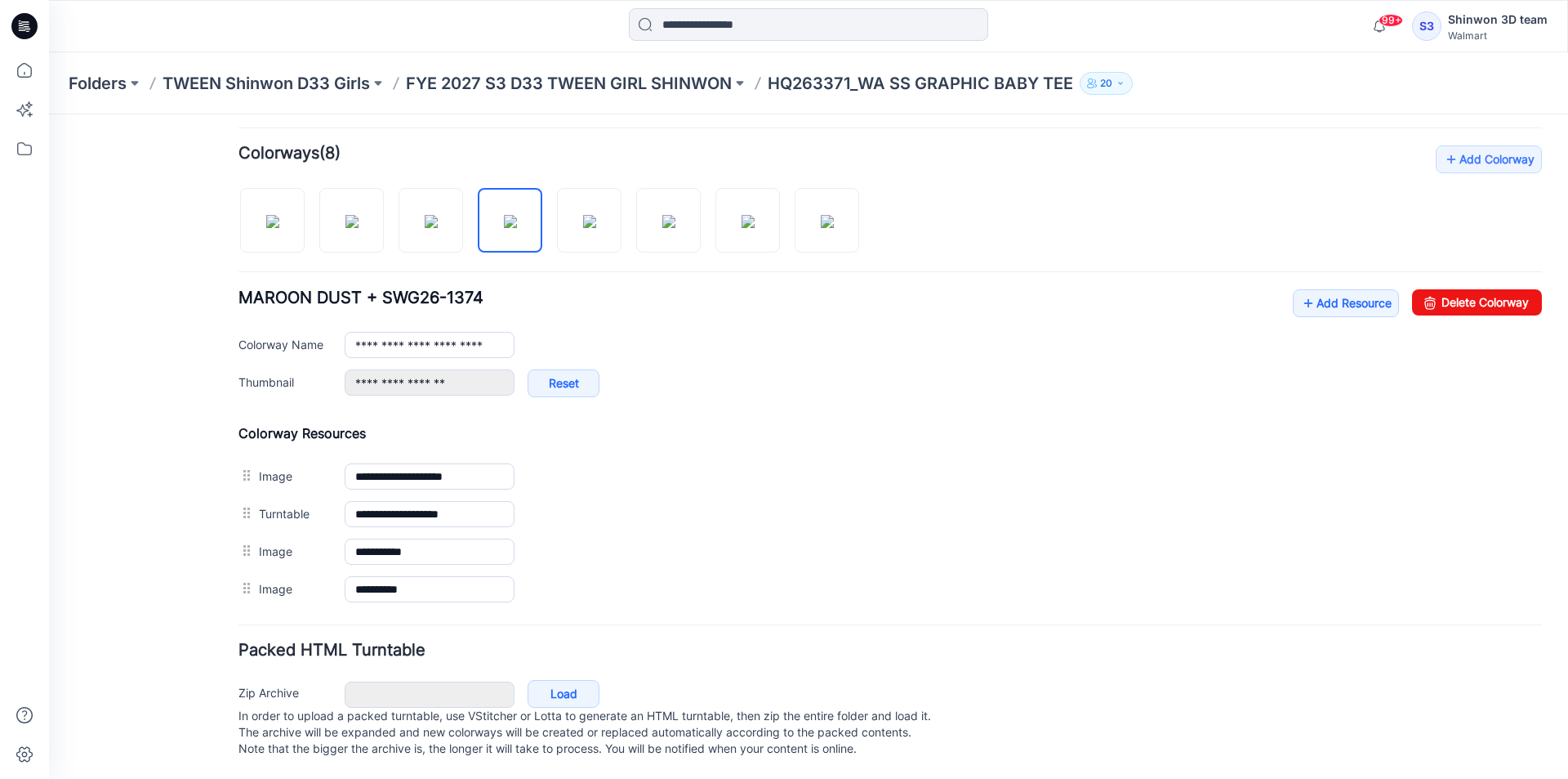
click at [555, 225] on div at bounding box center [555, 212] width 634 height 85
drag, startPoint x: 587, startPoint y: 216, endPoint x: 582, endPoint y: 226, distance: 11.2
click at [587, 217] on img at bounding box center [590, 222] width 13 height 13
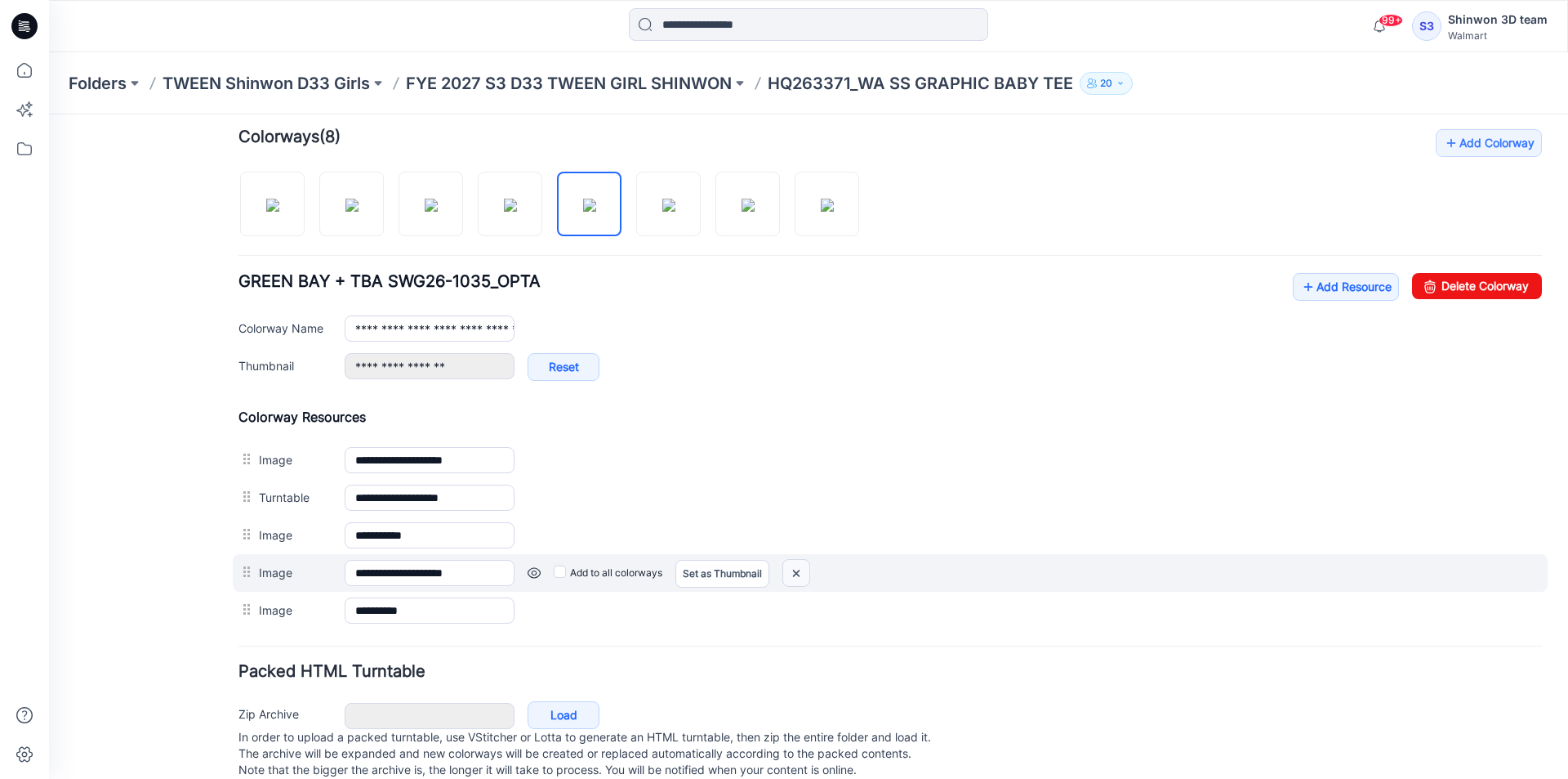
drag, startPoint x: 914, startPoint y: 210, endPoint x: 800, endPoint y: 576, distance: 383.3
click at [800, 576] on img at bounding box center [797, 573] width 26 height 27
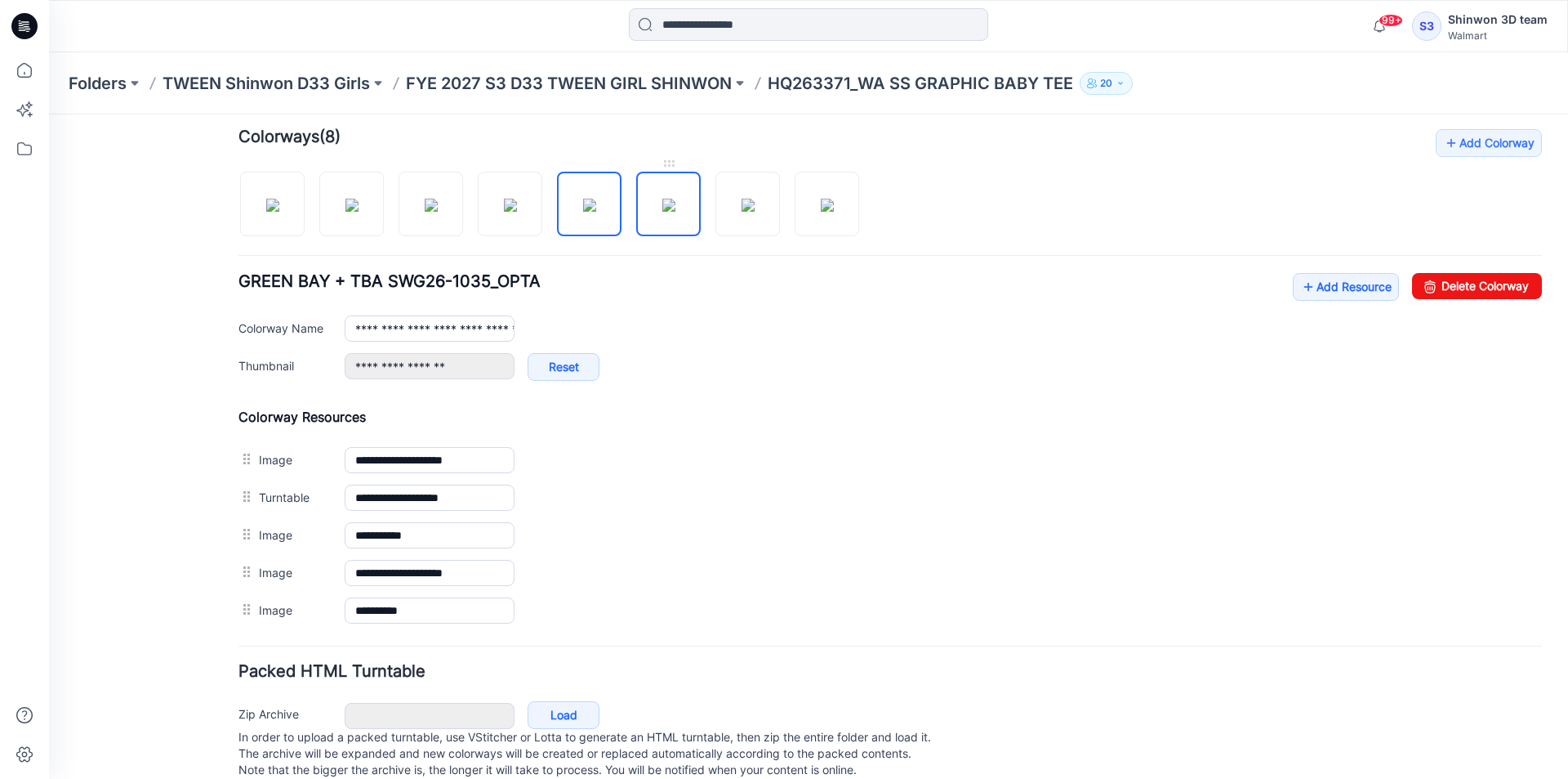
click at [667, 198] on img at bounding box center [669, 205] width 13 height 13
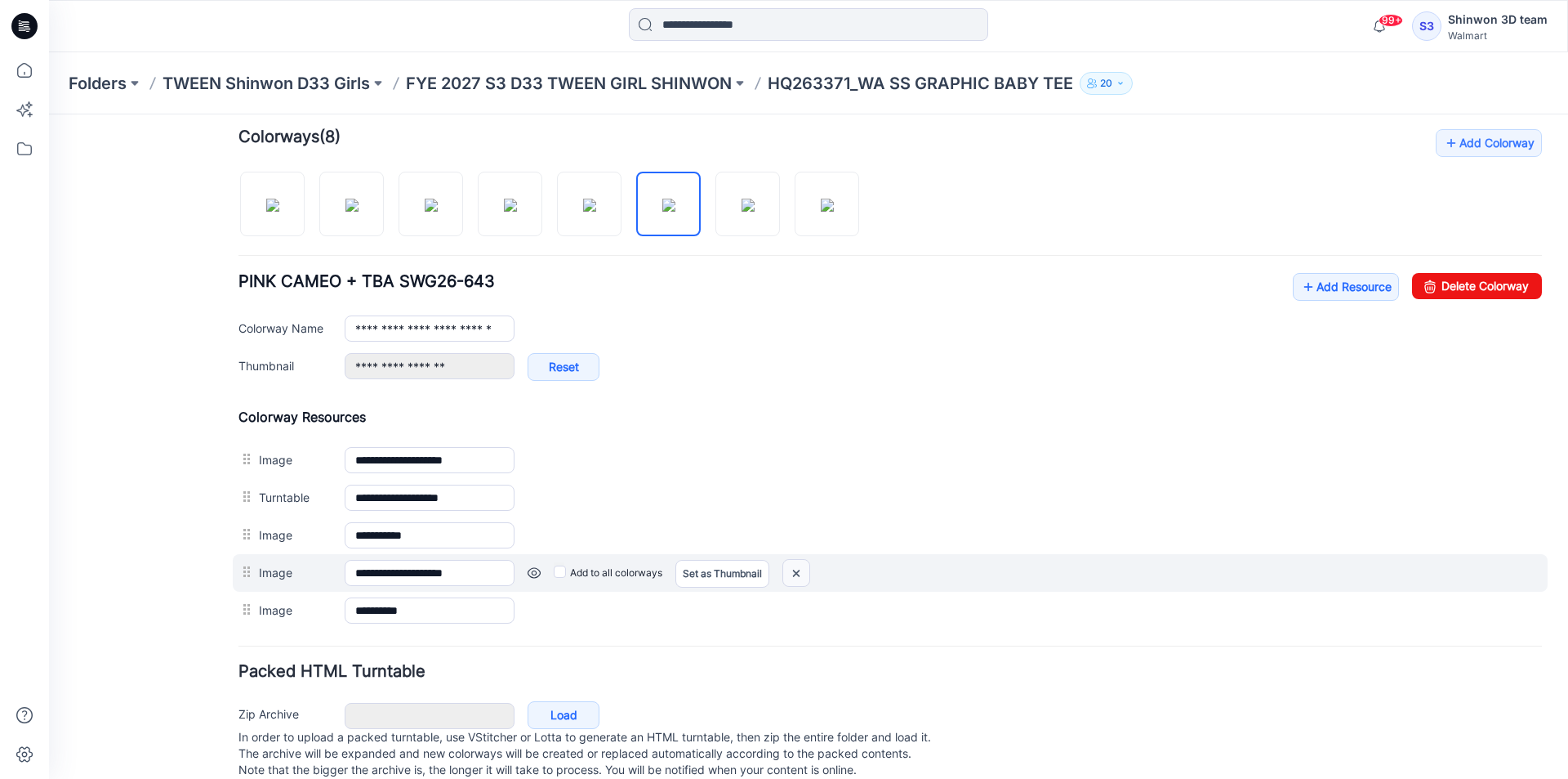
click at [796, 581] on img at bounding box center [797, 573] width 26 height 27
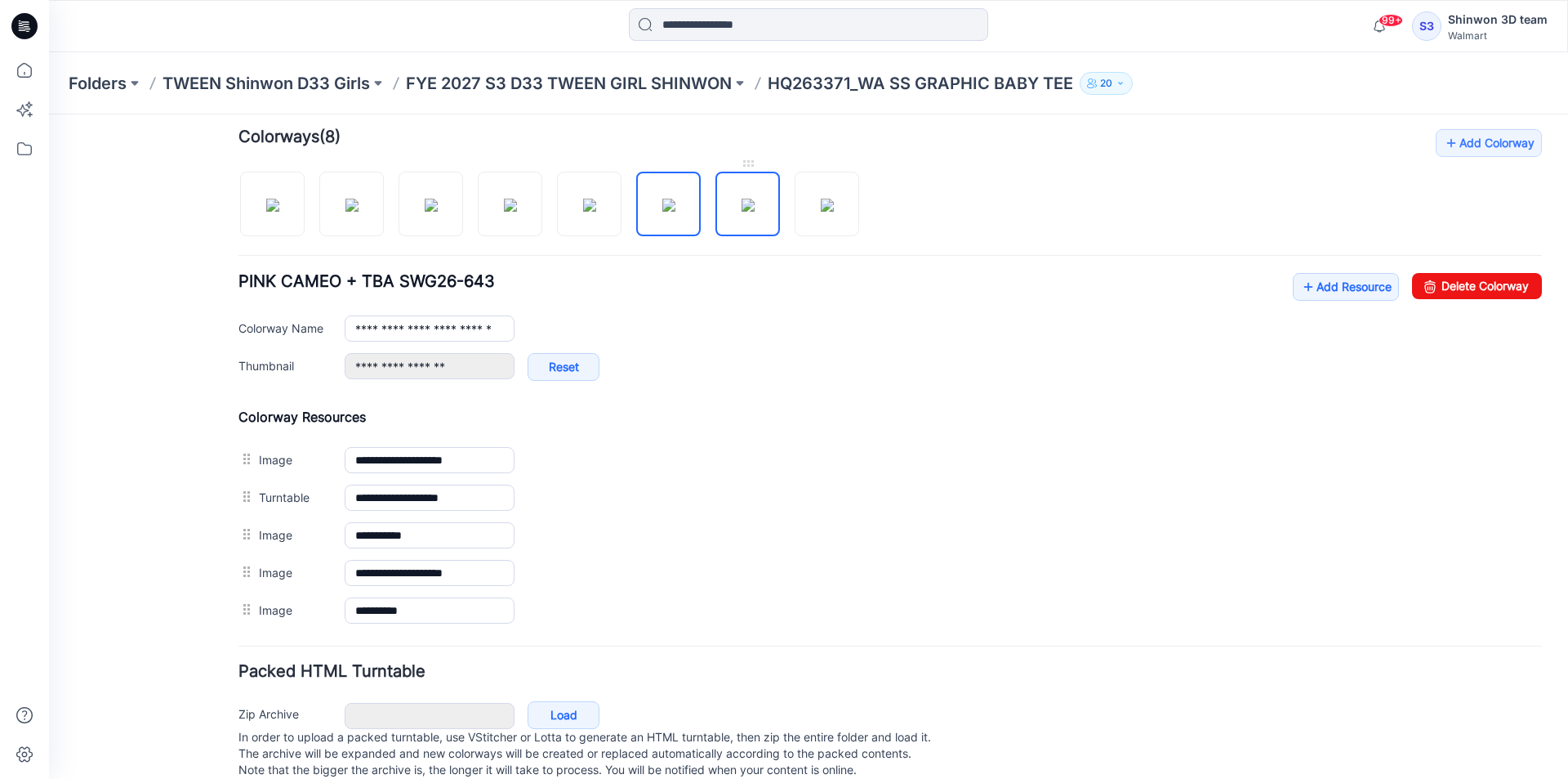
click at [754, 205] on img at bounding box center [748, 205] width 13 height 13
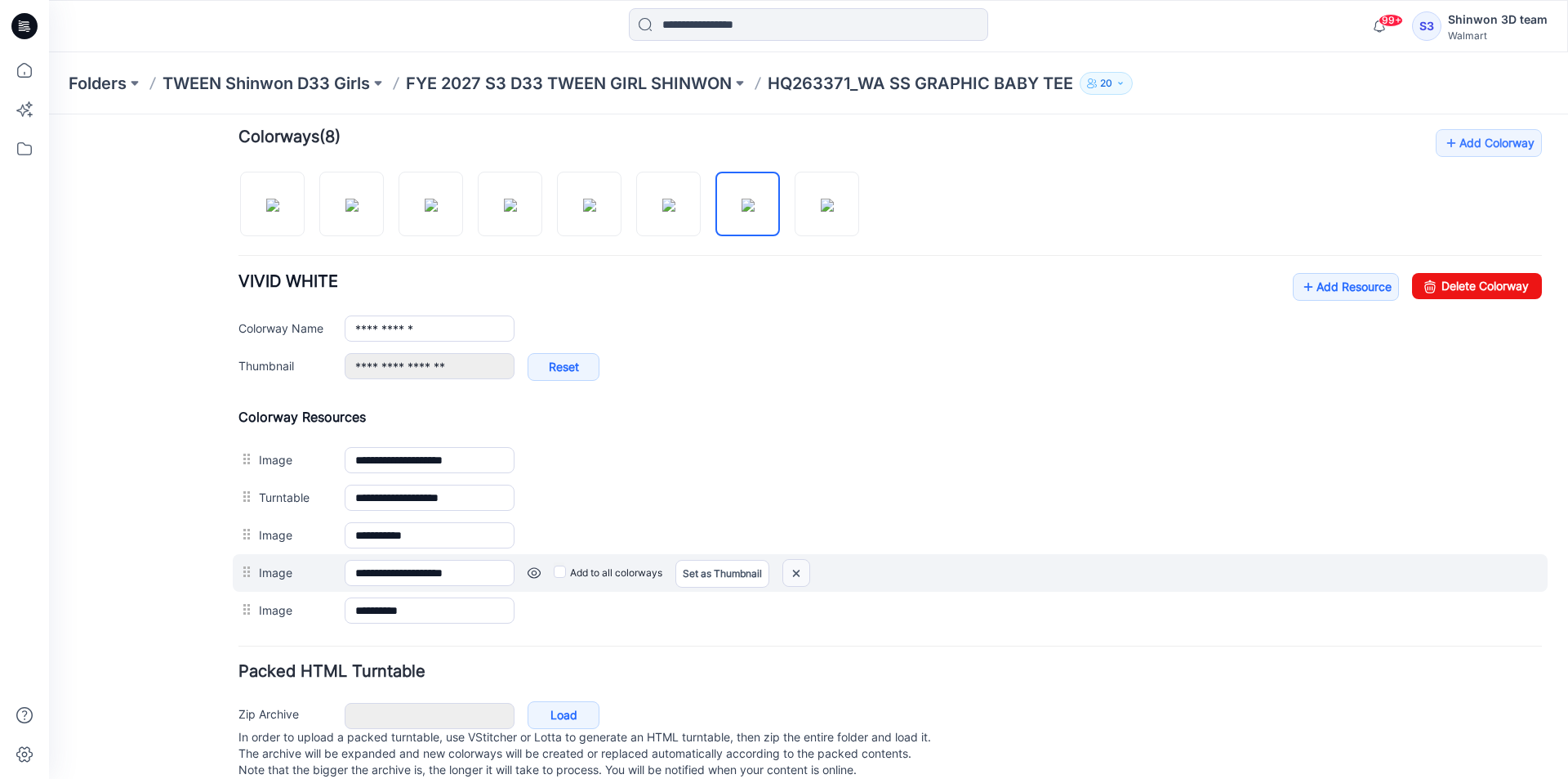
click at [792, 566] on img at bounding box center [797, 573] width 26 height 27
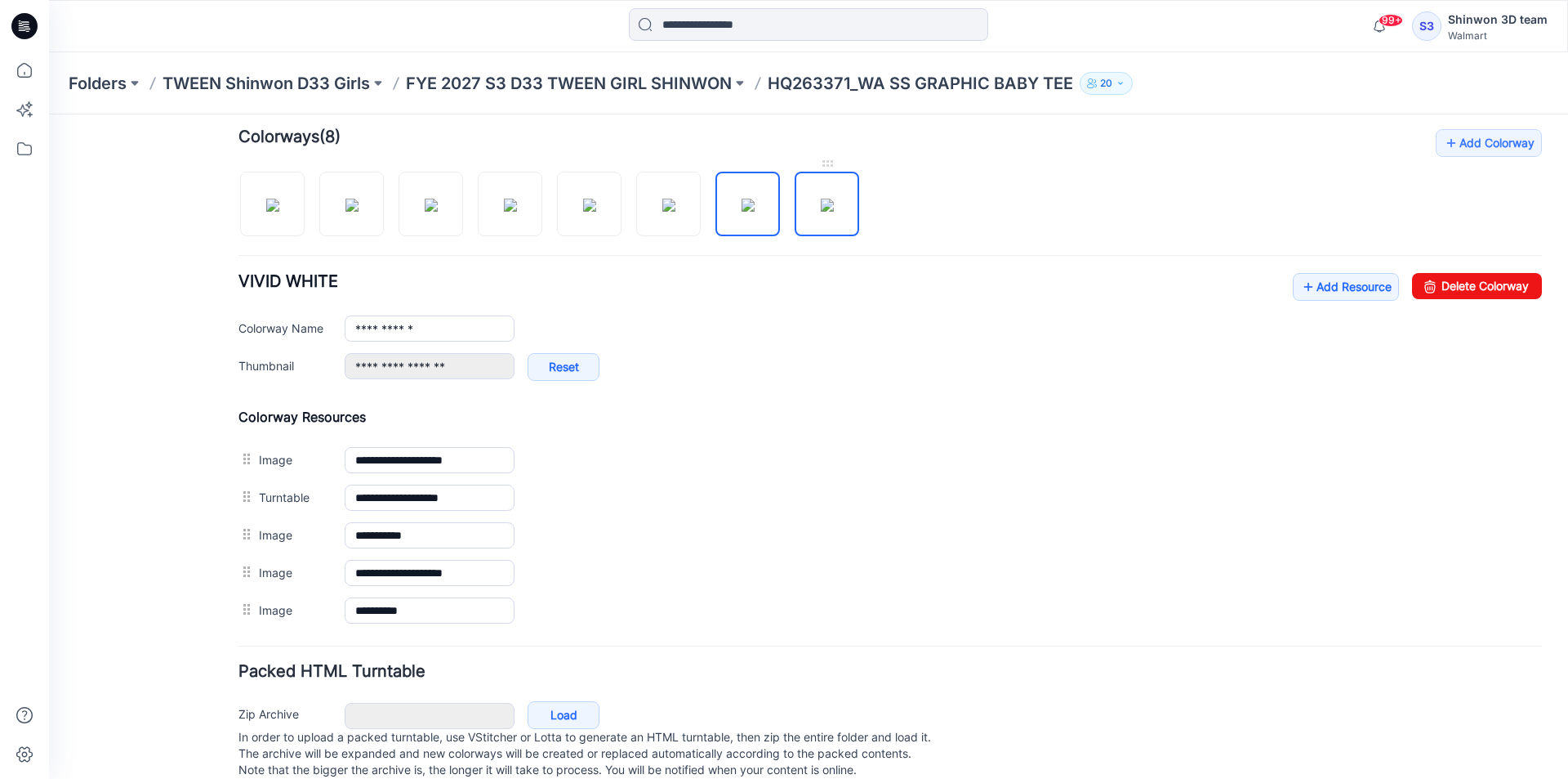
click at [821, 211] on img at bounding box center [828, 205] width 13 height 13
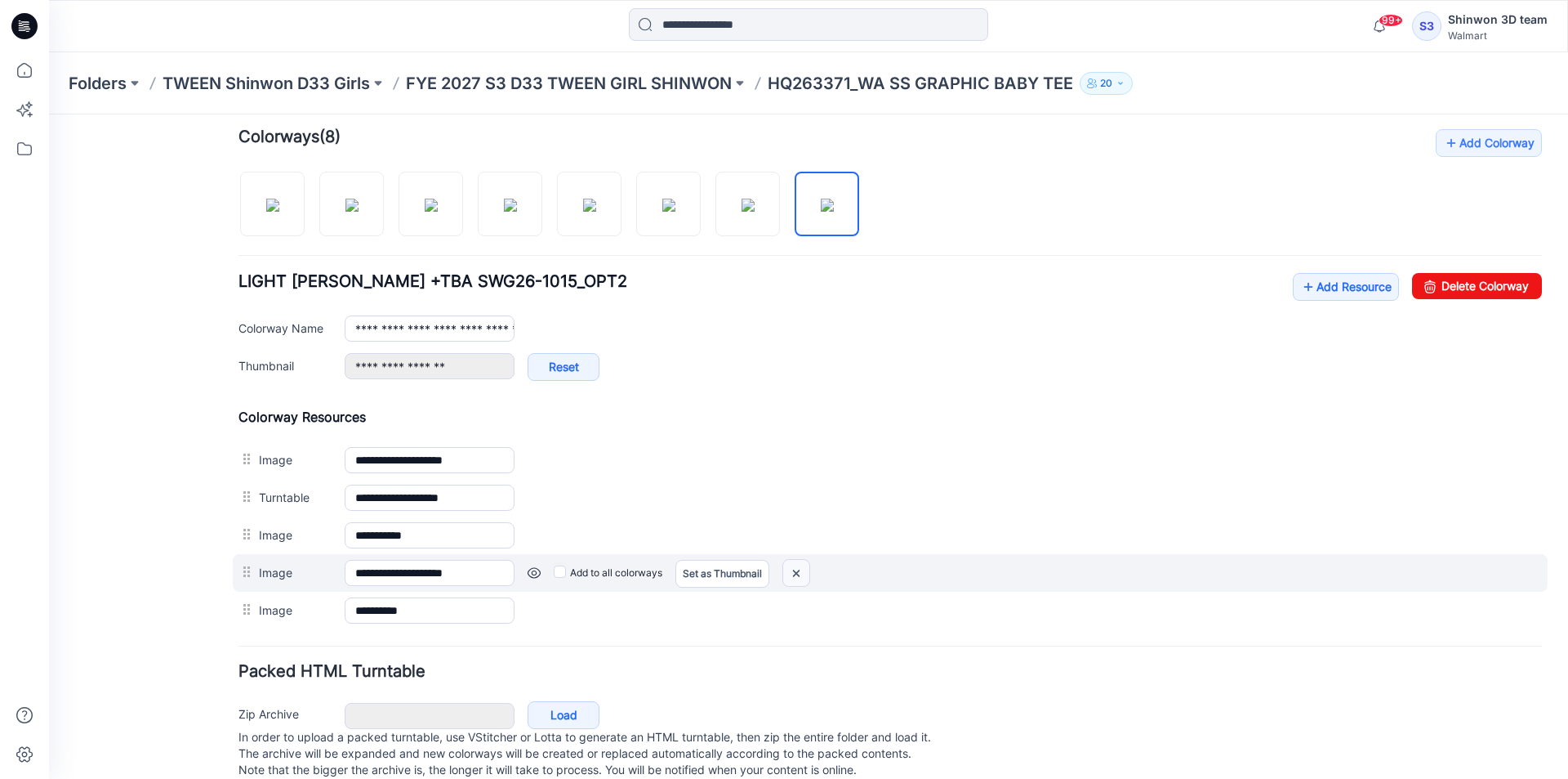
click at [794, 567] on img at bounding box center [797, 573] width 26 height 27
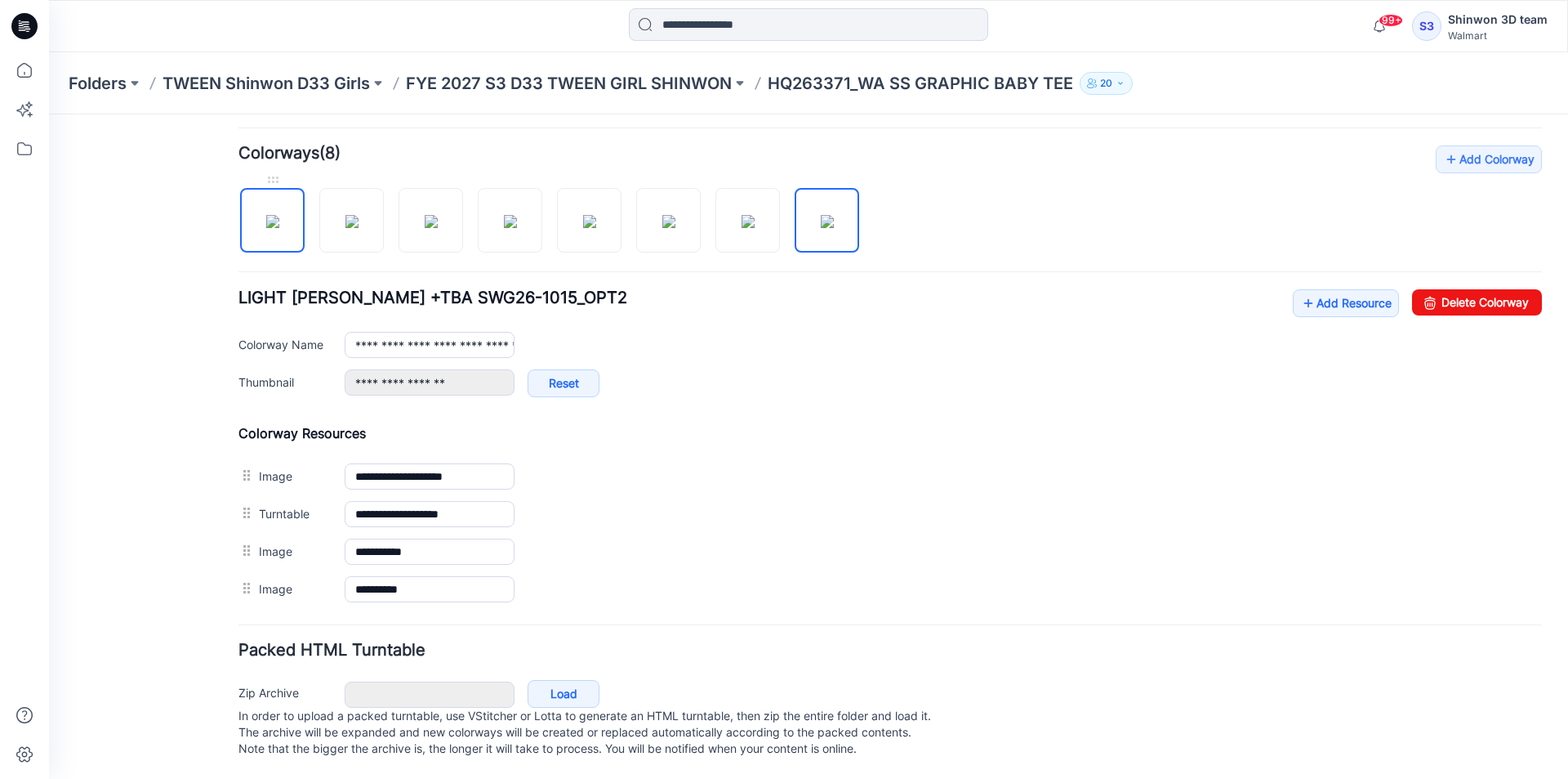
click at [279, 215] on img at bounding box center [272, 222] width 13 height 13
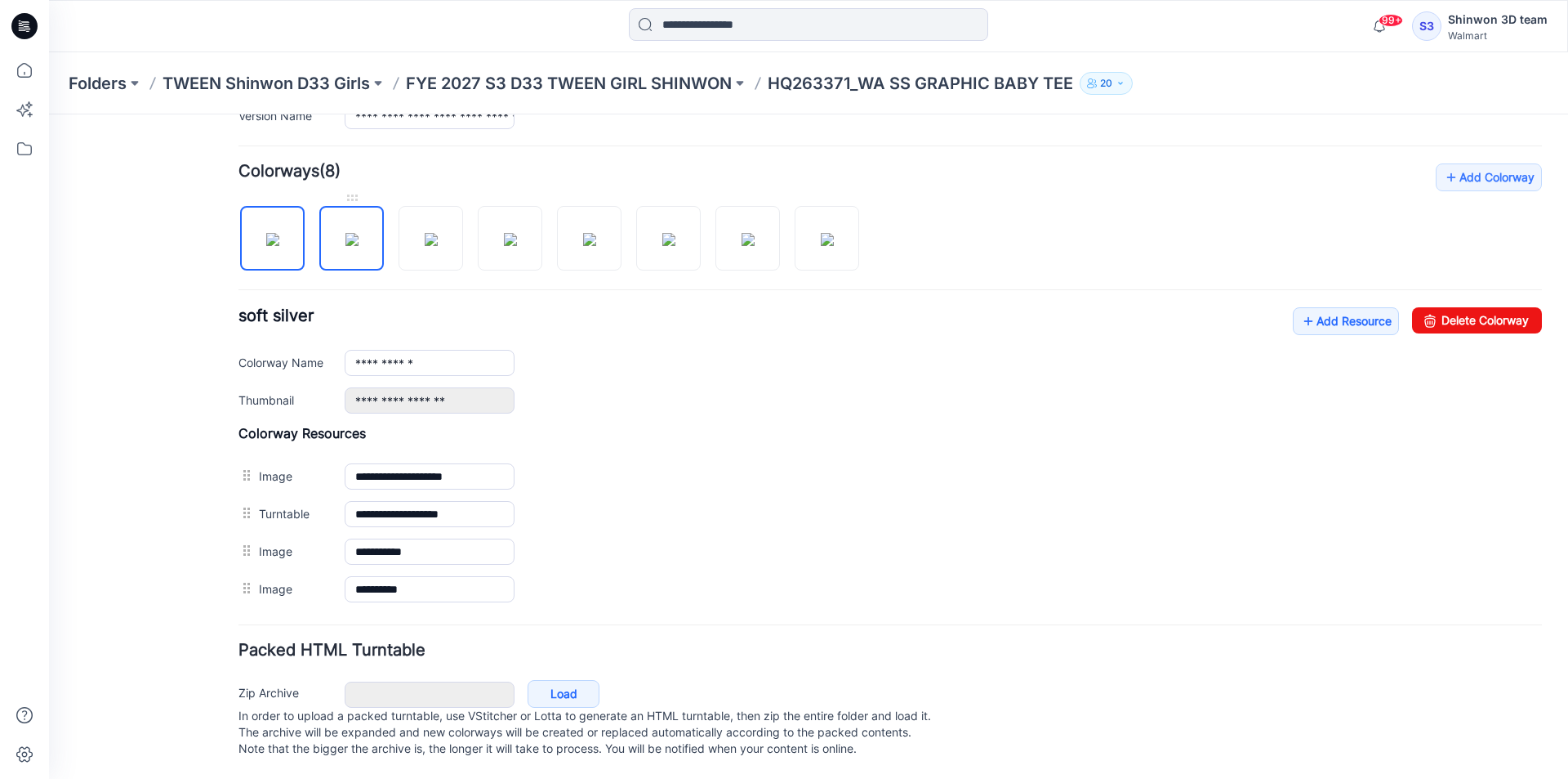
click at [346, 233] on img at bounding box center [352, 240] width 13 height 13
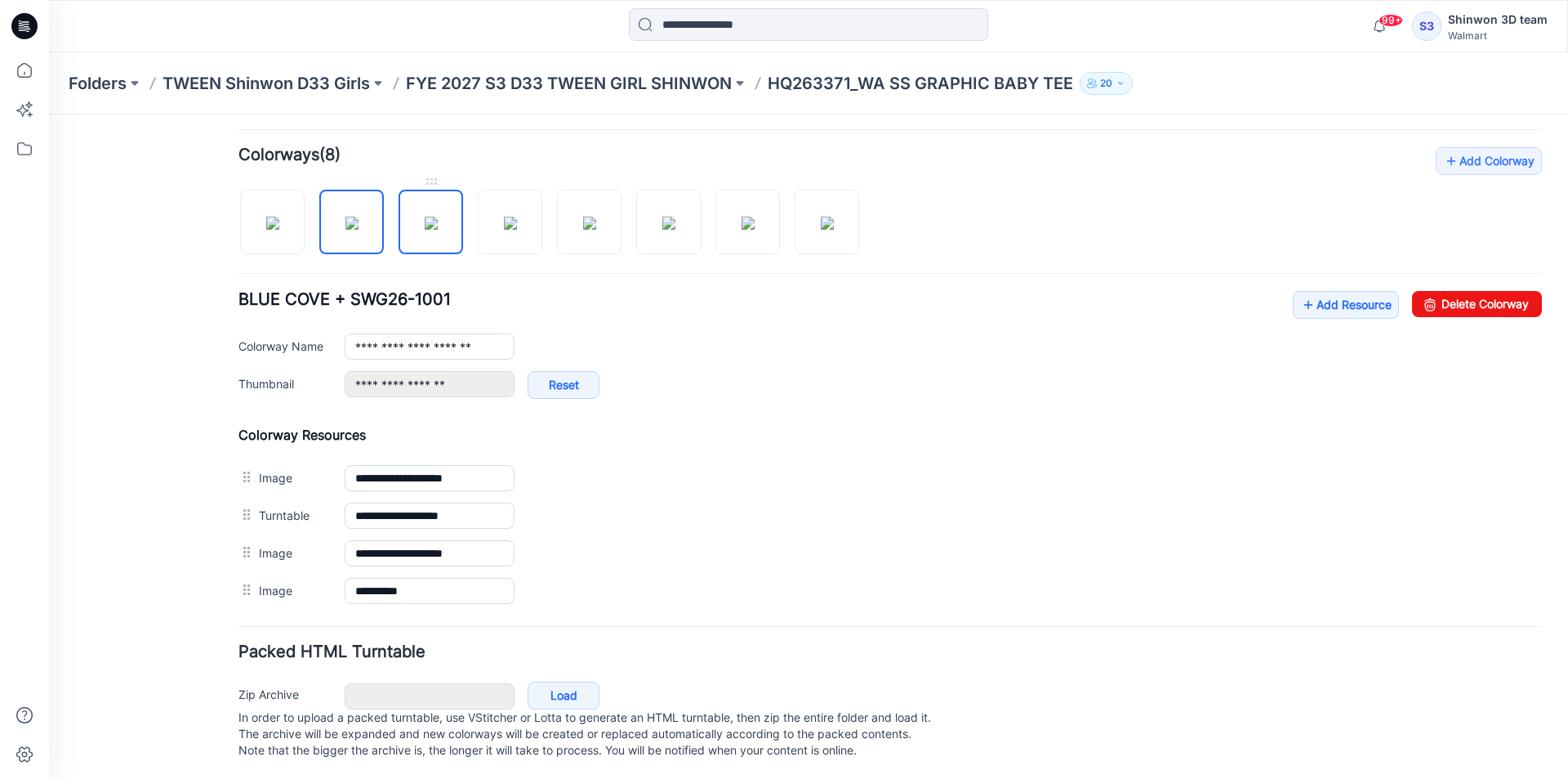
click at [425, 217] on img at bounding box center [431, 223] width 13 height 13
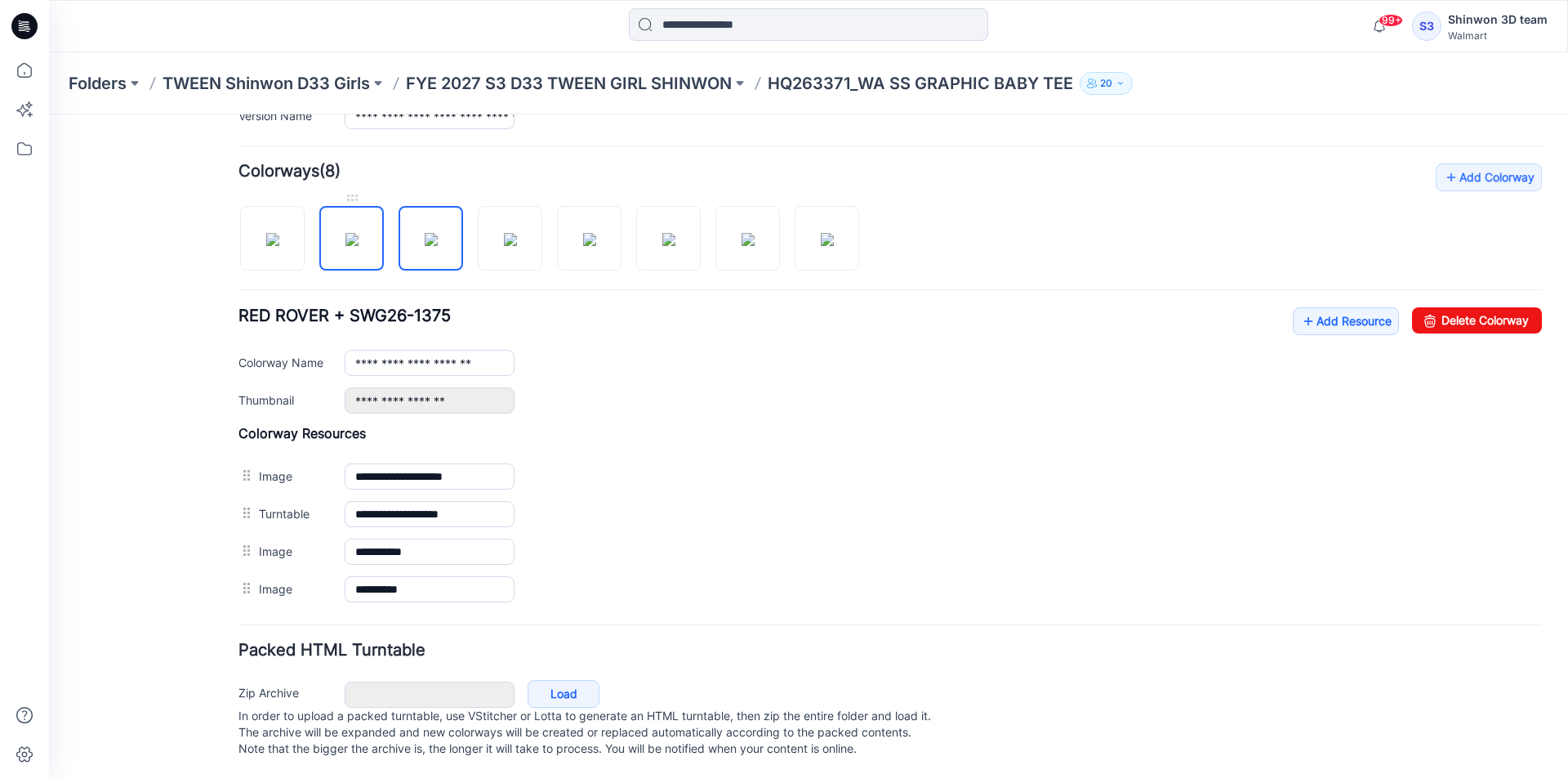
click at [359, 233] on img at bounding box center [352, 240] width 13 height 13
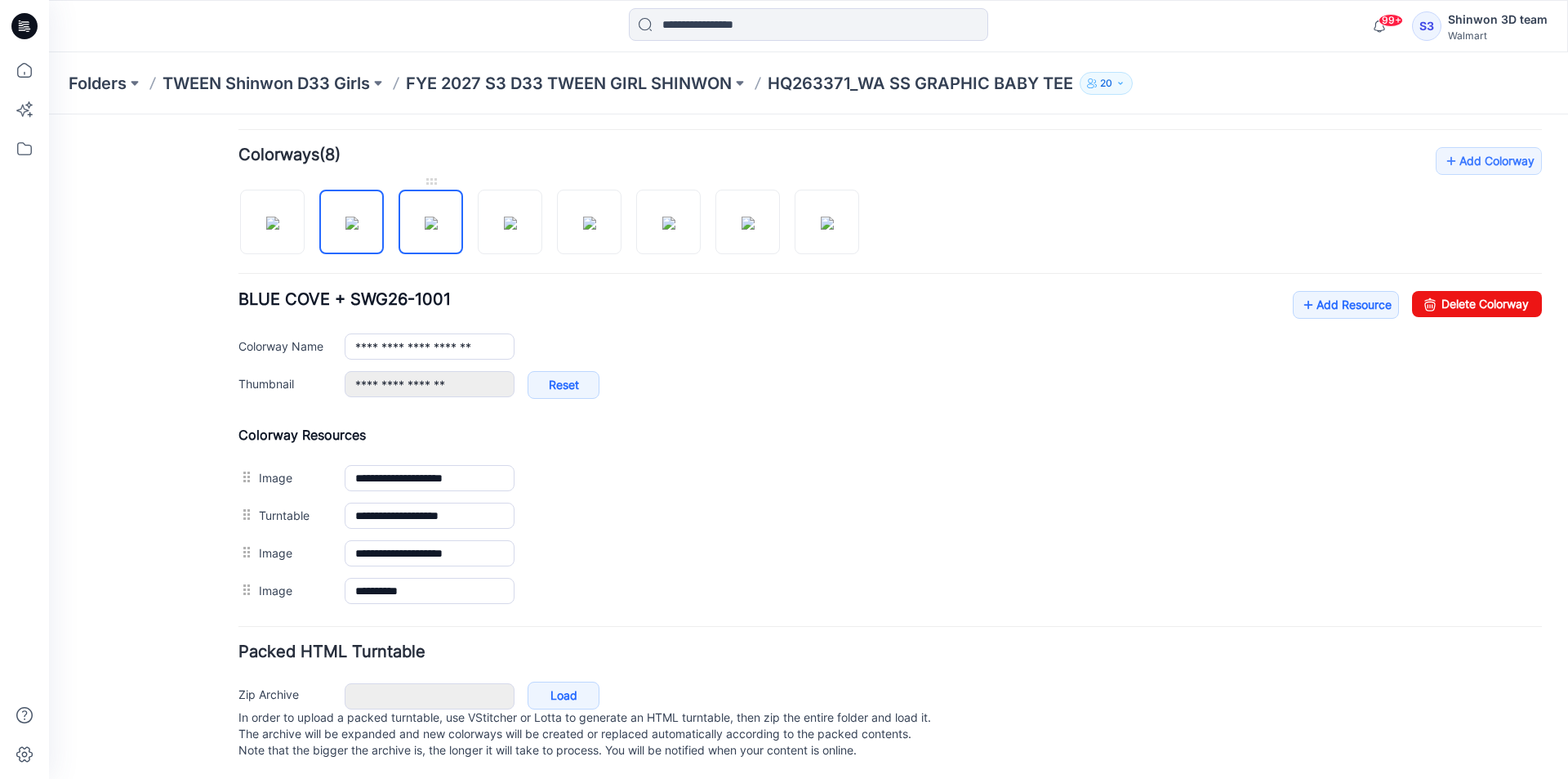
click at [438, 219] on img at bounding box center [431, 223] width 13 height 13
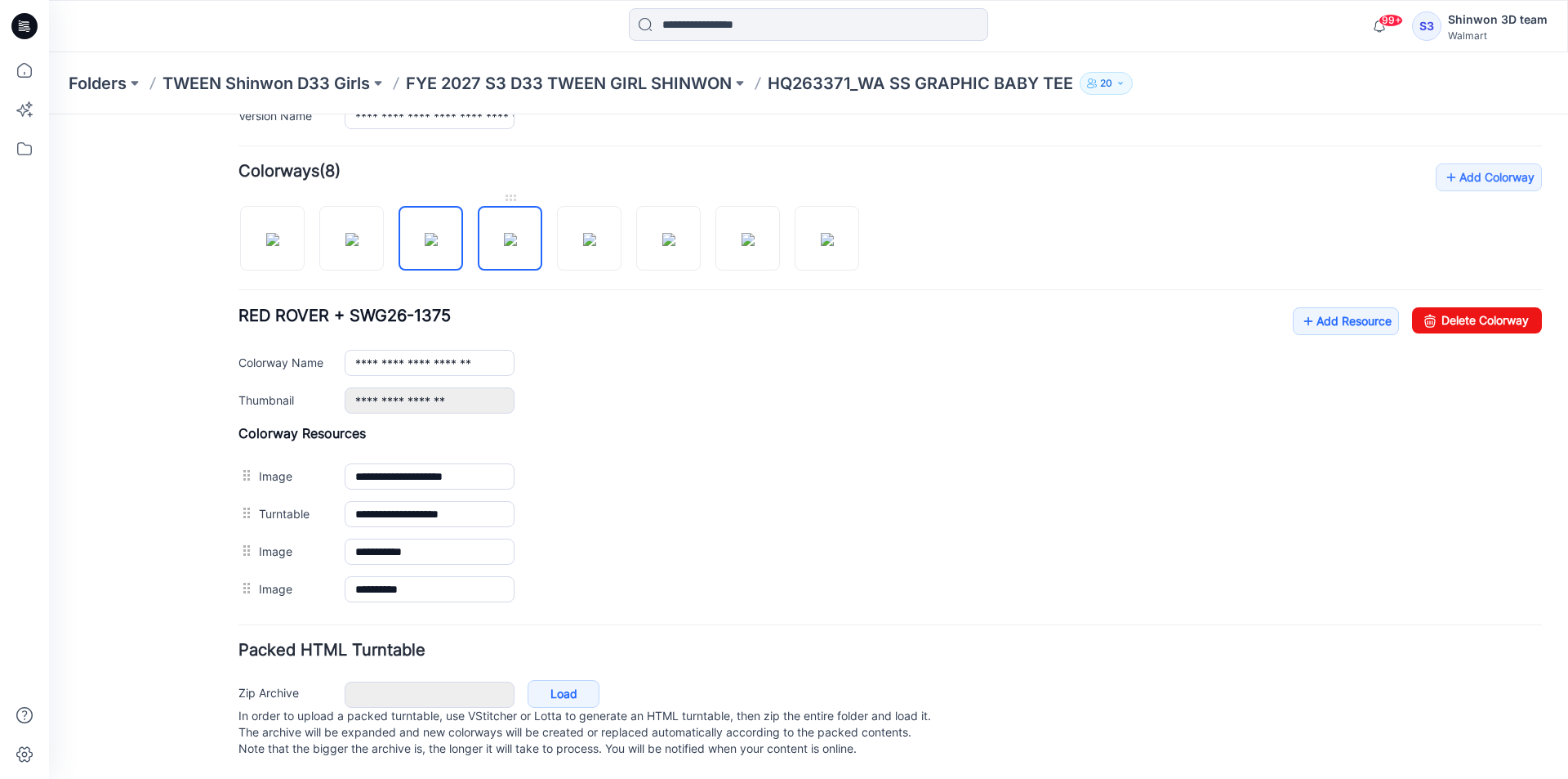
click at [514, 233] on img at bounding box center [510, 240] width 13 height 13
drag, startPoint x: 581, startPoint y: 226, endPoint x: 611, endPoint y: 228, distance: 30.1
click at [583, 233] on img at bounding box center [590, 240] width 13 height 13
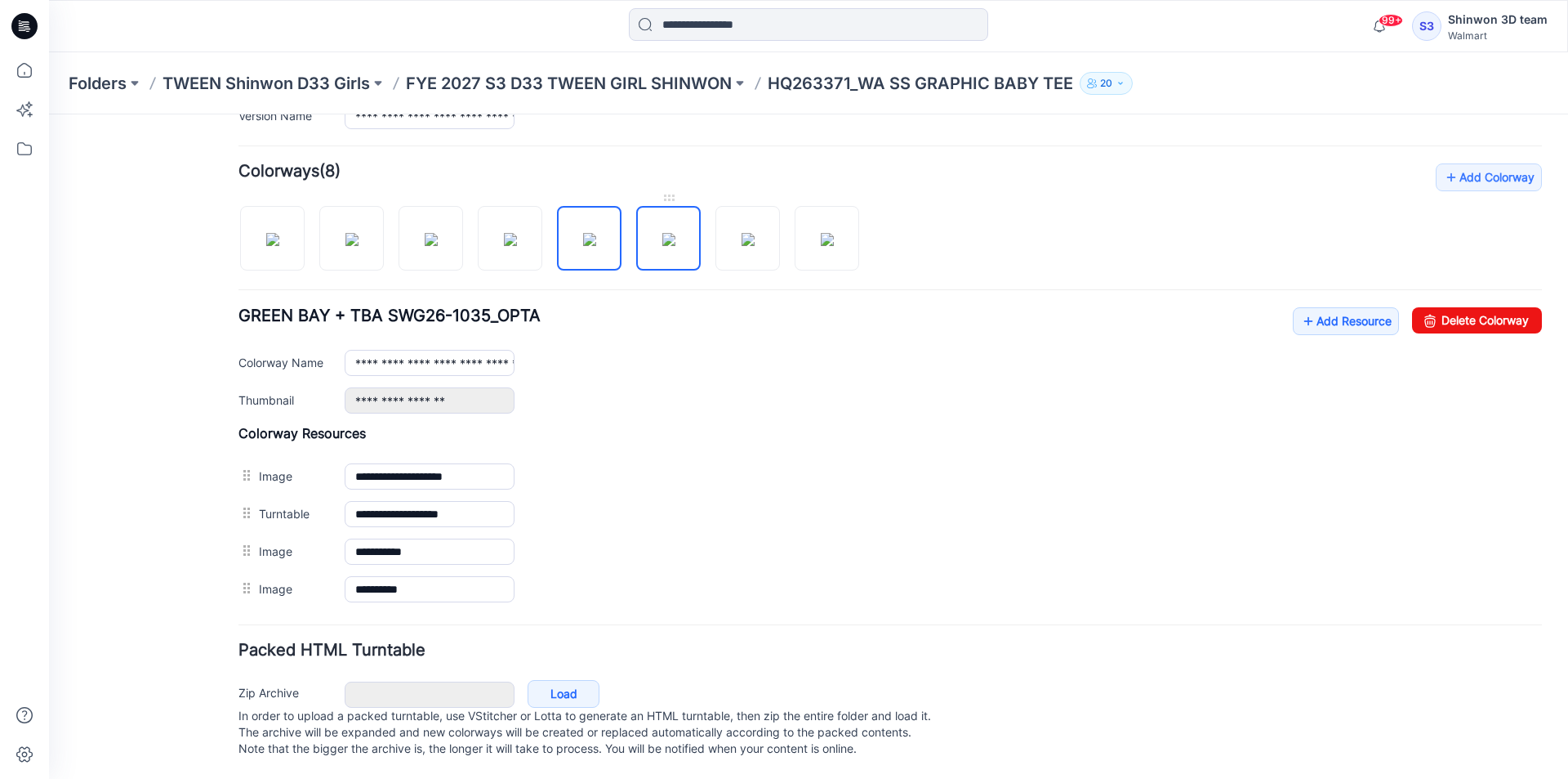
drag, startPoint x: 680, startPoint y: 231, endPoint x: 731, endPoint y: 233, distance: 51.0
click at [675, 233] on img at bounding box center [669, 240] width 13 height 13
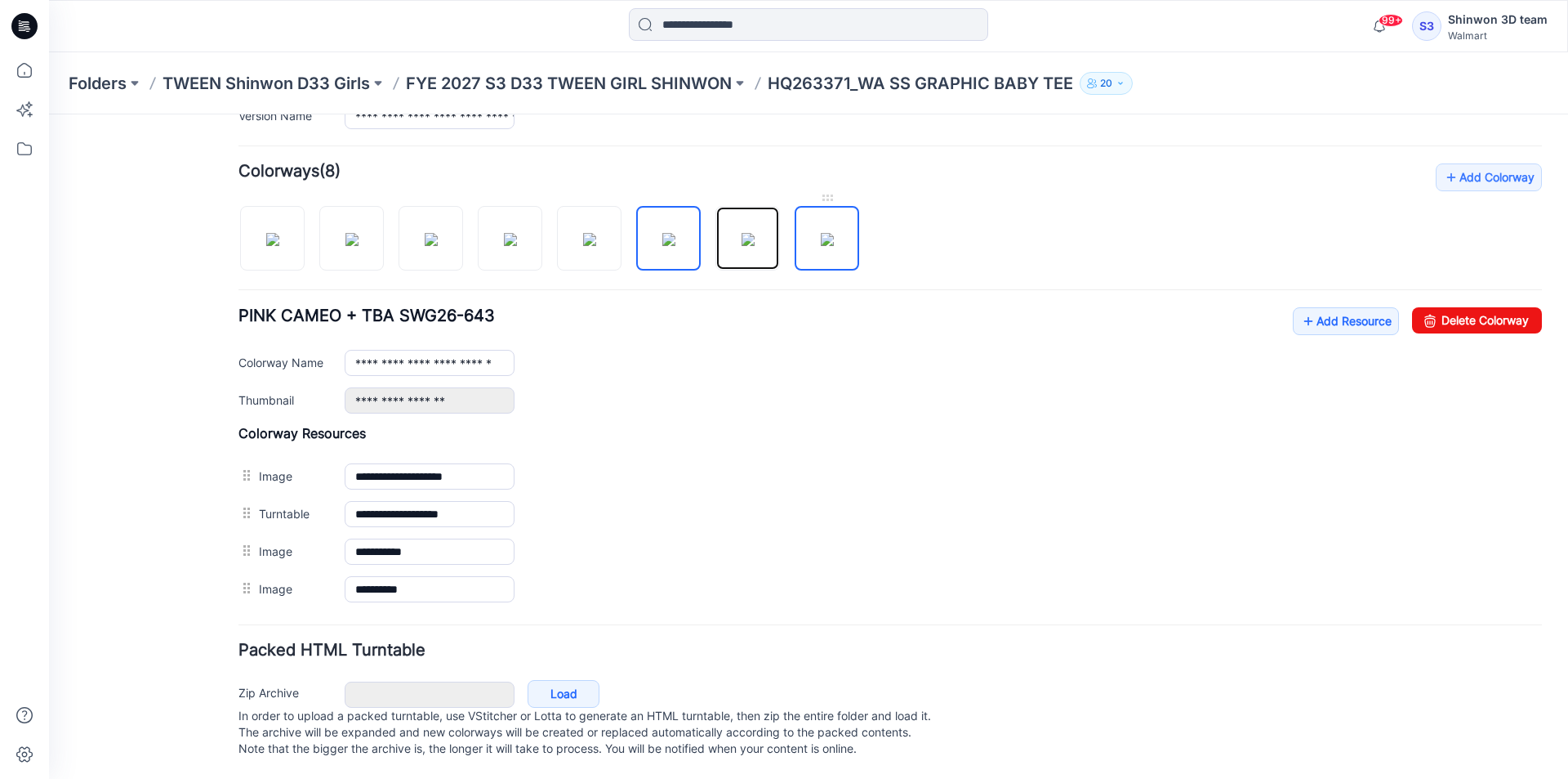
drag, startPoint x: 735, startPoint y: 232, endPoint x: 814, endPoint y: 234, distance: 79.0
click at [741, 233] on img at bounding box center [748, 240] width 13 height 13
click at [821, 234] on img at bounding box center [828, 240] width 13 height 13
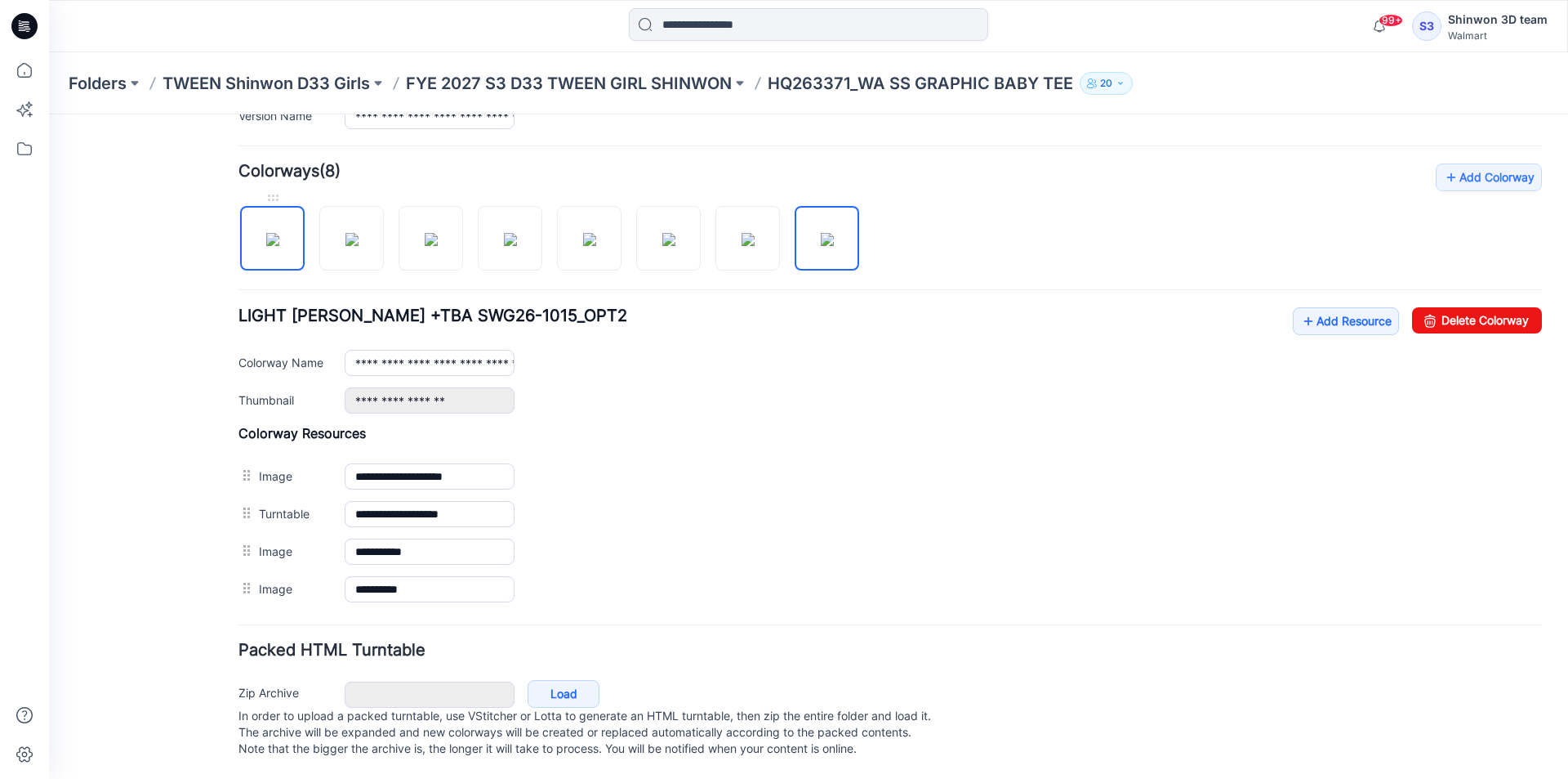
click at [279, 233] on img at bounding box center [272, 240] width 13 height 13
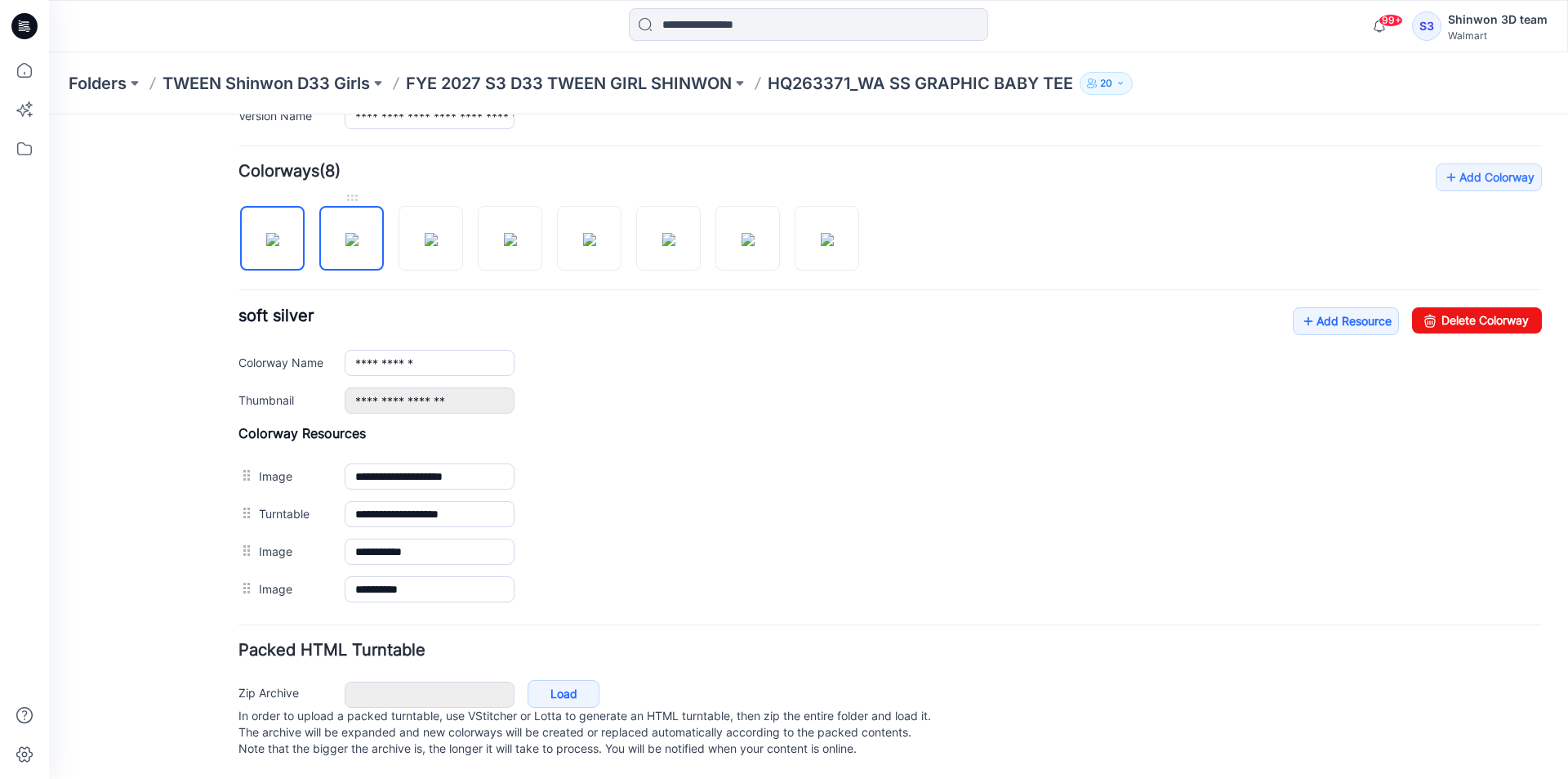
click at [348, 233] on img at bounding box center [352, 240] width 13 height 13
type input "**********"
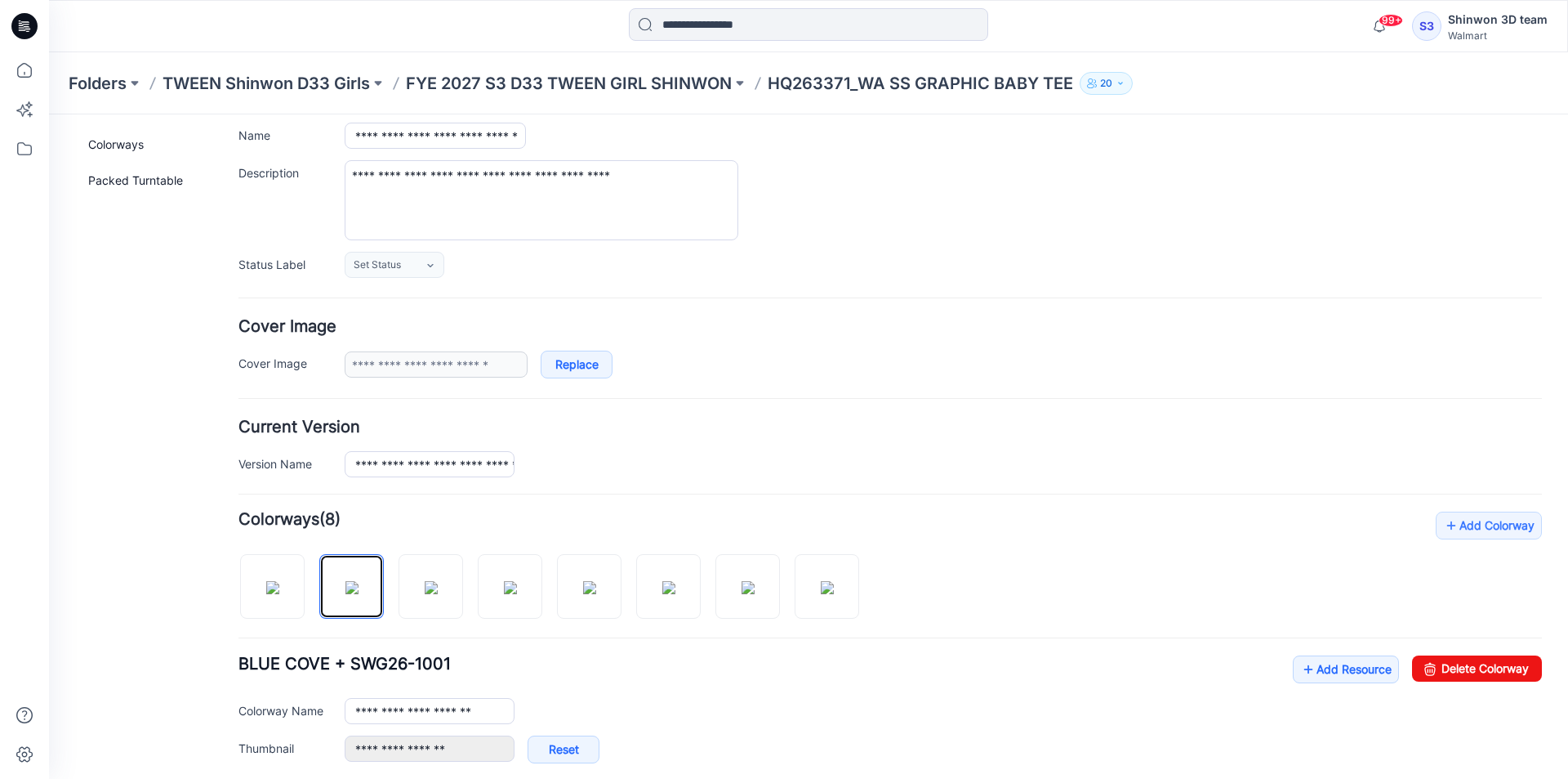
scroll to position [0, 0]
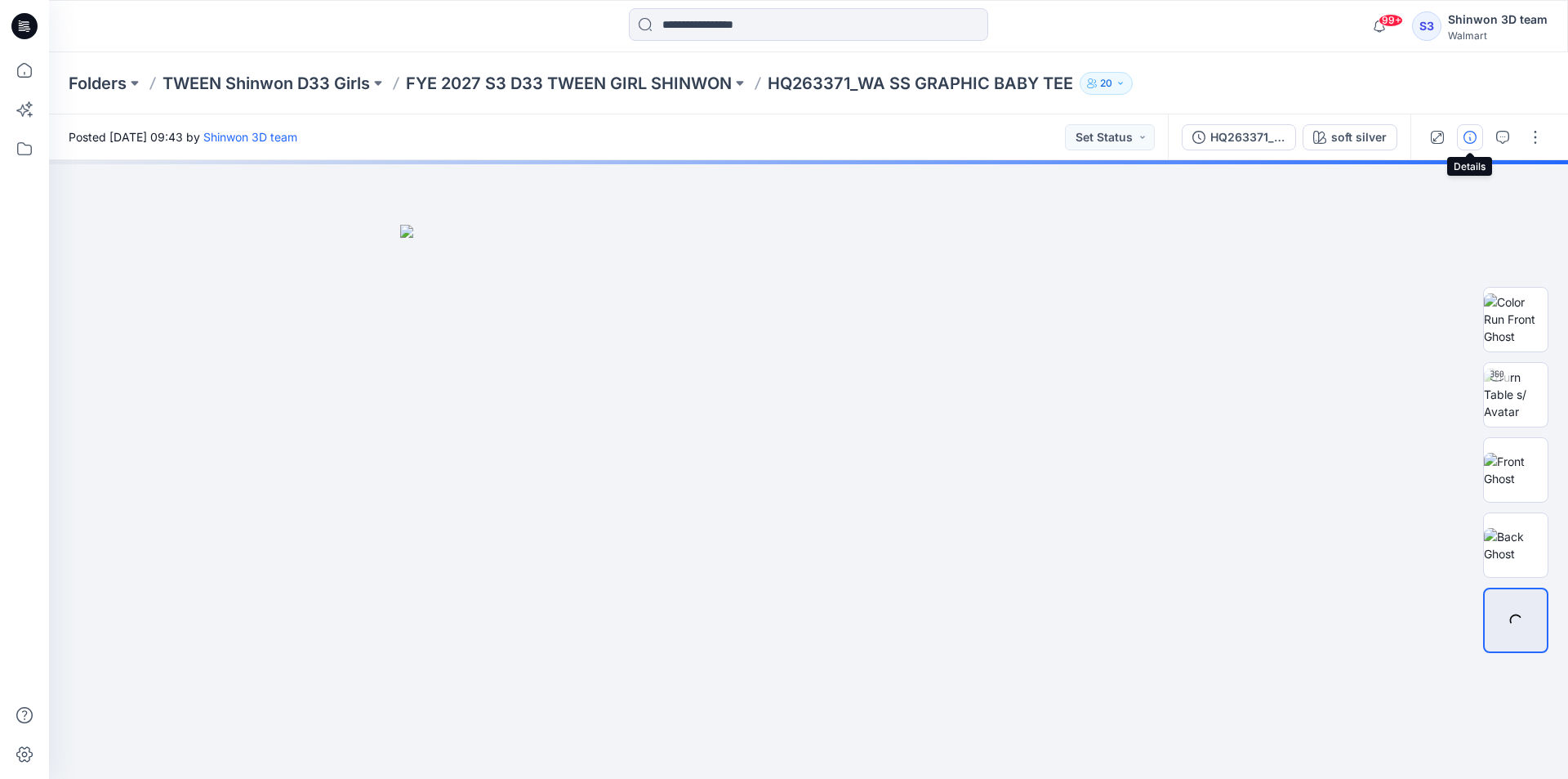
click at [1464, 134] on icon "button" at bounding box center [1470, 137] width 13 height 13
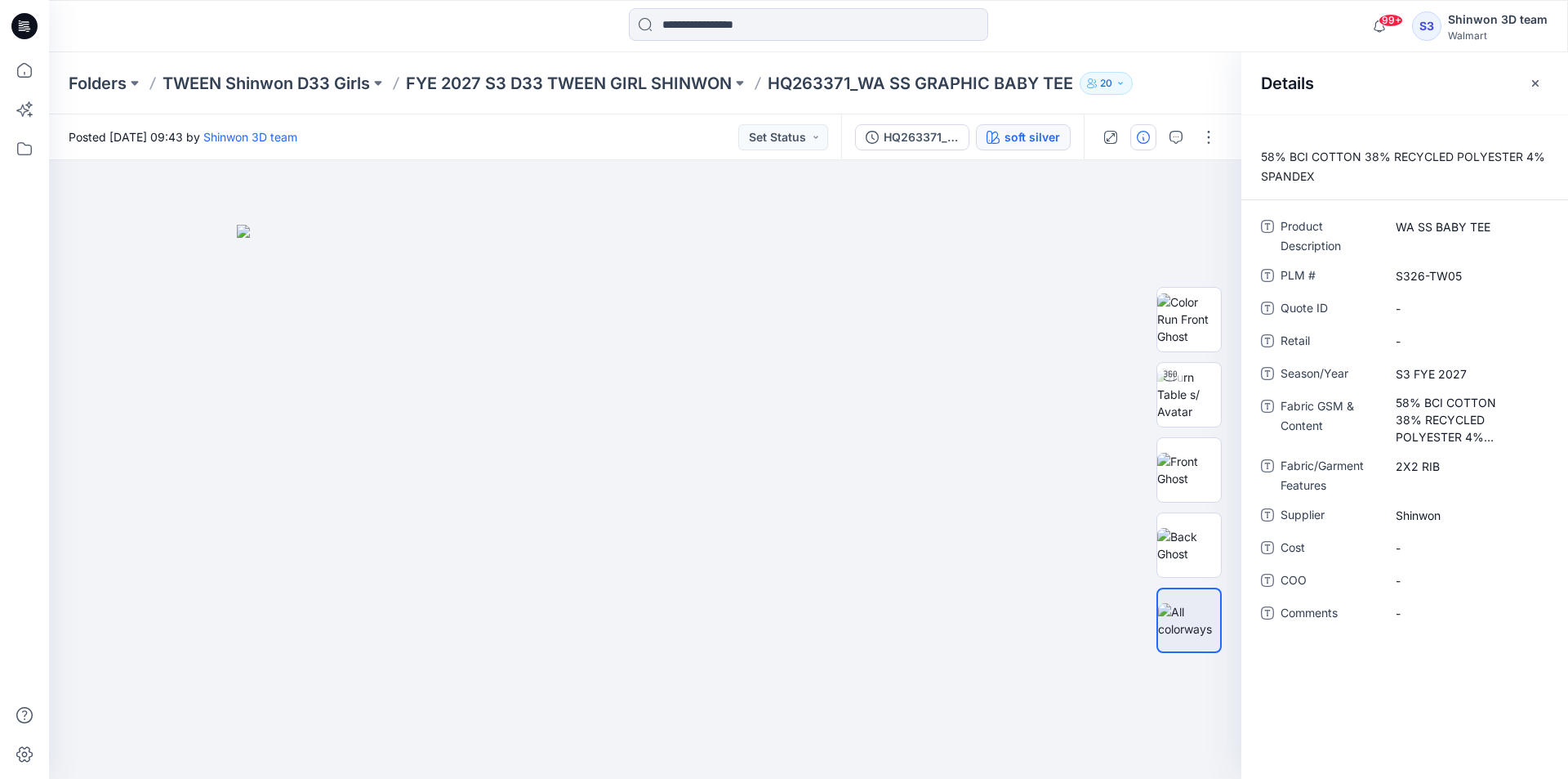
click at [1032, 136] on div "soft silver" at bounding box center [1032, 137] width 55 height 18
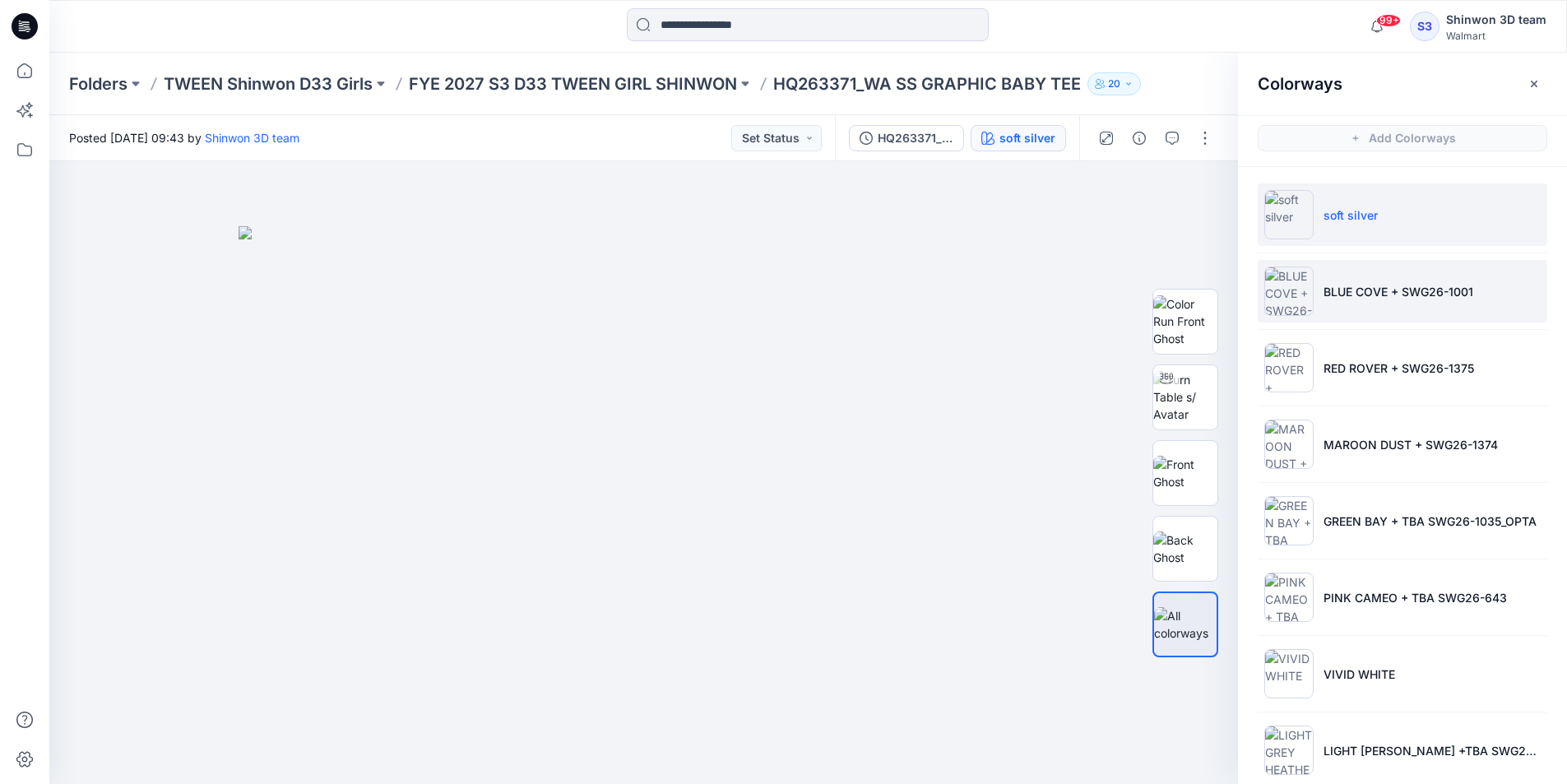
click at [1405, 276] on li "BLUE COVE + SWG26-1001" at bounding box center [1402, 291] width 290 height 62
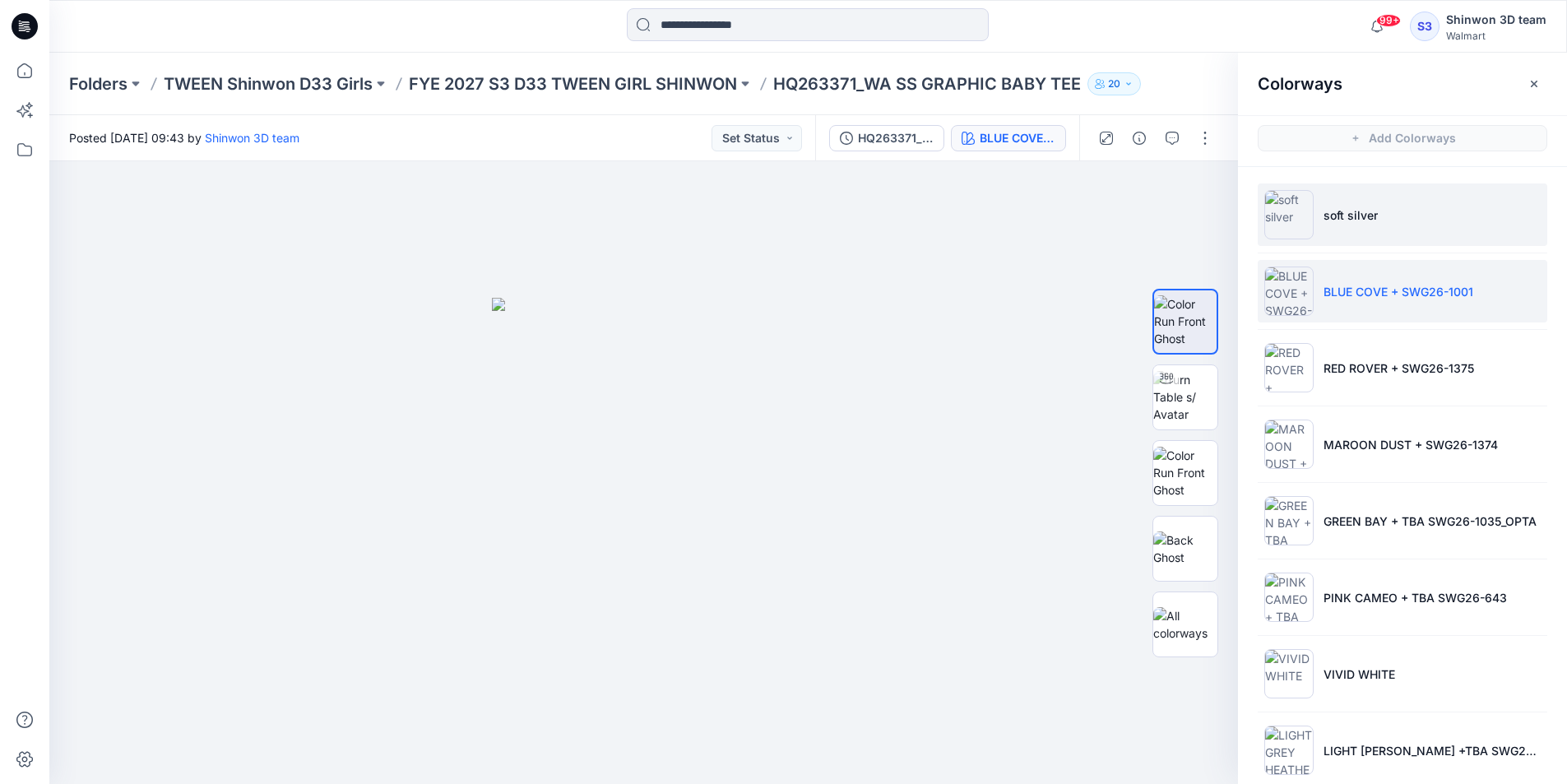
click at [1389, 223] on li "soft silver" at bounding box center [1402, 215] width 290 height 62
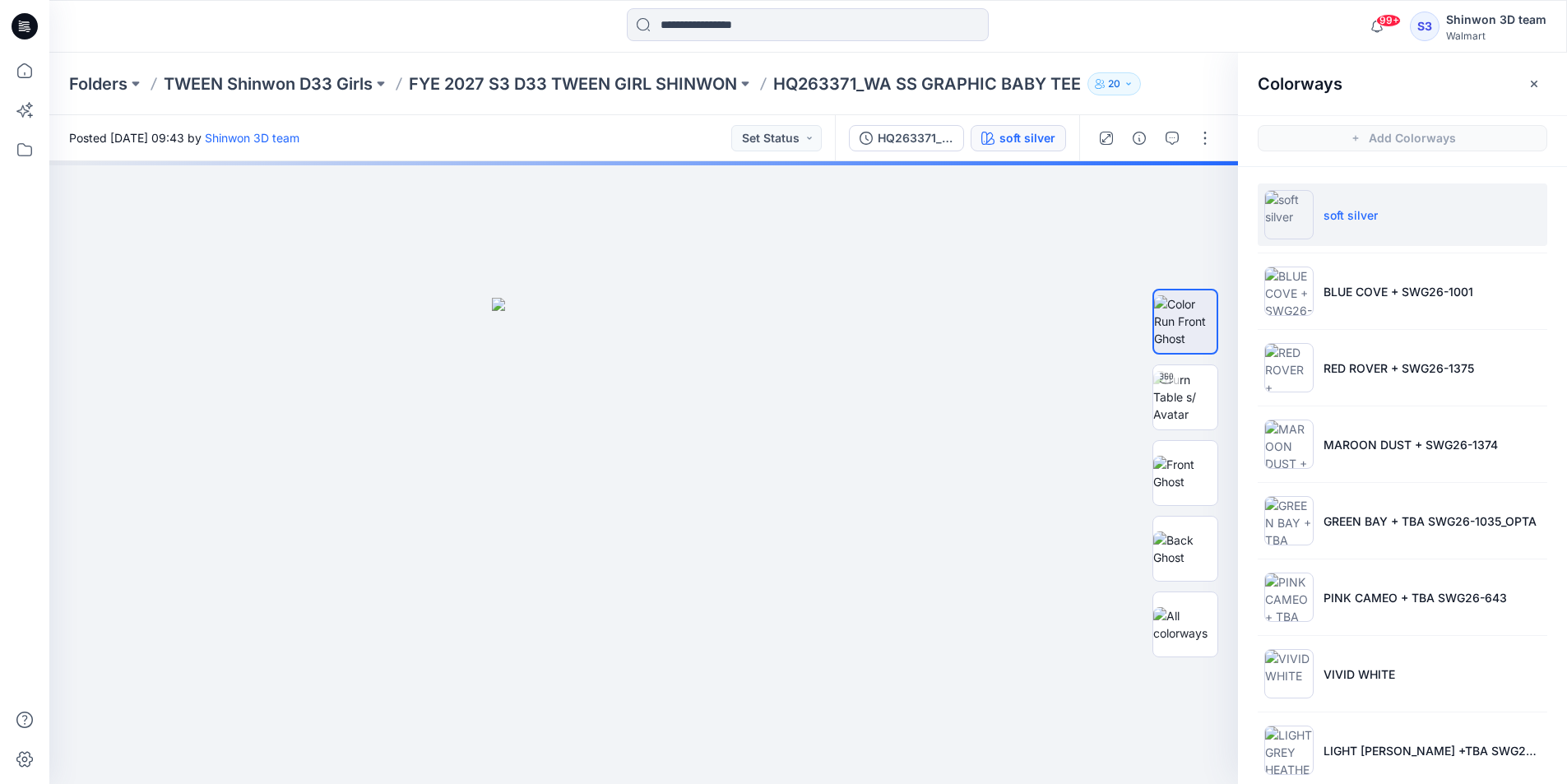
click at [1359, 223] on p "soft silver" at bounding box center [1350, 215] width 54 height 17
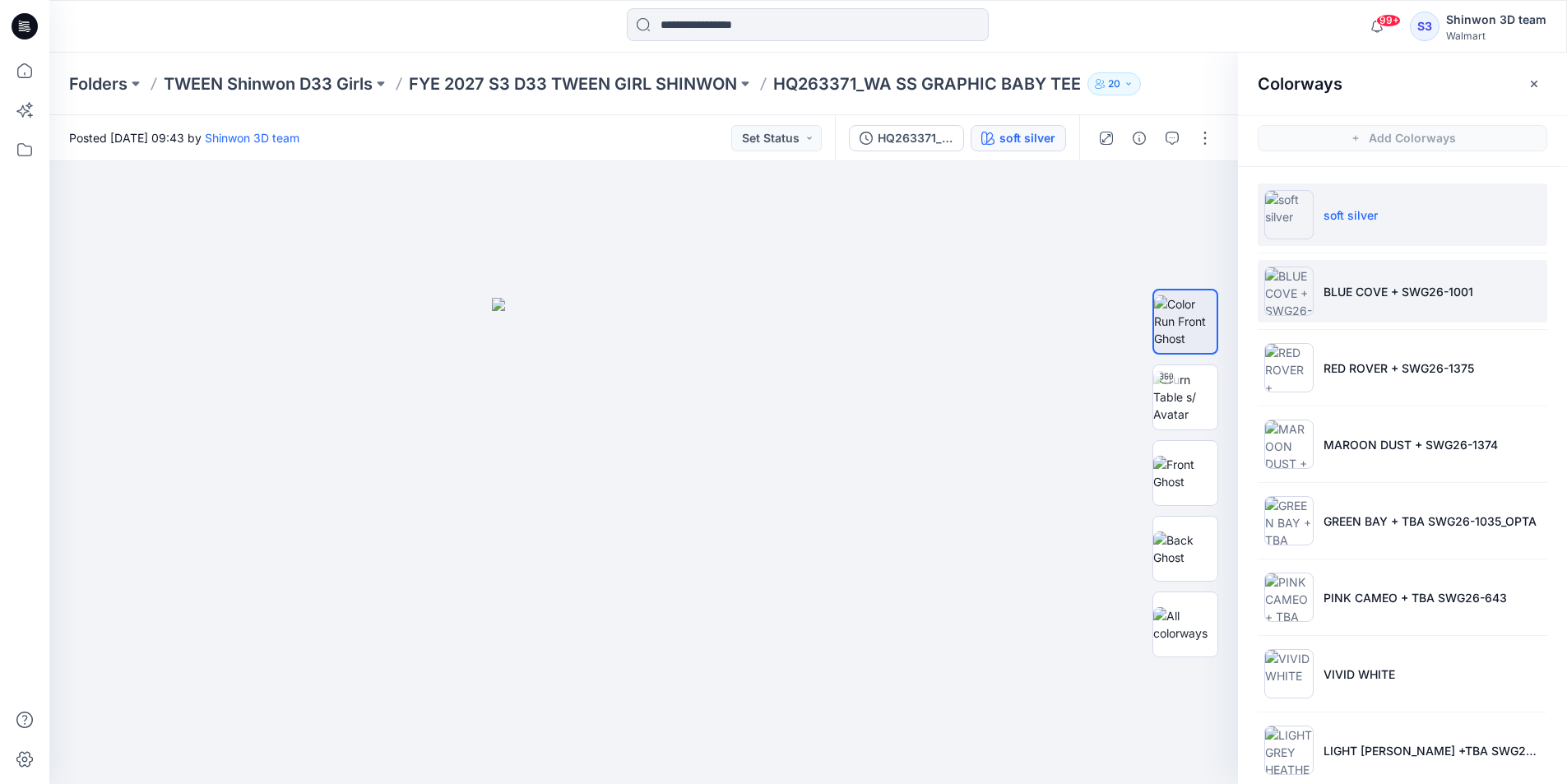
click at [1347, 281] on li "BLUE COVE + SWG26-1001" at bounding box center [1402, 291] width 290 height 62
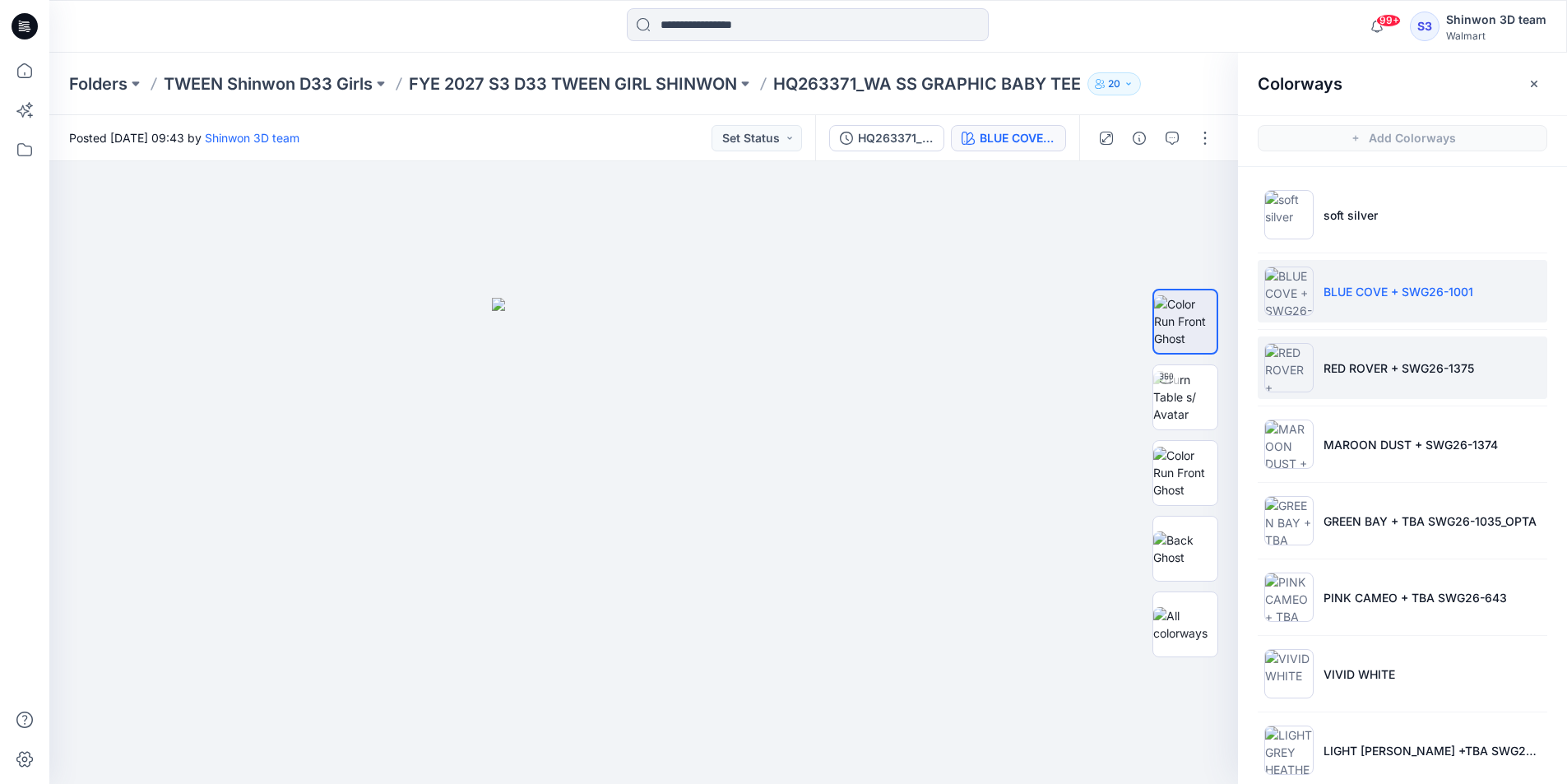
click at [1369, 366] on p "RED ROVER + SWG26-1375" at bounding box center [1399, 368] width 150 height 17
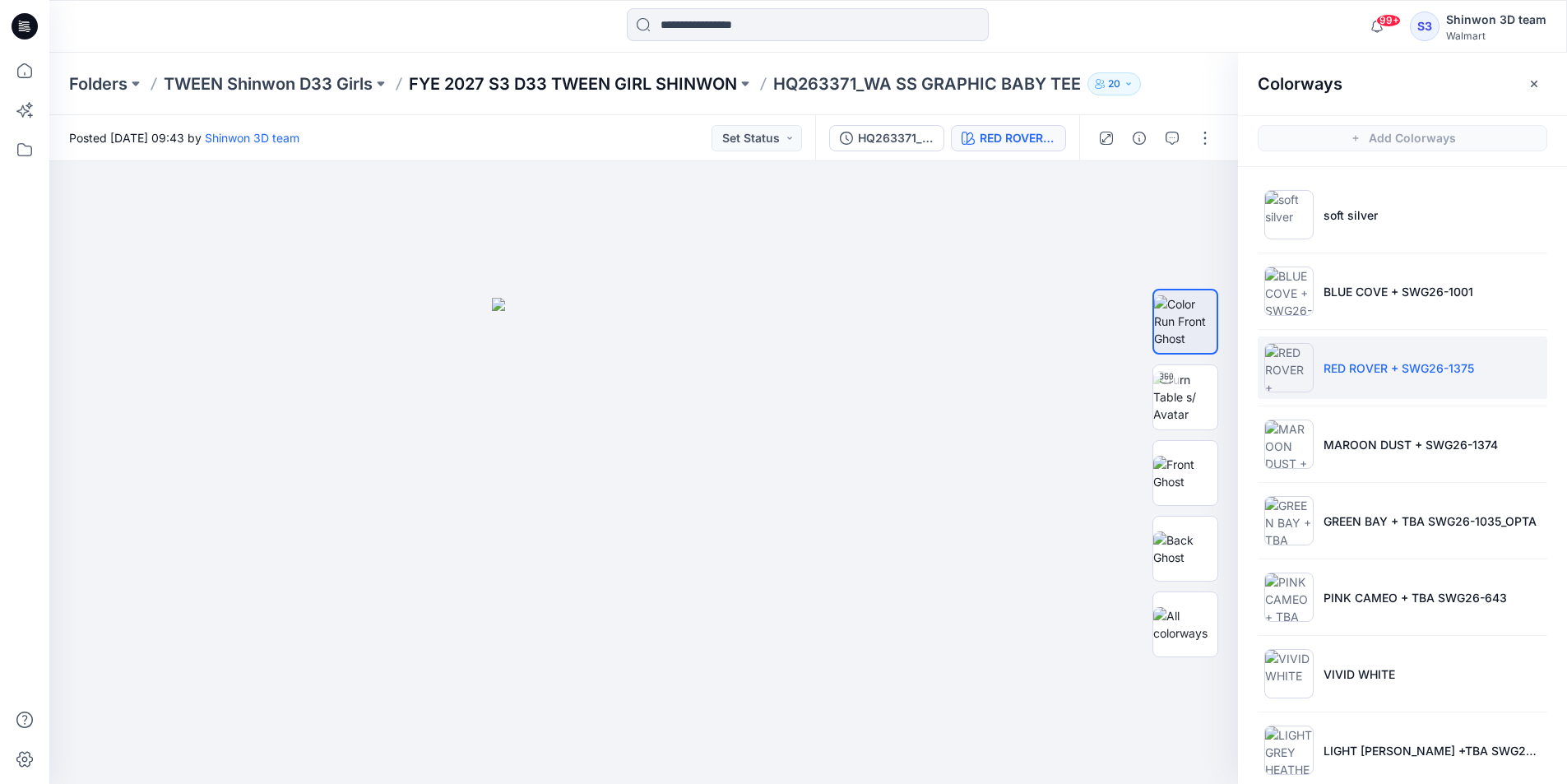
click at [686, 85] on p "FYE 2027 S3 D33 TWEEN GIRL SHINWON" at bounding box center [572, 84] width 328 height 23
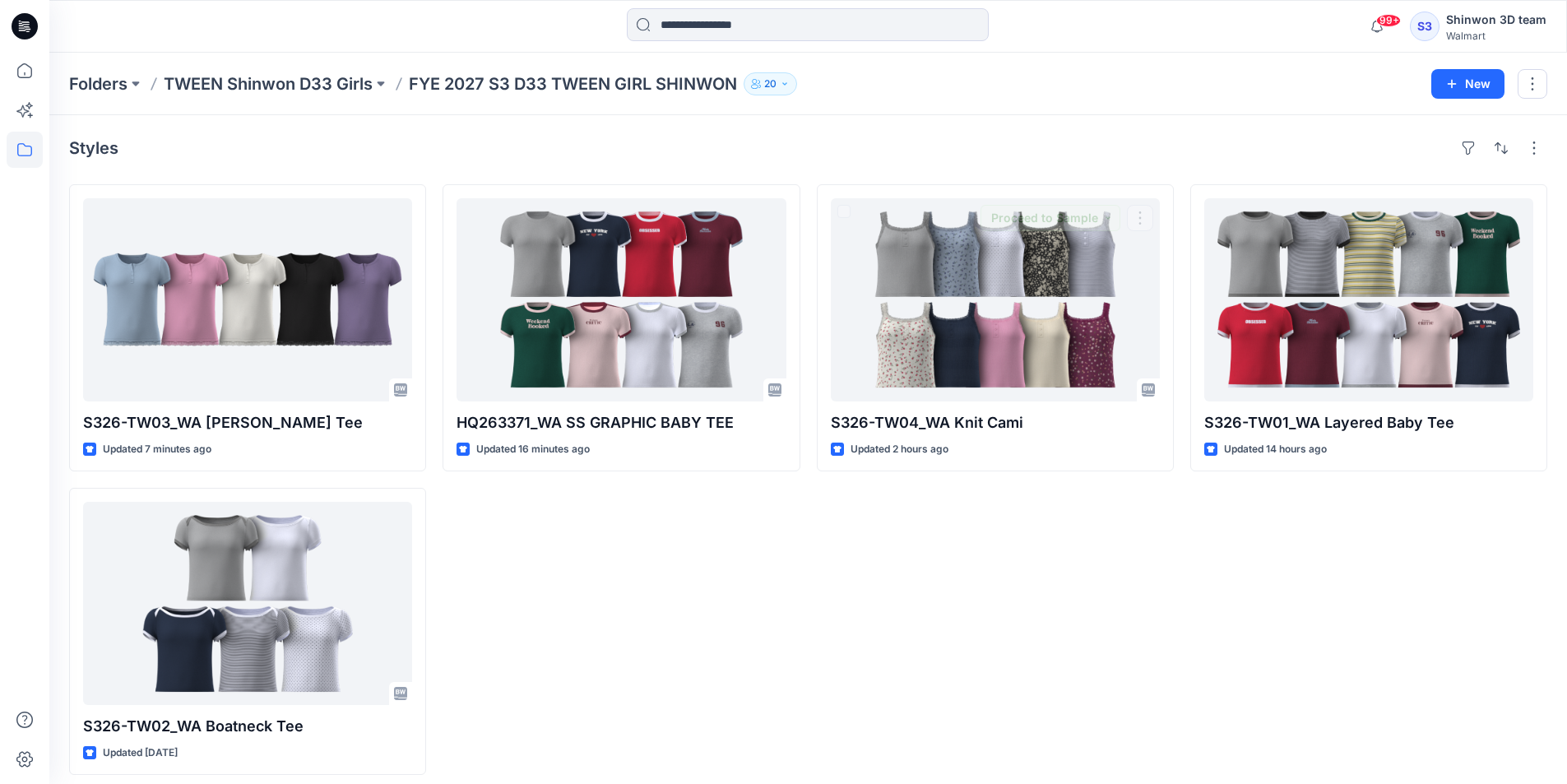
click at [829, 536] on div "S326-TW04_WA Knit Cami Updated 2 hours ago Proceed to Sample" at bounding box center [995, 479] width 357 height 590
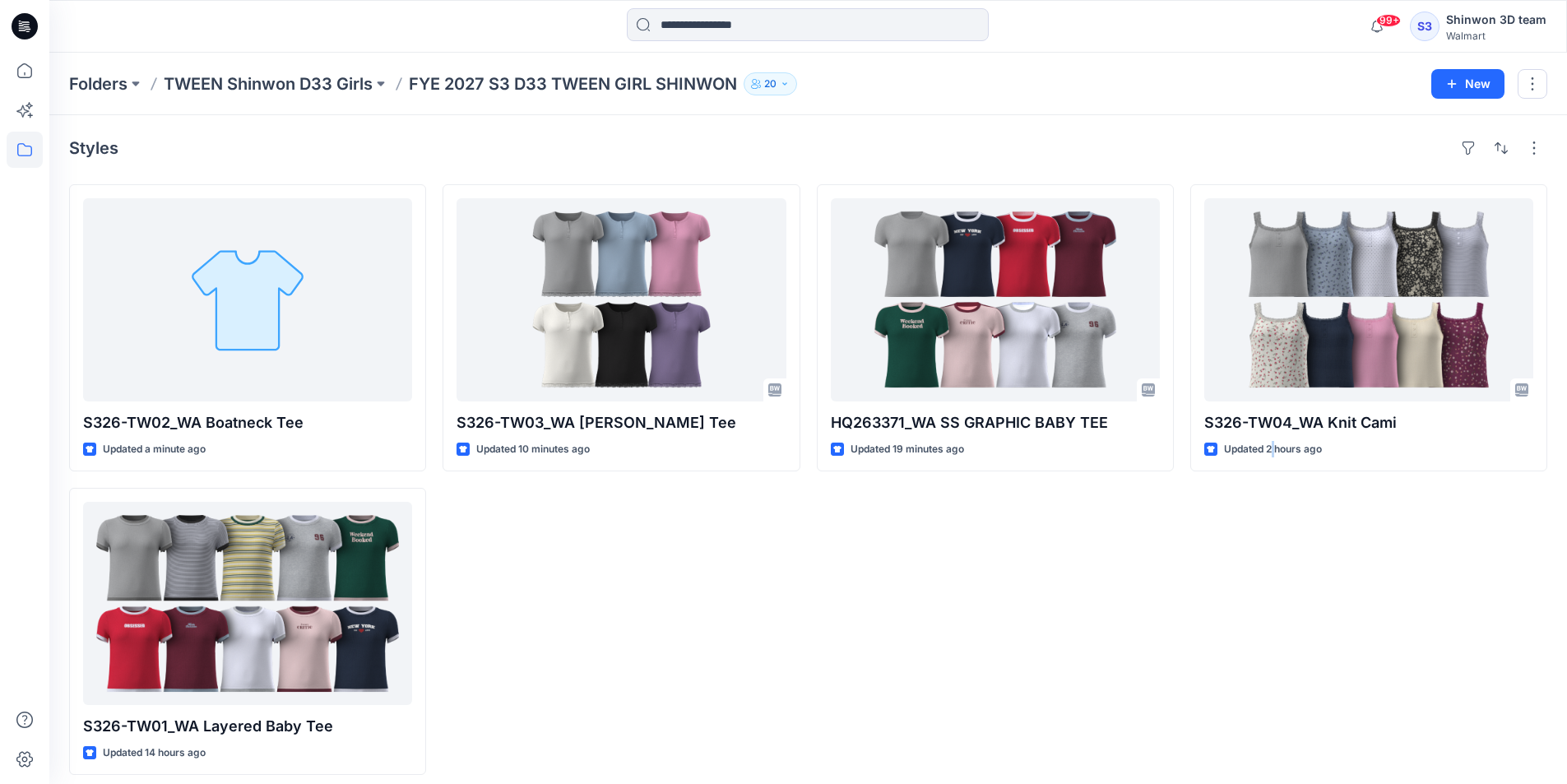
click at [1277, 545] on div "S326-TW04_WA Knit Cami Updated 2 hours ago" at bounding box center [1368, 479] width 357 height 590
click at [903, 546] on div "HQ263371_WA SS GRAPHIC BABY TEE Updated 21 minutes ago Set Status" at bounding box center [995, 479] width 357 height 590
click at [1237, 548] on div "S326-TW04_WA Knit Cami Updated 2 hours ago" at bounding box center [1368, 479] width 357 height 590
click at [620, 149] on div "Styles" at bounding box center [808, 148] width 1478 height 26
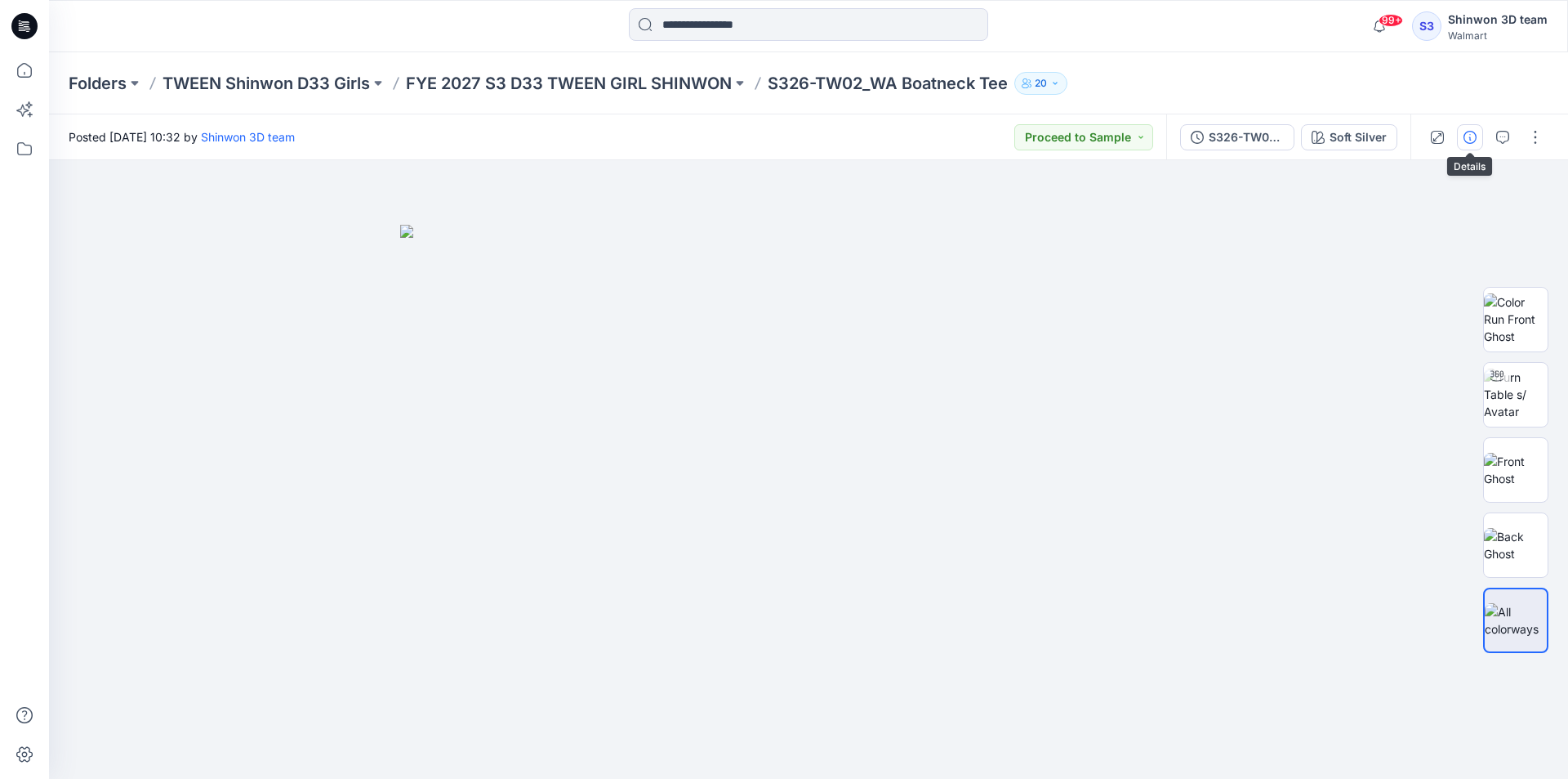
click at [1461, 134] on button "button" at bounding box center [1470, 137] width 26 height 26
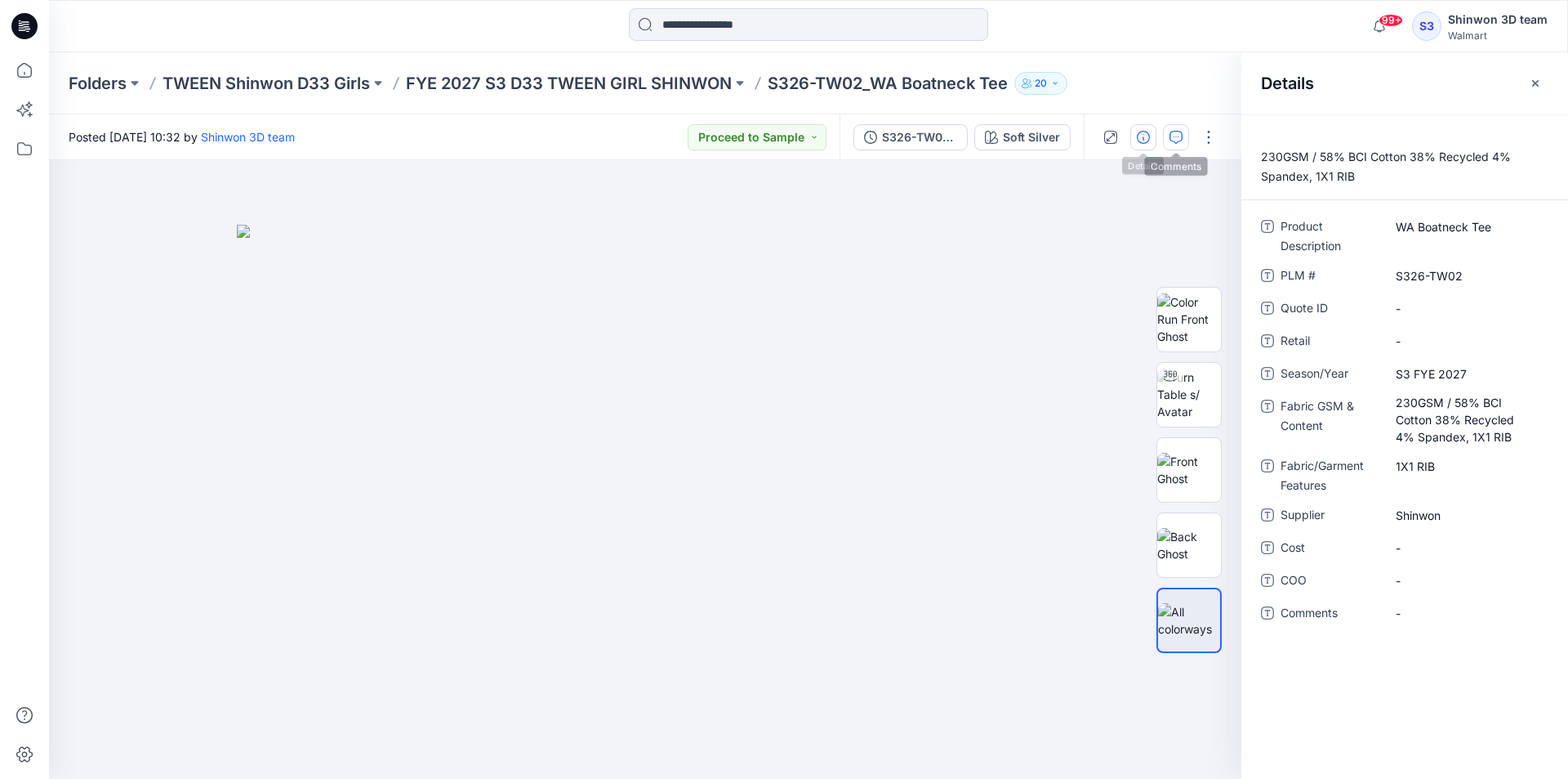
click at [1171, 132] on icon "button" at bounding box center [1176, 137] width 13 height 13
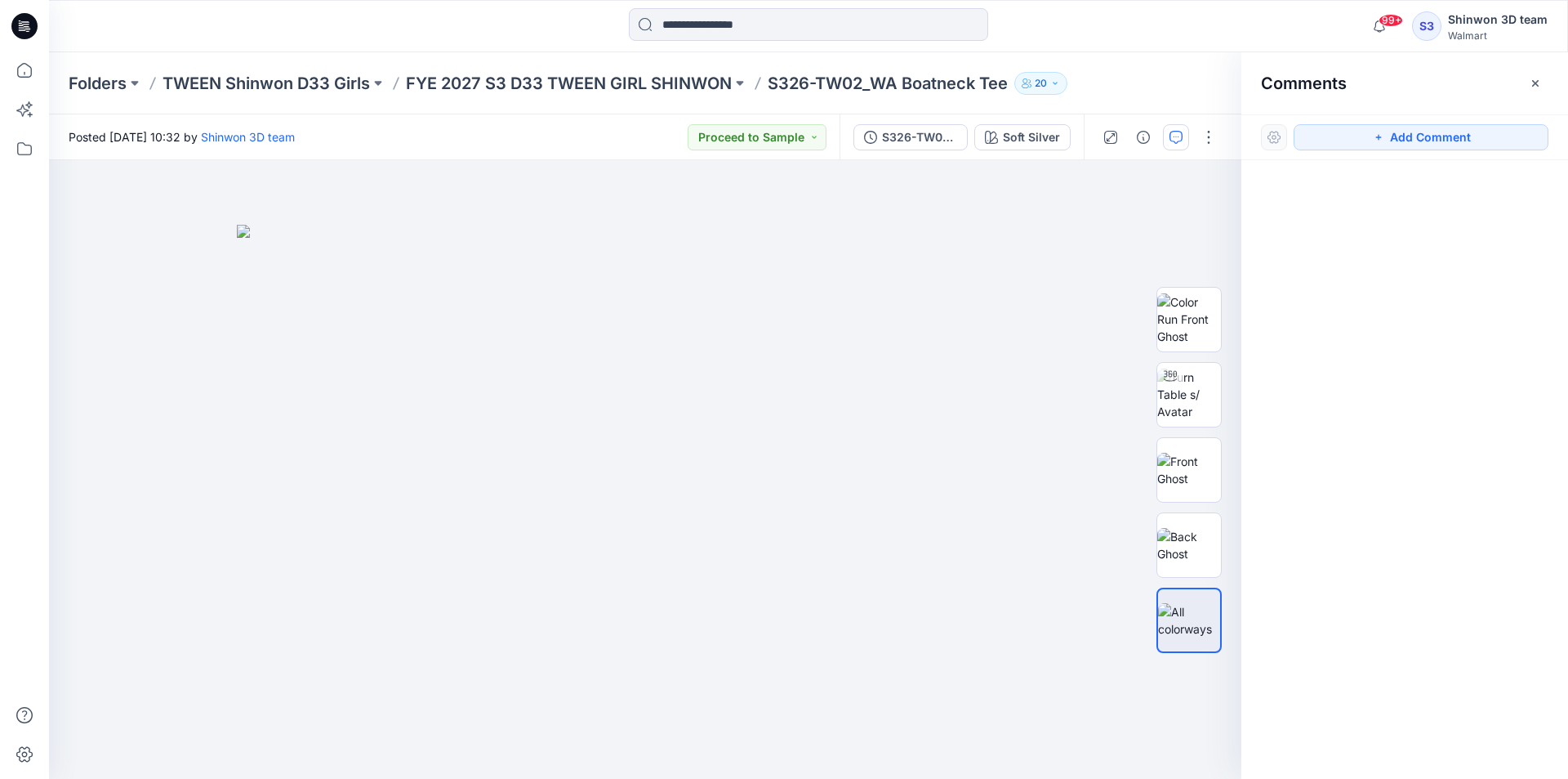
drag, startPoint x: 1330, startPoint y: 138, endPoint x: 1282, endPoint y: 136, distance: 48.0
click at [1327, 138] on button "Add Comment" at bounding box center [1421, 137] width 255 height 26
click at [104, 217] on div "1" at bounding box center [644, 469] width 1192 height 618
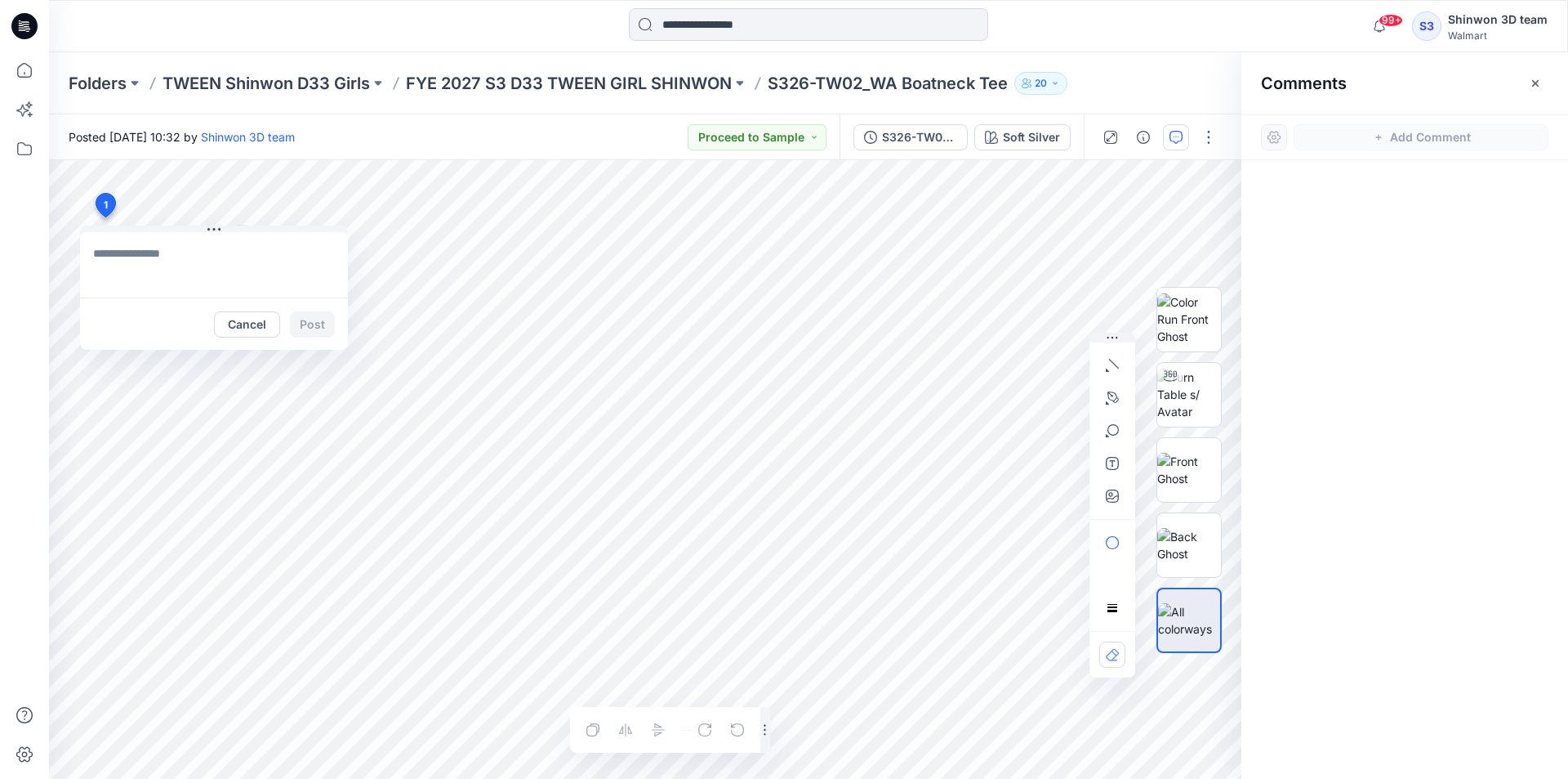
paste textarea "**********"
click at [168, 271] on textarea "**********" at bounding box center [213, 265] width 268 height 66
drag, startPoint x: 155, startPoint y: 290, endPoint x: 0, endPoint y: 170, distance: 196.0
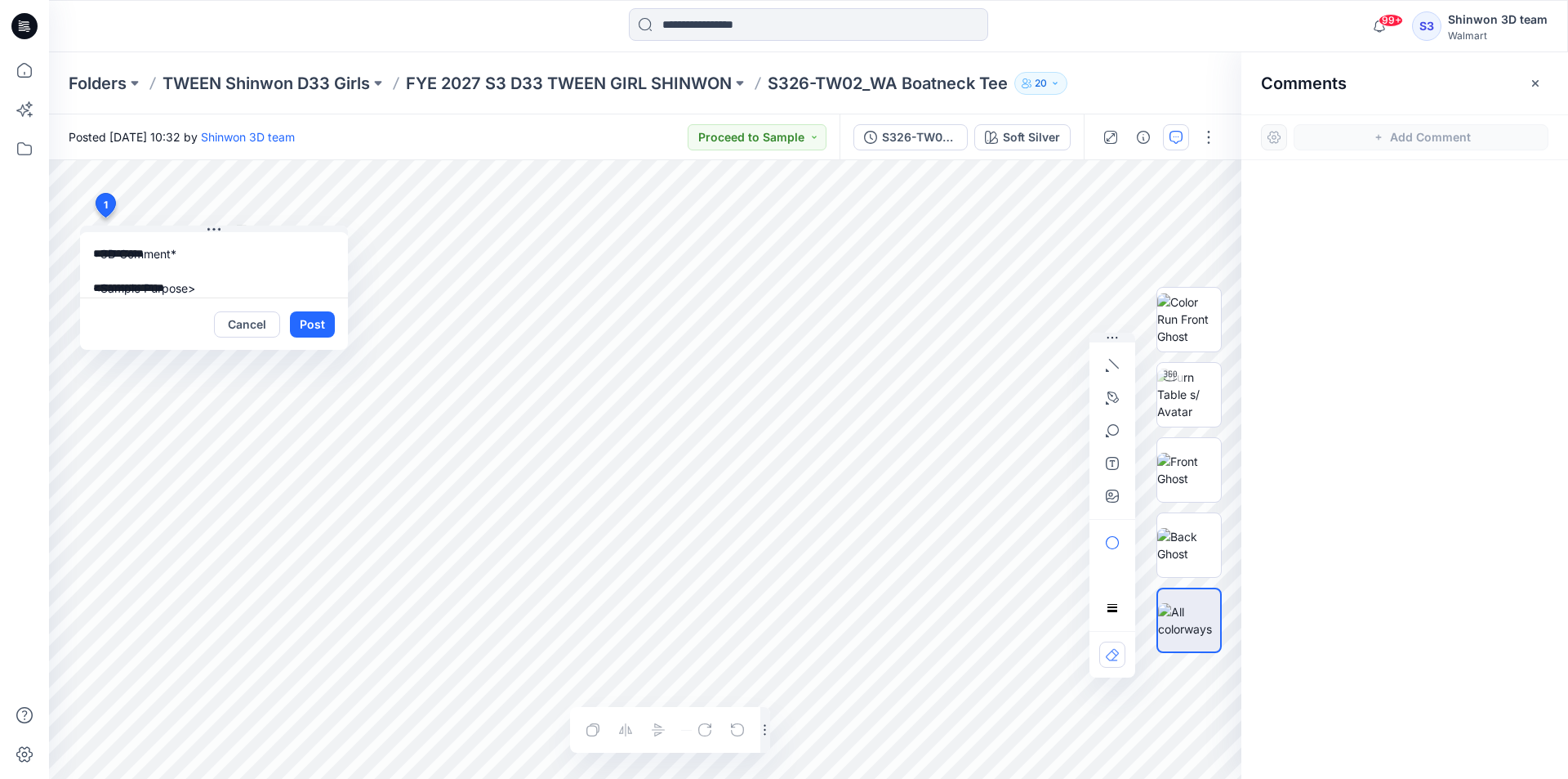
click at [0, 173] on div "99+ Notifications Your style S326-TW02_WA Boatneck Tee has been updated with S3…" at bounding box center [784, 389] width 1568 height 779
type textarea "**********"
click at [313, 318] on button "Post" at bounding box center [313, 324] width 45 height 26
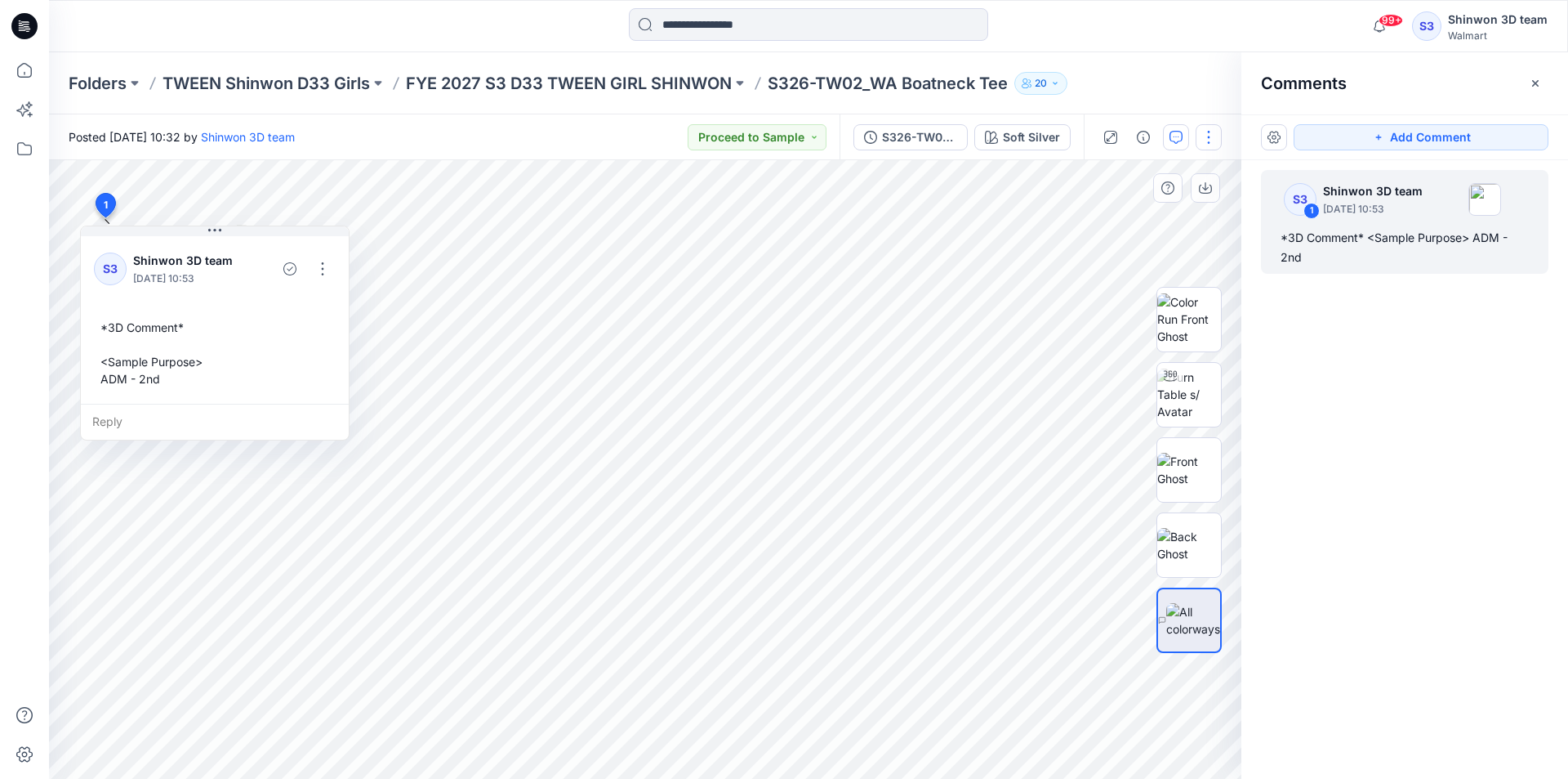
click at [1205, 137] on button "button" at bounding box center [1209, 137] width 26 height 26
drag, startPoint x: 1123, startPoint y: 222, endPoint x: 1111, endPoint y: 215, distance: 13.9
click at [1123, 222] on button "Edit" at bounding box center [1141, 221] width 150 height 30
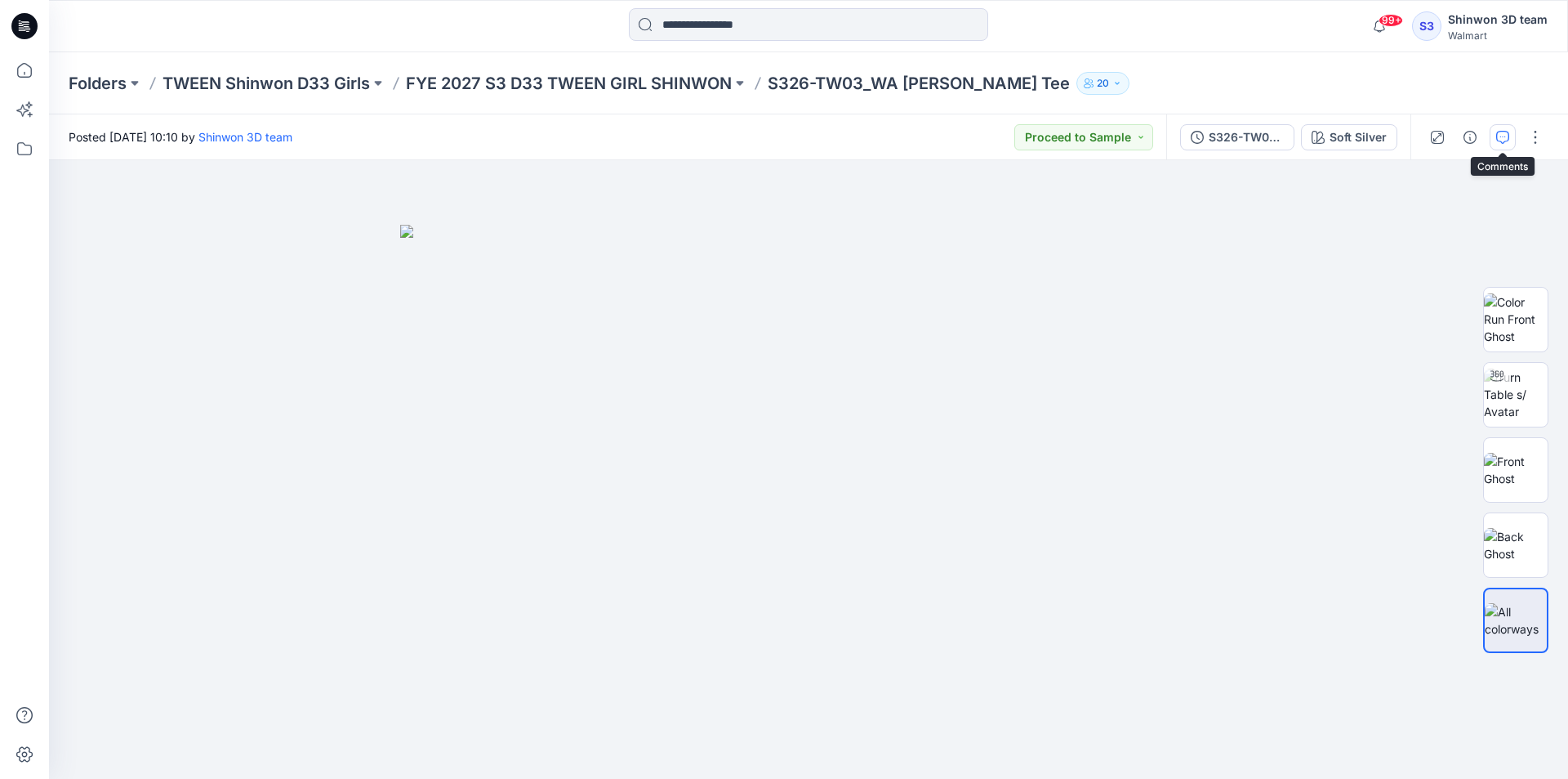
click at [1501, 134] on icon "button" at bounding box center [1503, 137] width 13 height 13
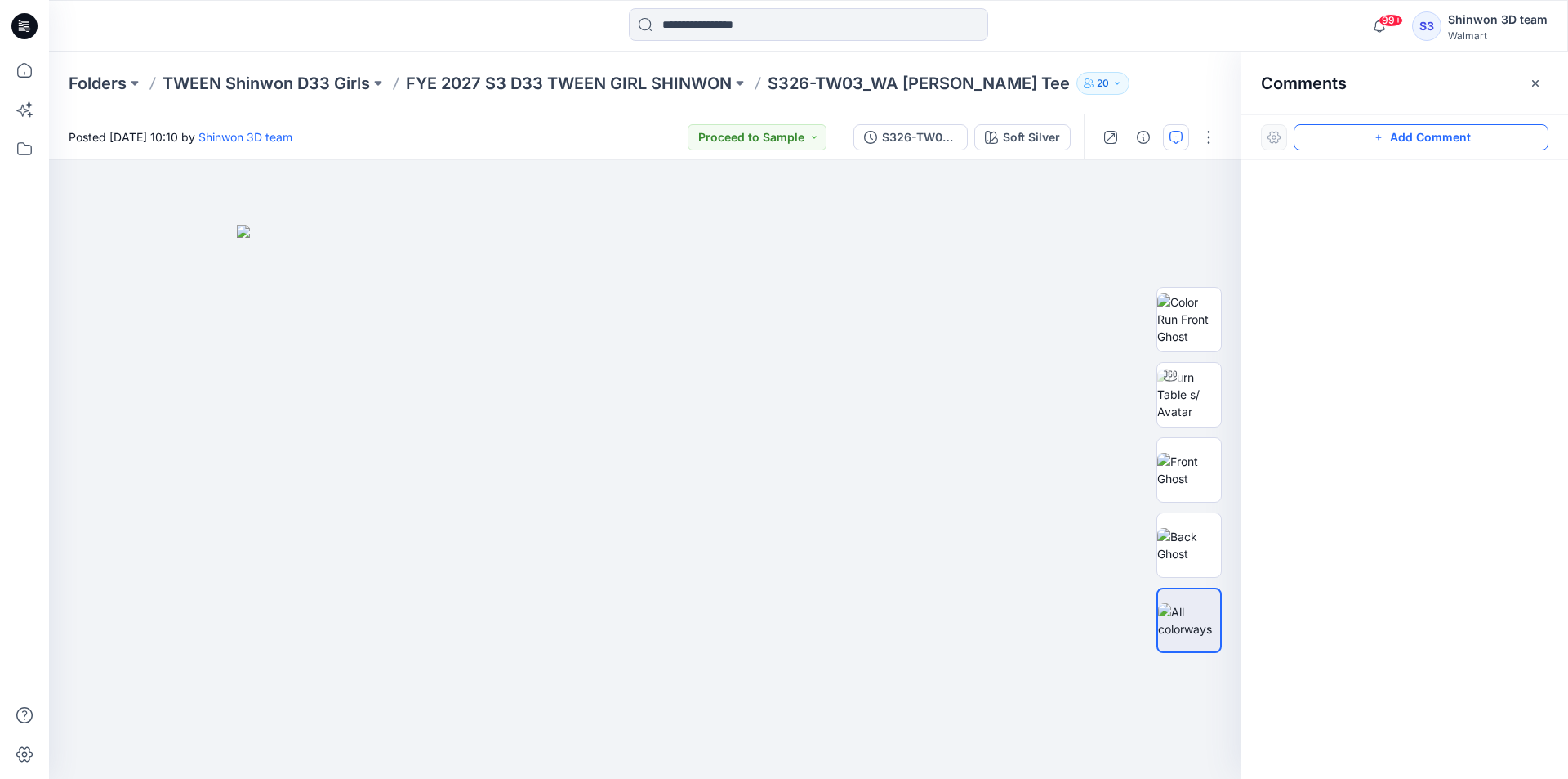
drag, startPoint x: 1375, startPoint y: 136, endPoint x: 1305, endPoint y: 129, distance: 70.3
click at [1367, 135] on button "Add Comment" at bounding box center [1421, 137] width 255 height 26
click at [120, 204] on div "1" at bounding box center [644, 469] width 1192 height 618
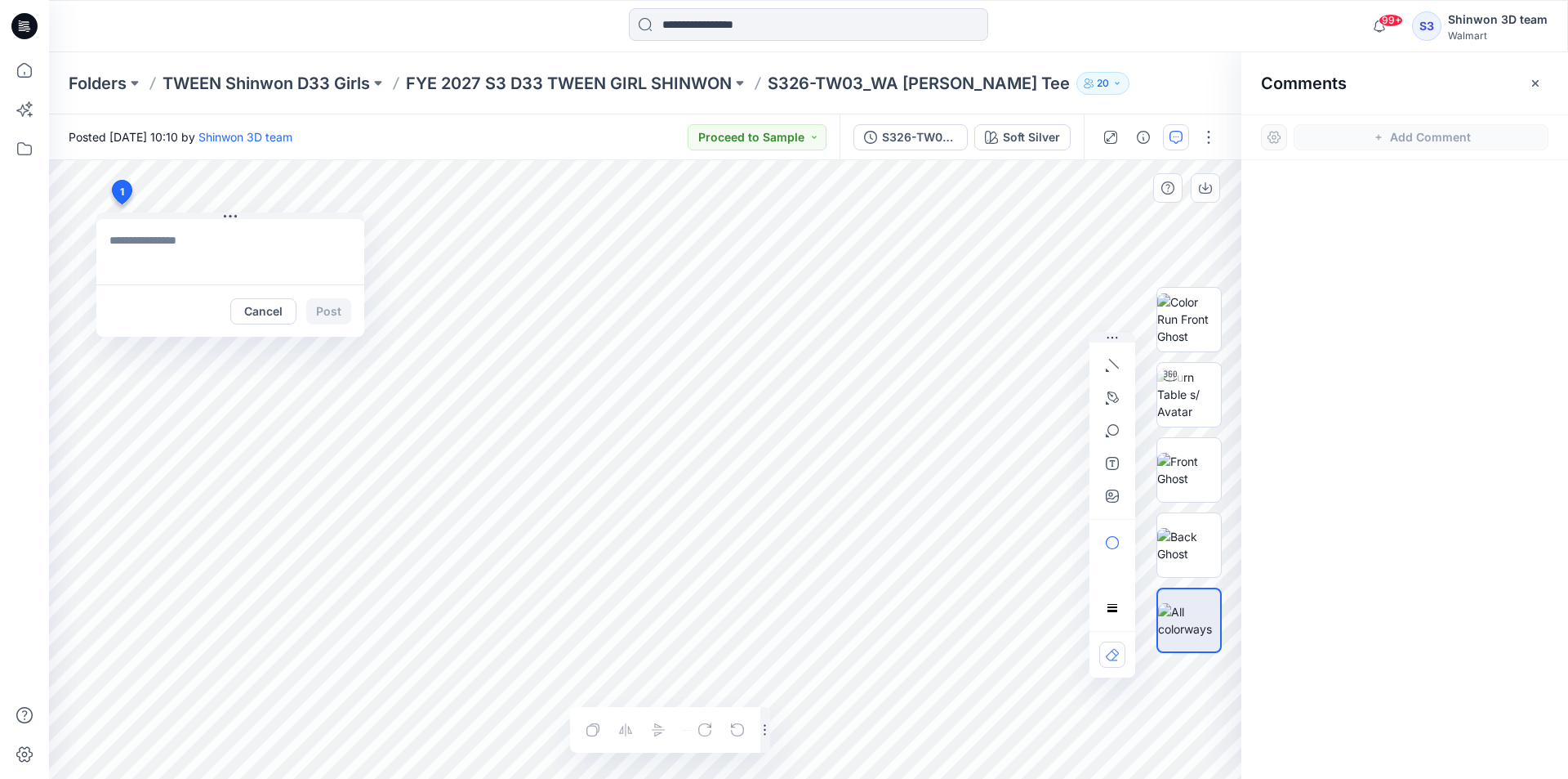
type textarea "**********"
click at [341, 318] on button "Post" at bounding box center [329, 311] width 45 height 26
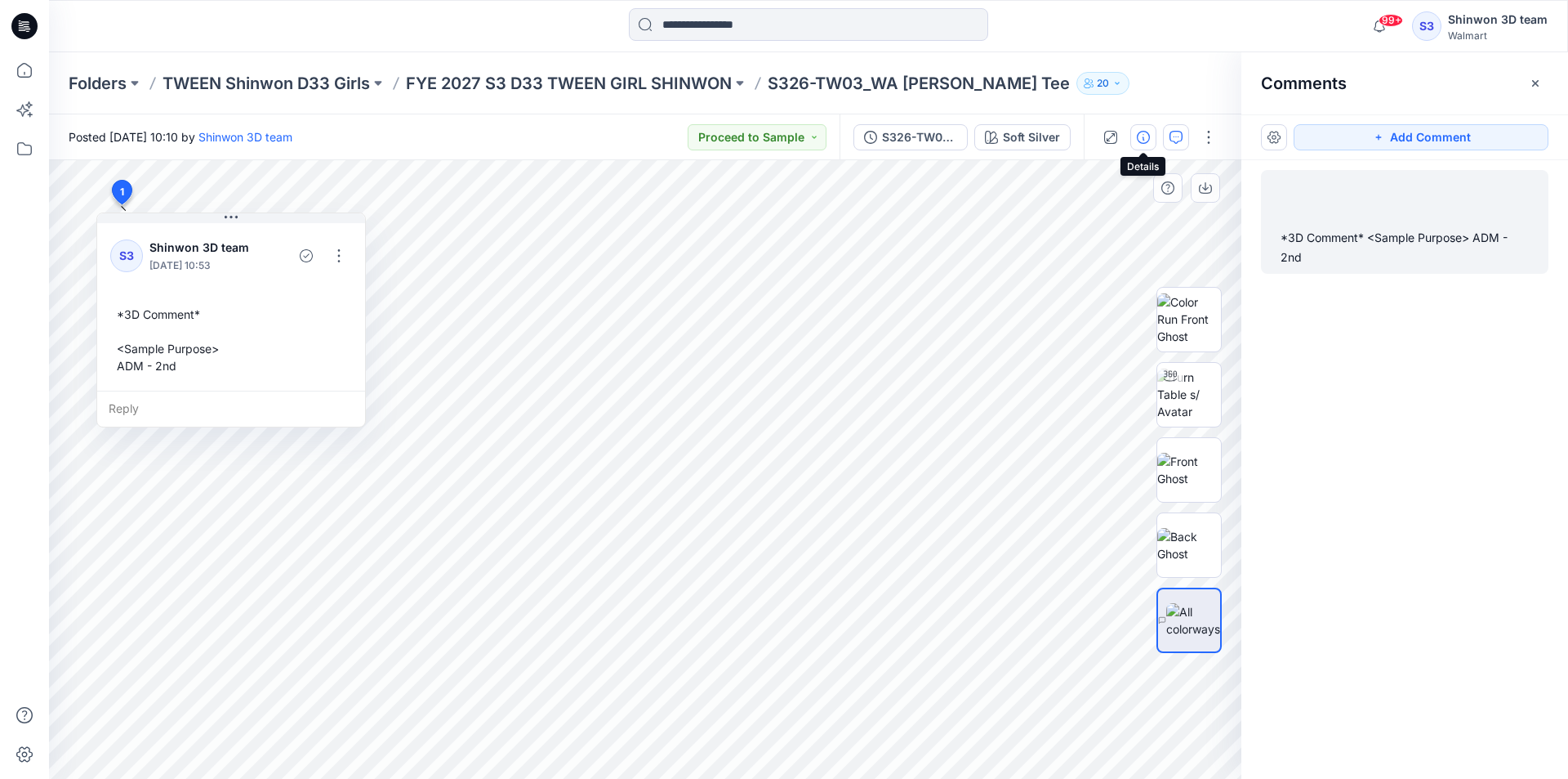
click at [1142, 137] on icon "button" at bounding box center [1143, 137] width 13 height 13
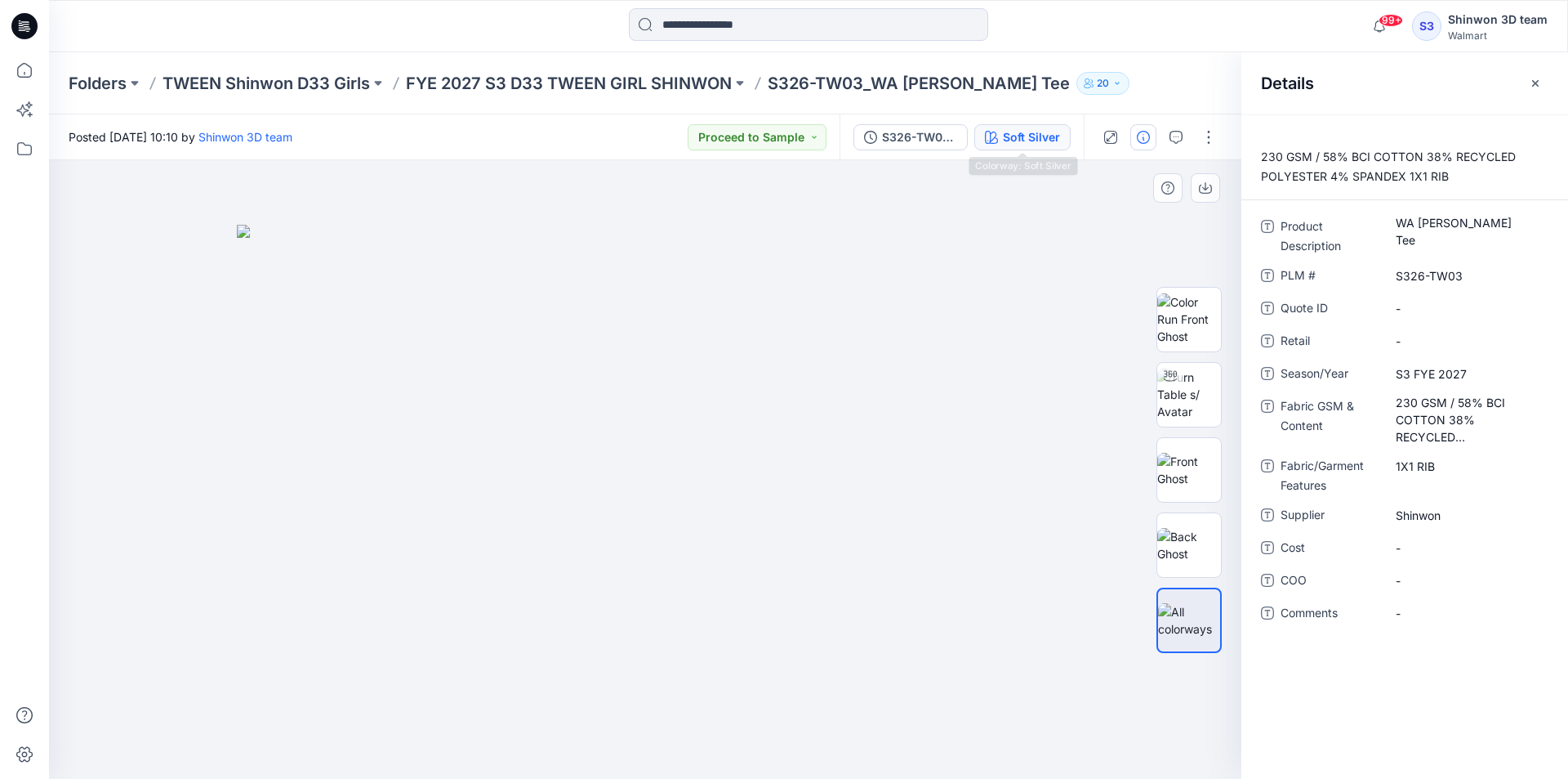
click at [1010, 136] on div "Soft Silver" at bounding box center [1032, 137] width 57 height 18
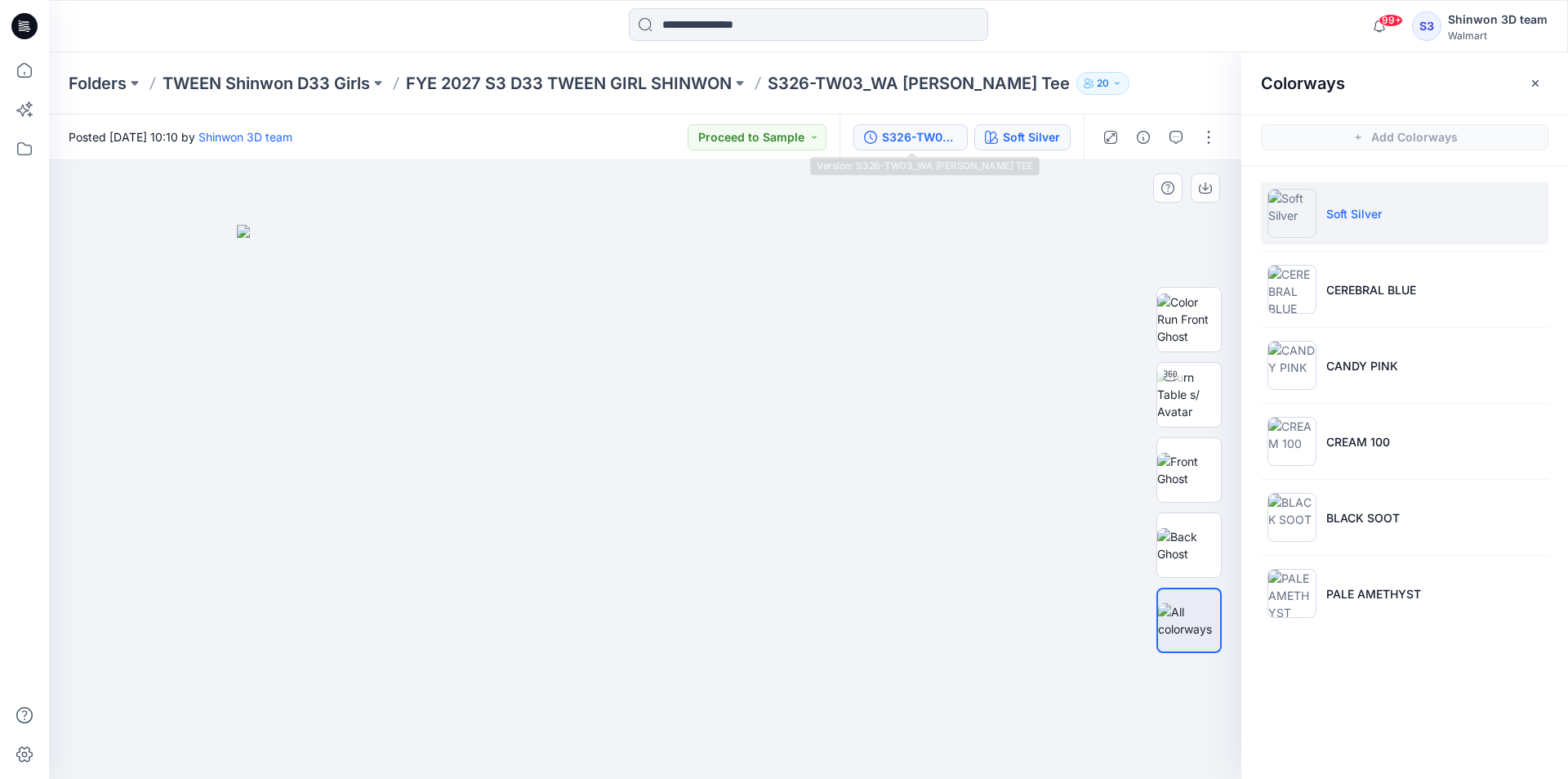
click at [946, 135] on div "S326-TW03_WA [PERSON_NAME] TEE" at bounding box center [920, 137] width 75 height 18
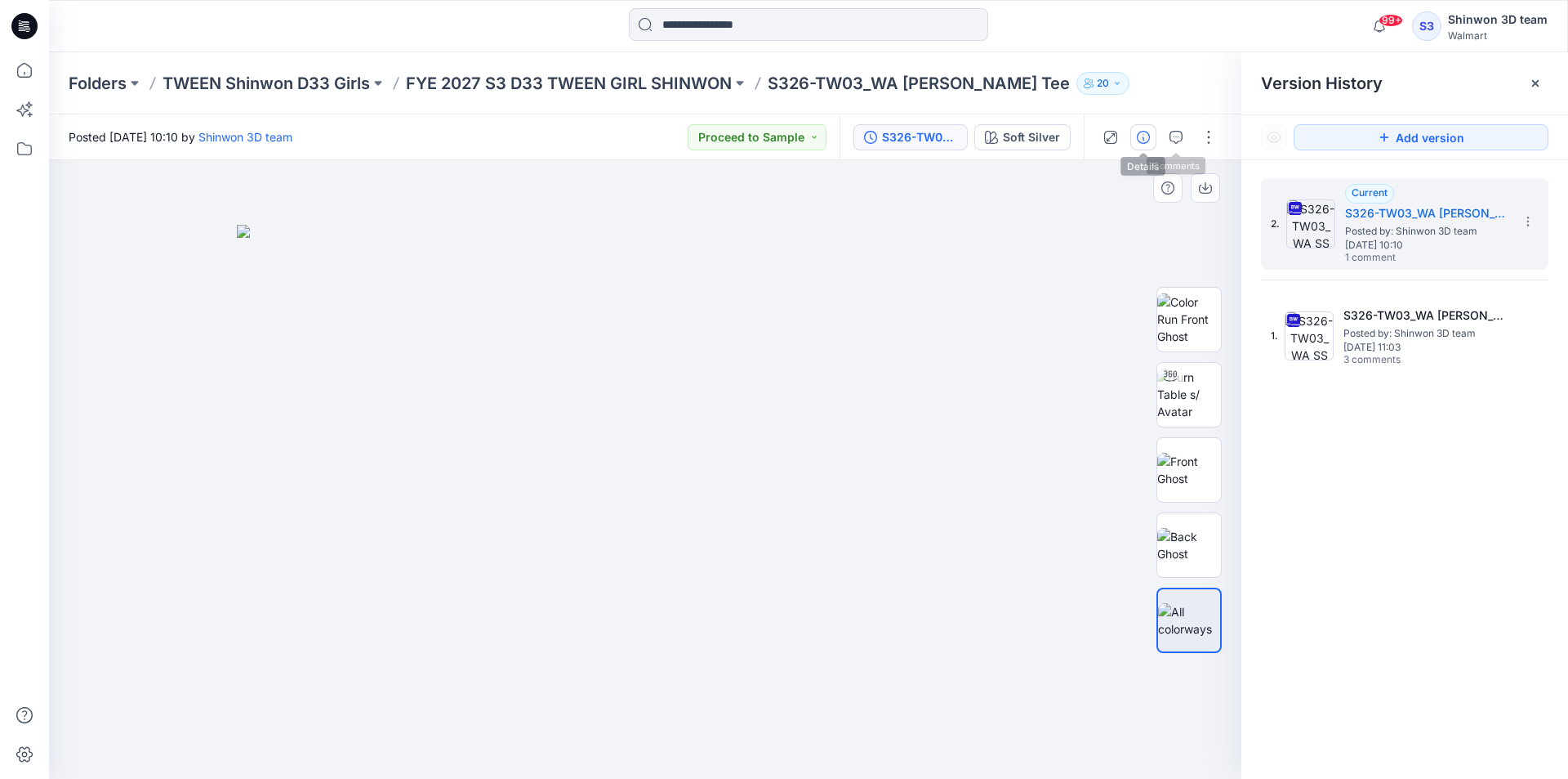
click at [1147, 137] on icon "button" at bounding box center [1143, 137] width 13 height 13
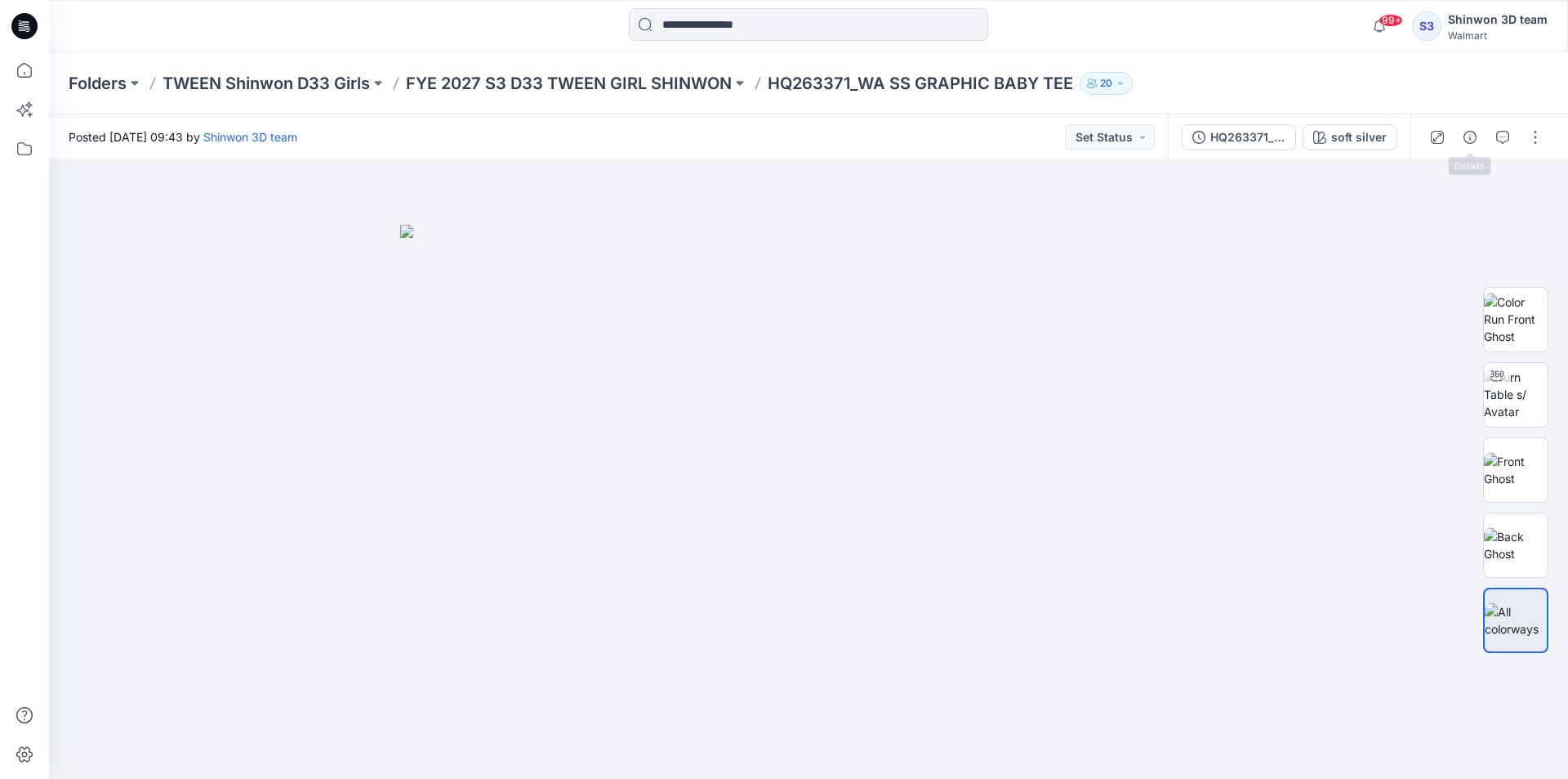
click at [1496, 132] on button "button" at bounding box center [1503, 137] width 26 height 26
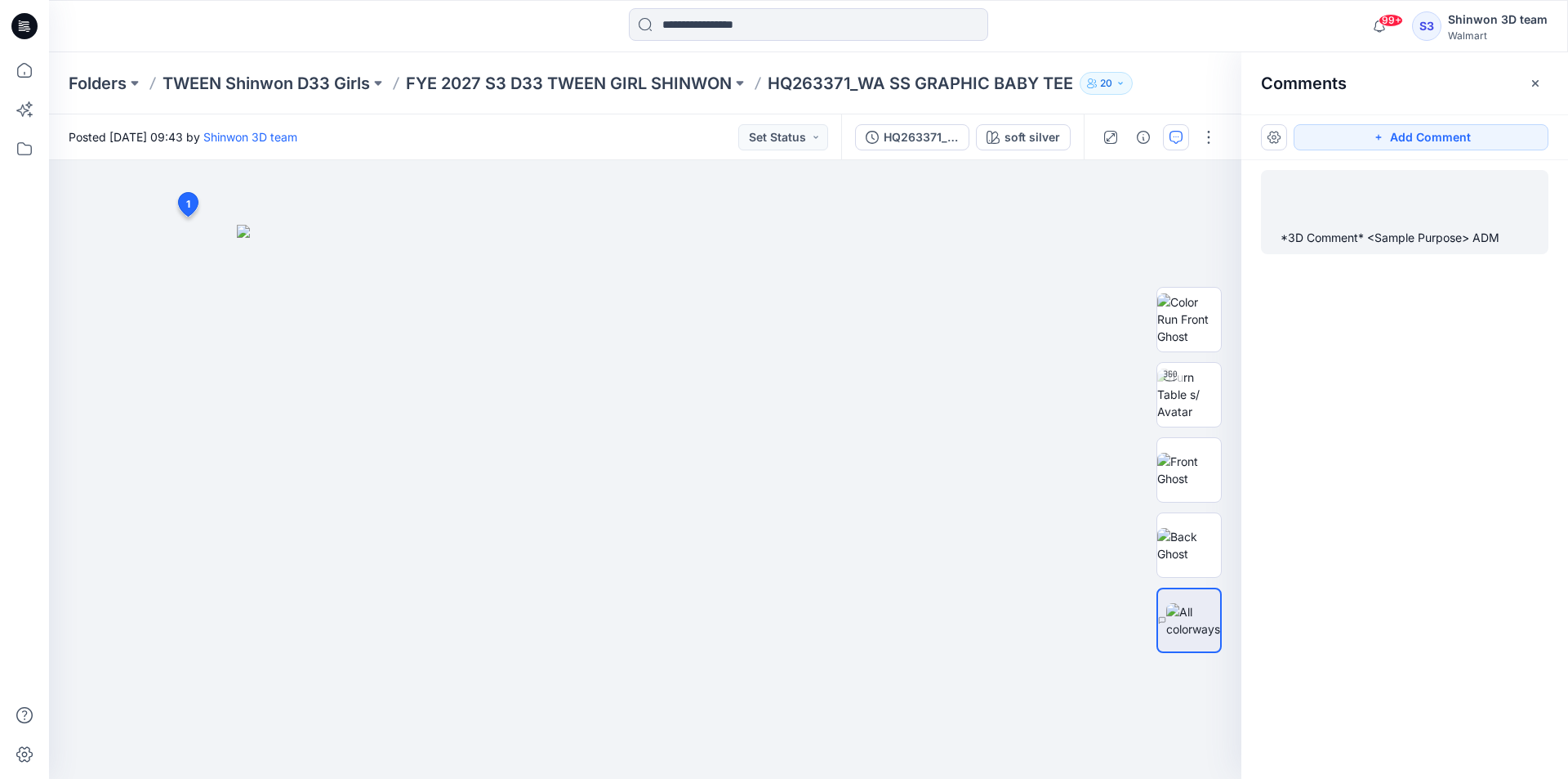
click at [1326, 241] on div "*3D Comment* <Sample Purpose> ADM" at bounding box center [1405, 238] width 248 height 20
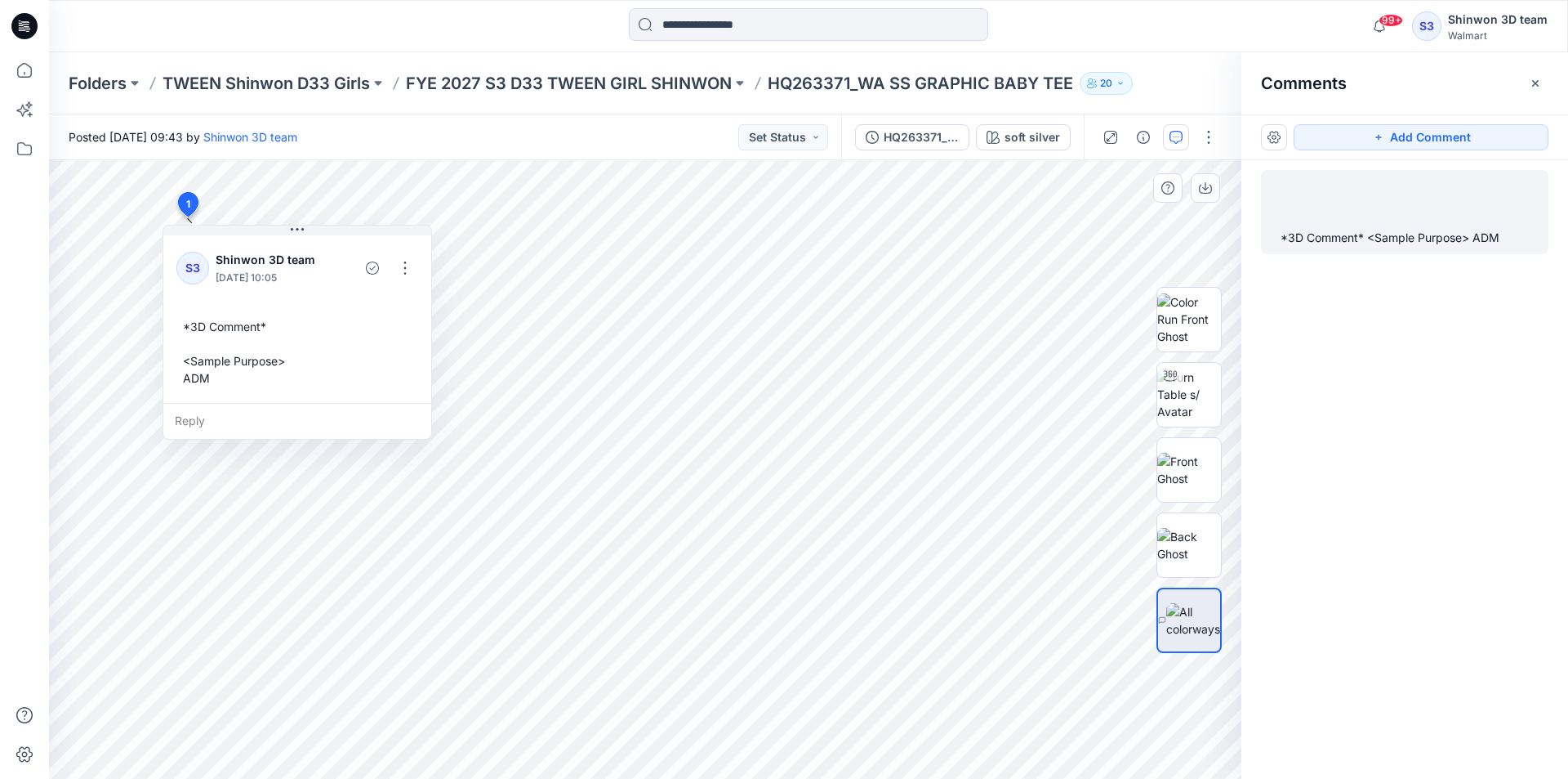
click at [222, 382] on div "*3D Comment* <Sample Purpose> ADM" at bounding box center [297, 351] width 241 height 82
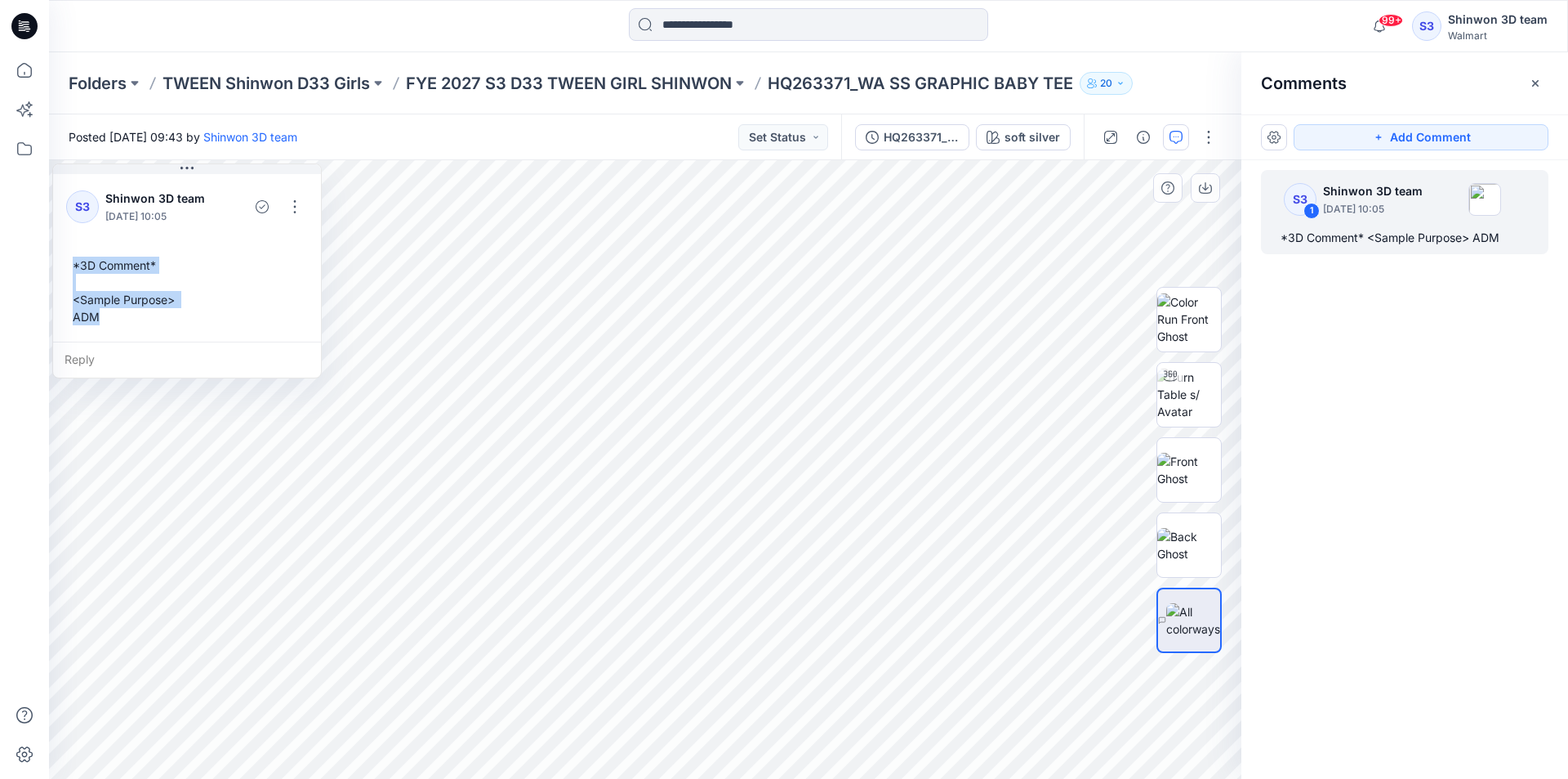
drag, startPoint x: 221, startPoint y: 379, endPoint x: 72, endPoint y: 270, distance: 184.6
click at [72, 270] on div "*3D Comment* <Sample Purpose> ADM" at bounding box center [186, 290] width 241 height 82
copy div "*3D Comment* <Sample Purpose> ADM"
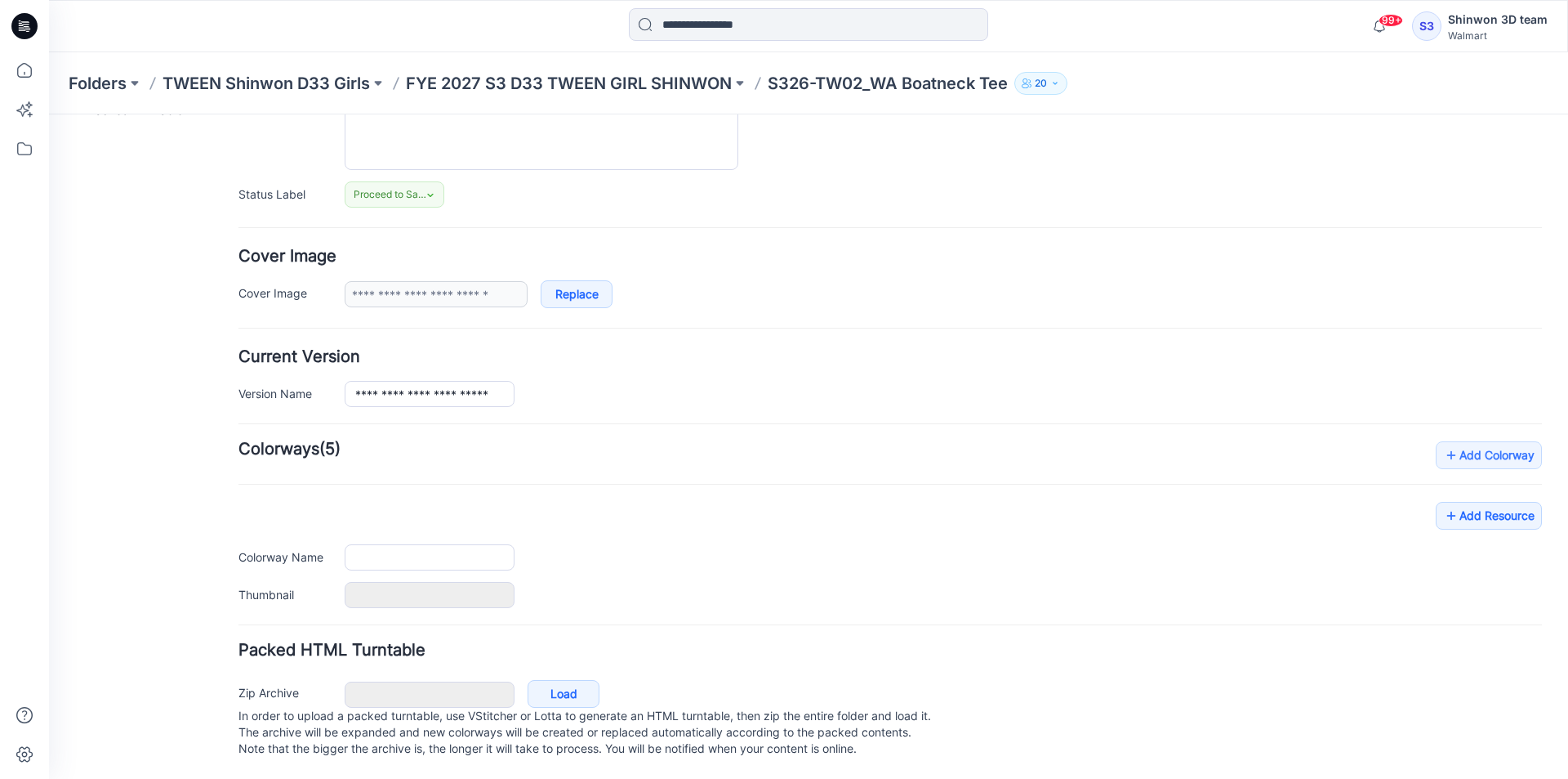
scroll to position [200, 0]
type input "**********"
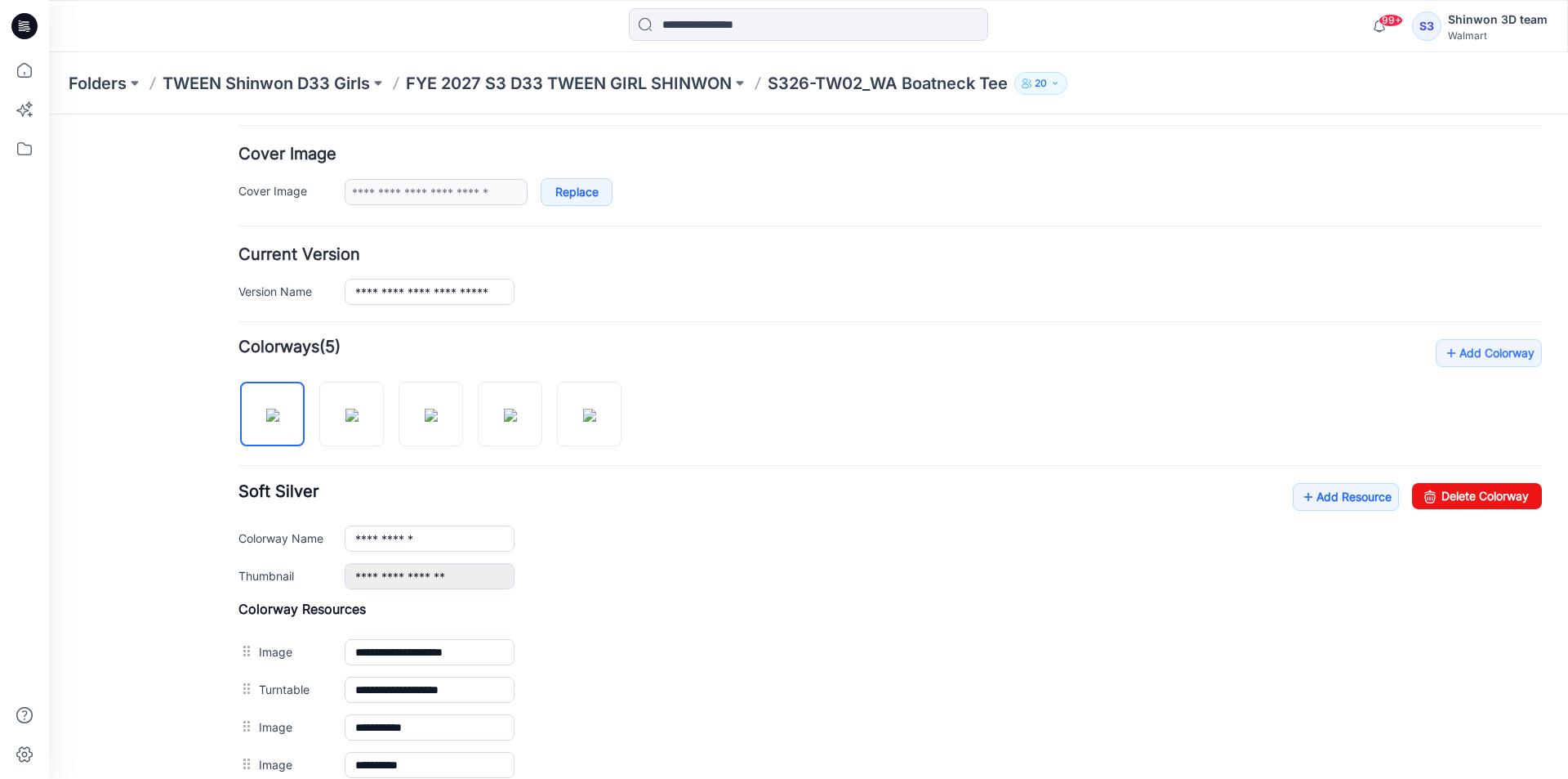
scroll to position [478, 0]
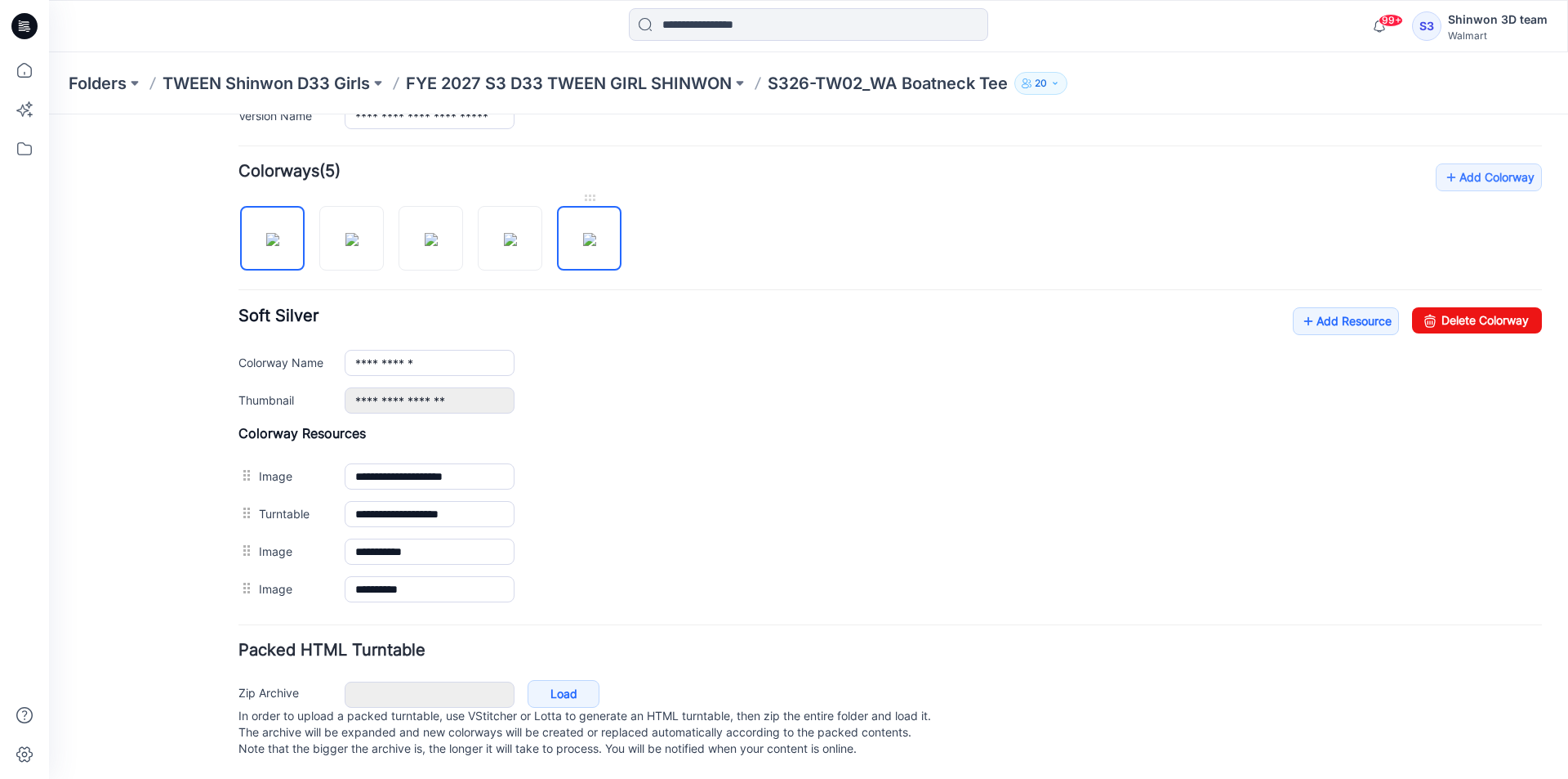
click at [597, 233] on img at bounding box center [590, 240] width 13 height 13
drag, startPoint x: 1471, startPoint y: 306, endPoint x: 918, endPoint y: 210, distance: 561.3
click at [1471, 307] on link "Delete Colorway" at bounding box center [1477, 320] width 130 height 26
type input "**********"
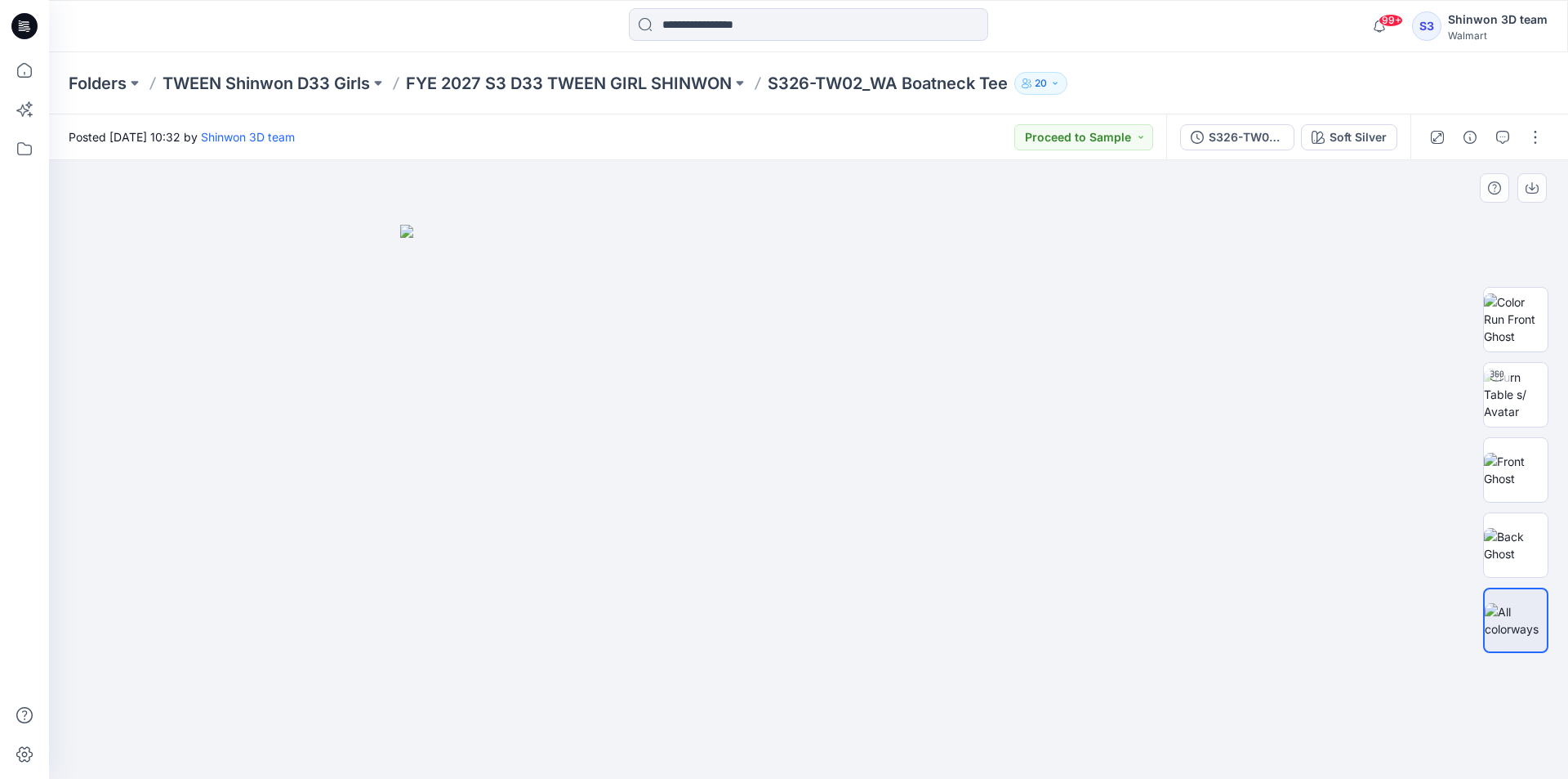
click at [1296, 262] on div at bounding box center [808, 469] width 1519 height 618
click at [1467, 103] on div "Folders TWEEN Shinwon D33 Girls FYE 2027 S3 D33 TWEEN GIRL SHINWON S326-TW02_WA…" at bounding box center [808, 84] width 1519 height 62
